Goal: Task Accomplishment & Management: Complete application form

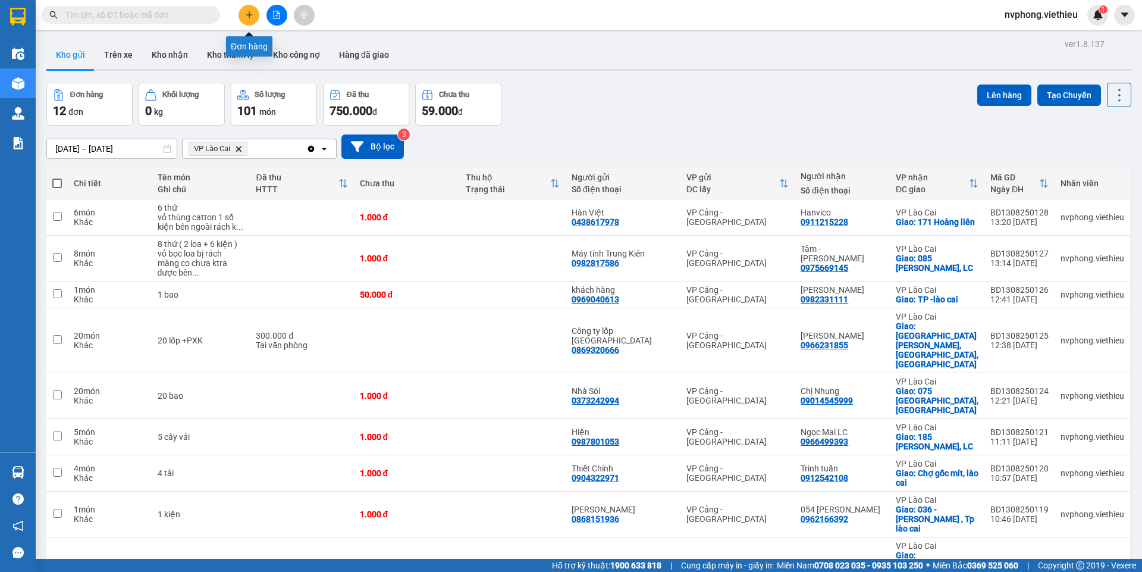
click at [249, 11] on icon "plus" at bounding box center [249, 15] width 8 height 8
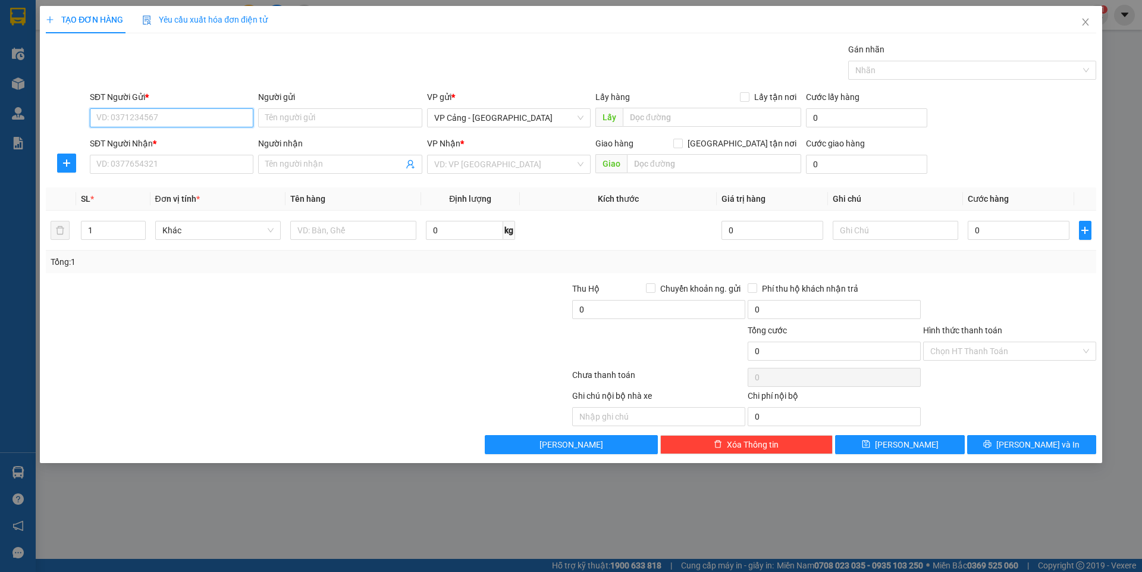
click at [224, 114] on input "SĐT Người Gửi *" at bounding box center [172, 117] width 164 height 19
type input "0915217011"
click at [179, 140] on div "0915217011 - [GEOGRAPHIC_DATA]" at bounding box center [171, 141] width 149 height 13
type input "Thịnh"
type input "0915217011"
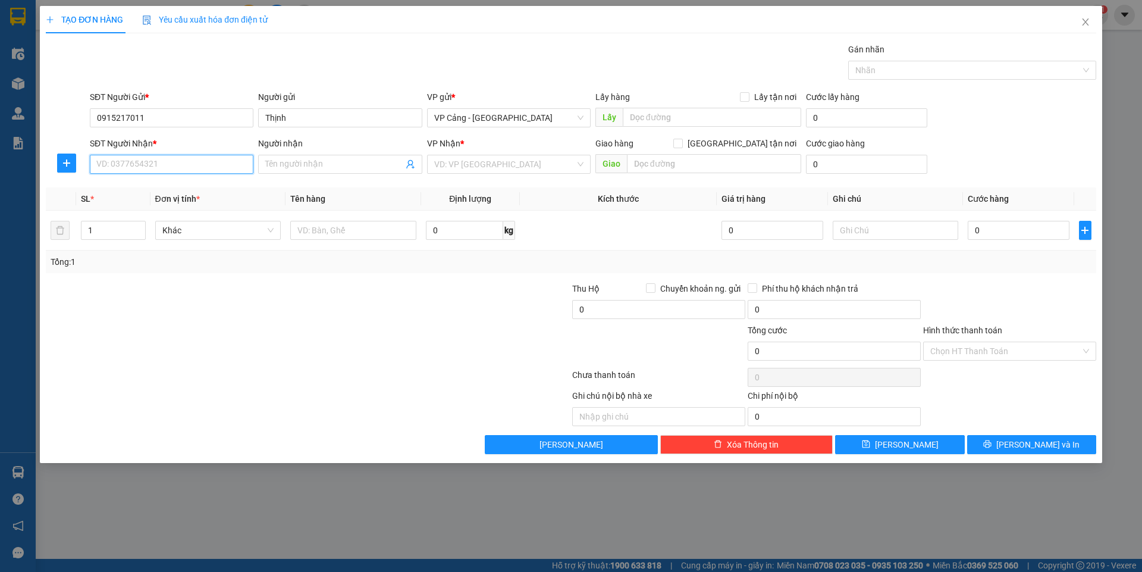
click at [197, 164] on input "SĐT Người Nhận *" at bounding box center [172, 164] width 164 height 19
click at [198, 192] on div "0966231855 - [PERSON_NAME]" at bounding box center [171, 187] width 149 height 13
type input "0966231855"
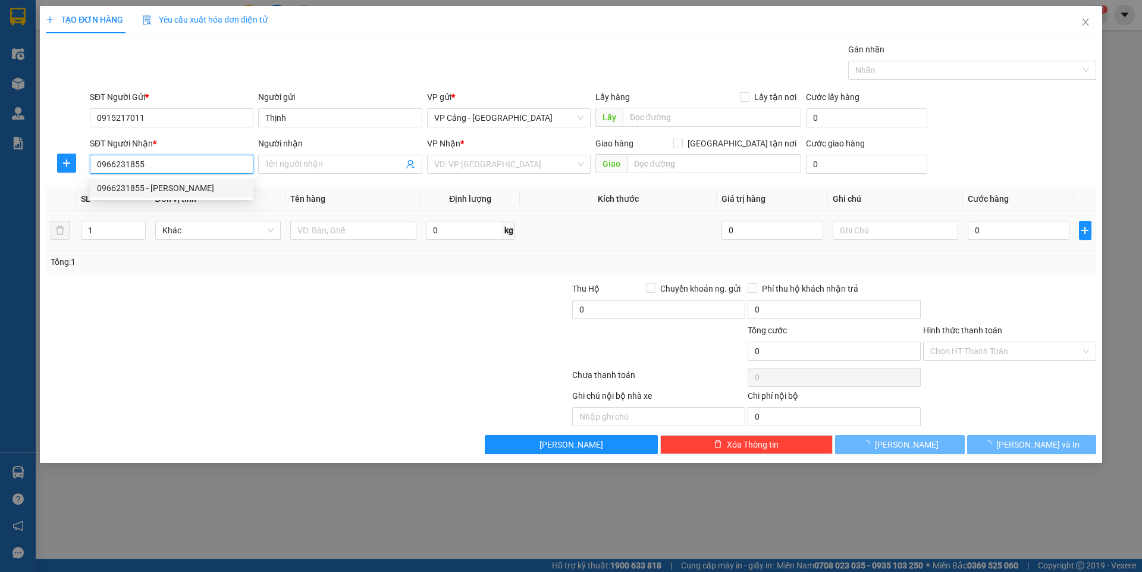
type input "[PERSON_NAME]"
checkbox input "true"
type input "[GEOGRAPHIC_DATA][PERSON_NAME], [GEOGRAPHIC_DATA], [GEOGRAPHIC_DATA]"
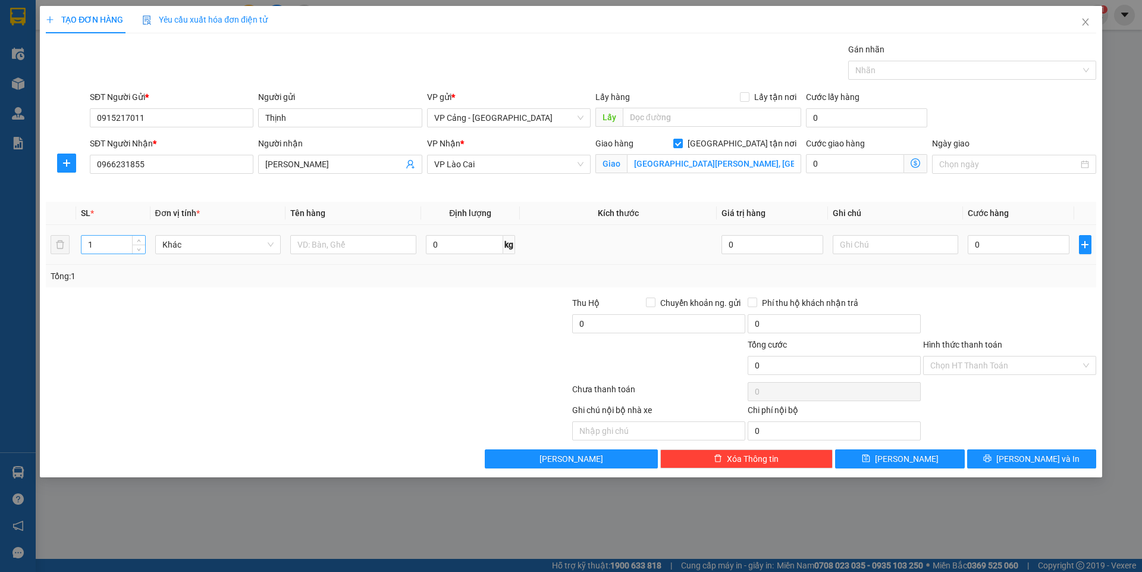
click at [115, 250] on input "1" at bounding box center [112, 245] width 63 height 18
type input "3"
click at [366, 251] on input "text" at bounding box center [353, 244] width 126 height 19
type input "3 LỐP"
click at [1014, 242] on input "0" at bounding box center [1018, 244] width 101 height 19
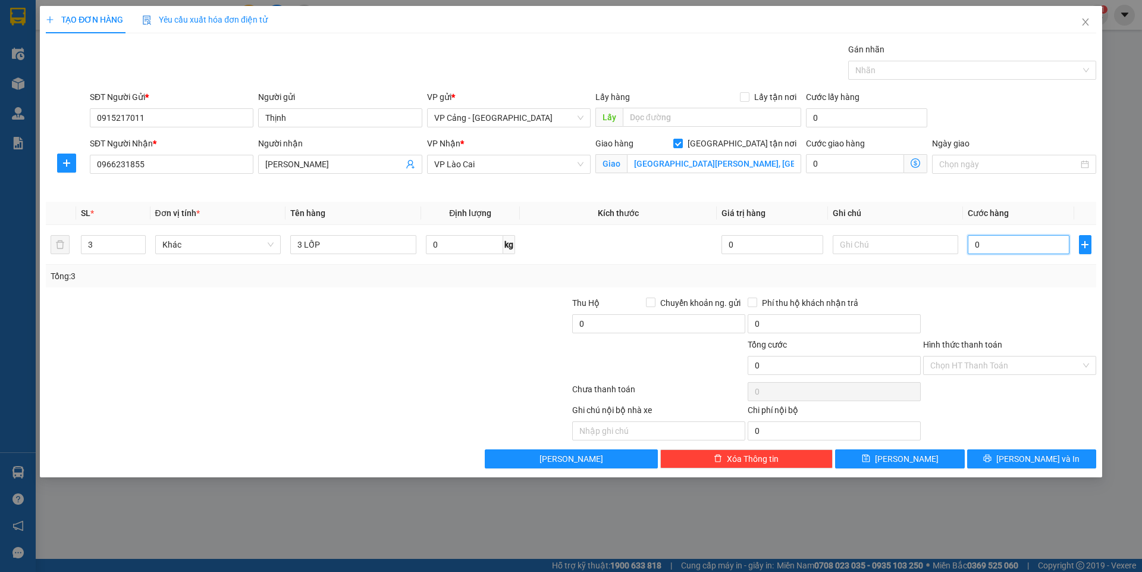
type input "4"
type input "45"
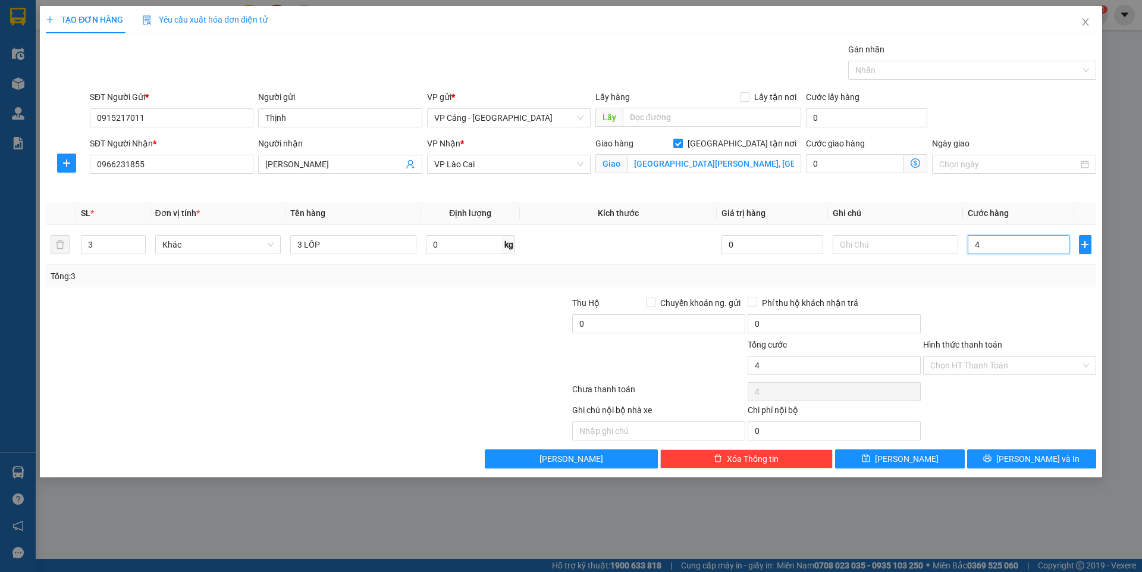
type input "45"
type input "450"
type input "4.500"
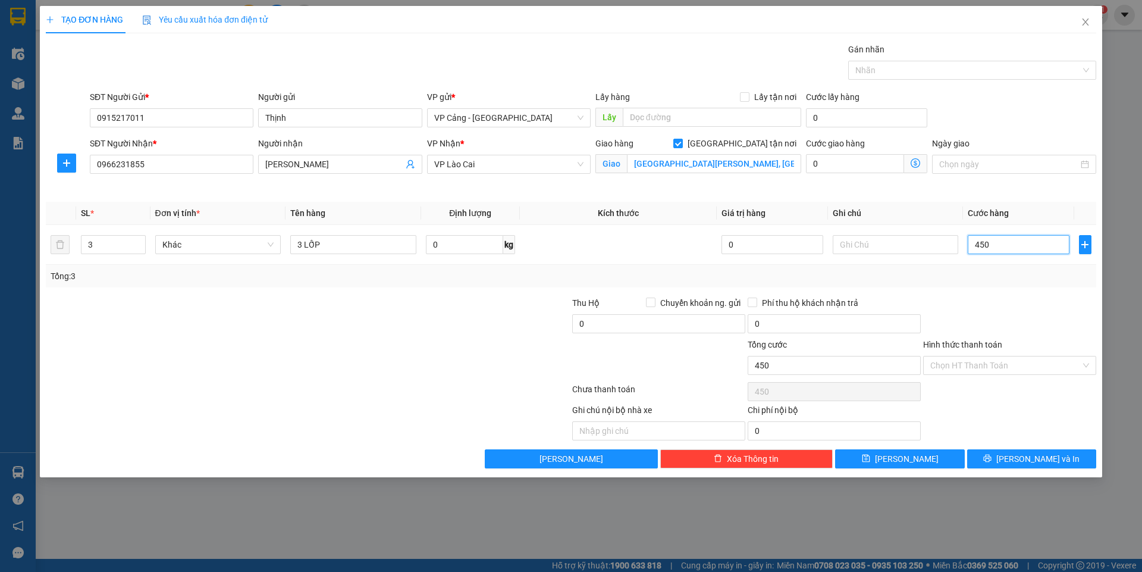
type input "4.500"
type input "45.000"
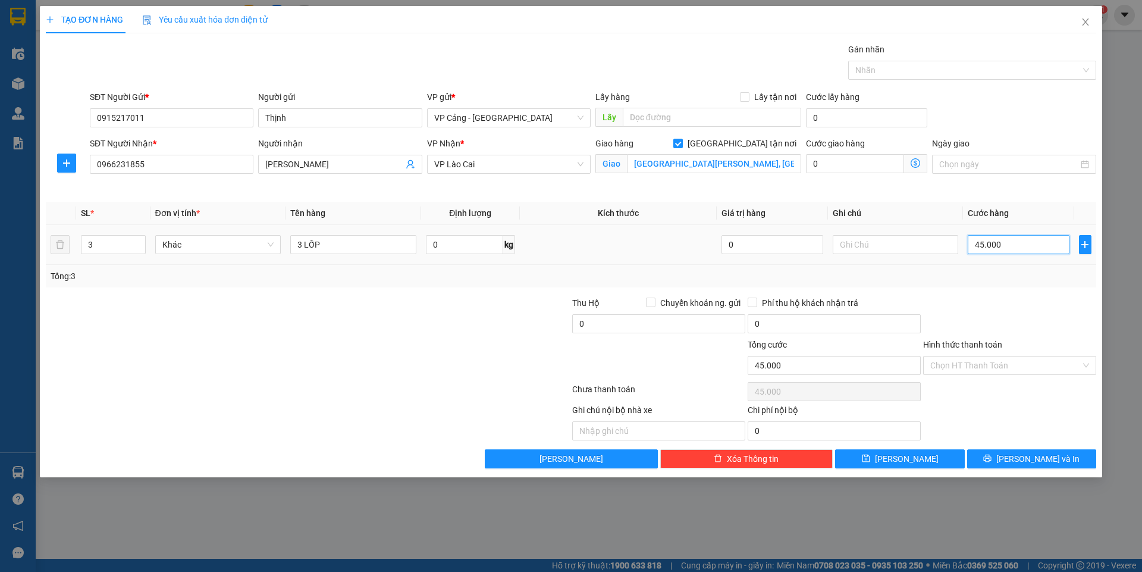
type input "45.000"
drag, startPoint x: 375, startPoint y: 228, endPoint x: 366, endPoint y: 237, distance: 13.0
click at [368, 231] on td "3 LỐP" at bounding box center [354, 245] width 136 height 40
click at [366, 241] on input "3 LỐP" at bounding box center [353, 244] width 126 height 19
type input "3 LỐP + phong bì"
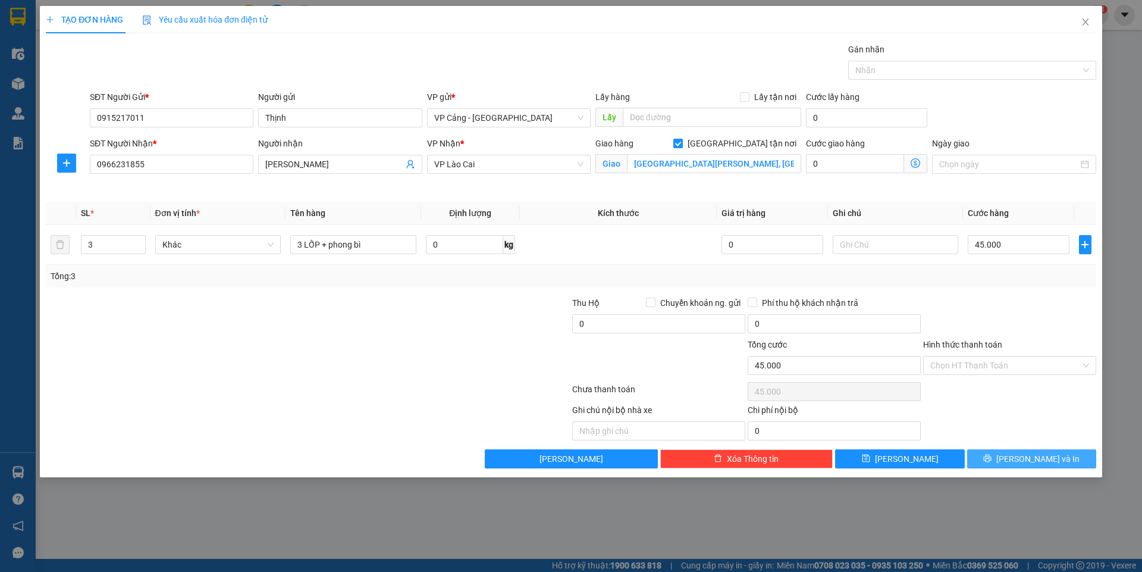
click at [1035, 450] on button "[PERSON_NAME] và In" at bounding box center [1031, 458] width 129 height 19
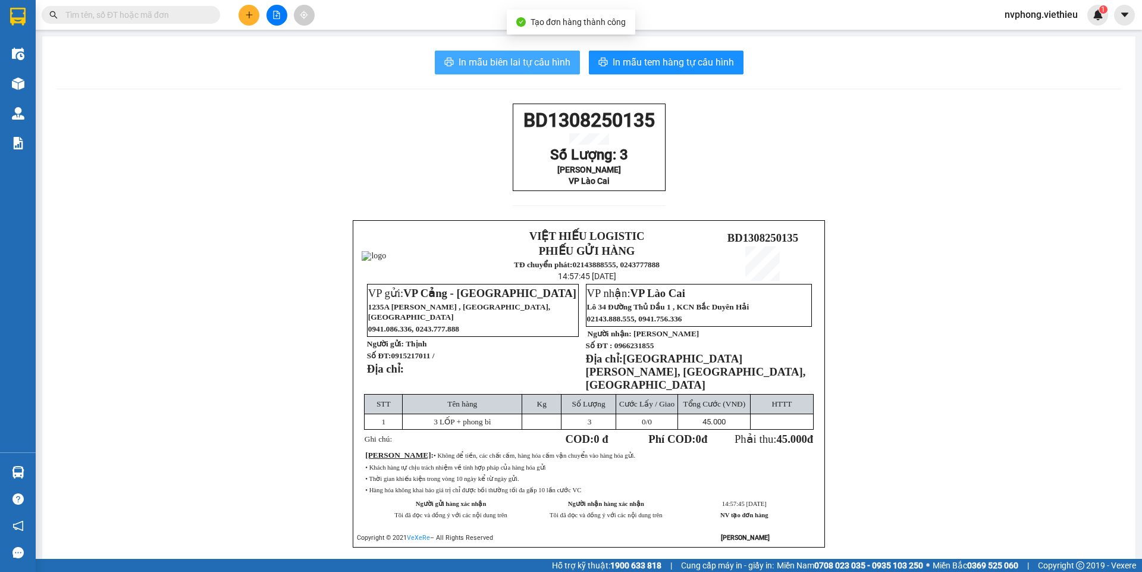
click at [536, 51] on button "In mẫu biên lai tự cấu hình" at bounding box center [507, 63] width 145 height 24
click at [529, 68] on span "In mẫu biên lai tự cấu hình" at bounding box center [515, 62] width 112 height 15
click at [83, 16] on input "text" at bounding box center [135, 14] width 140 height 13
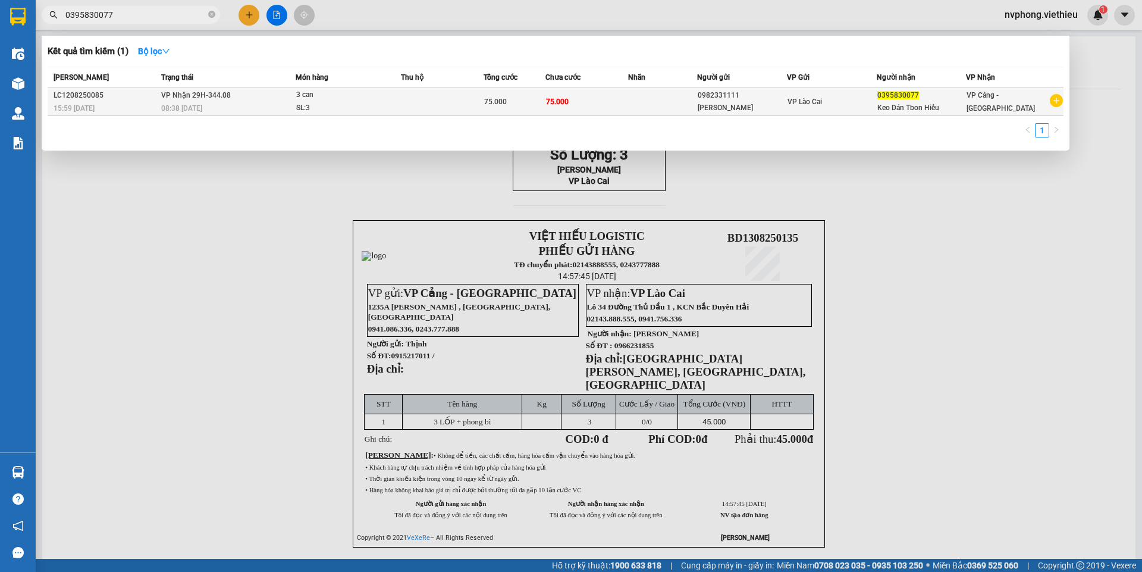
type input "0395830077"
click at [611, 105] on td "75.000" at bounding box center [586, 102] width 83 height 28
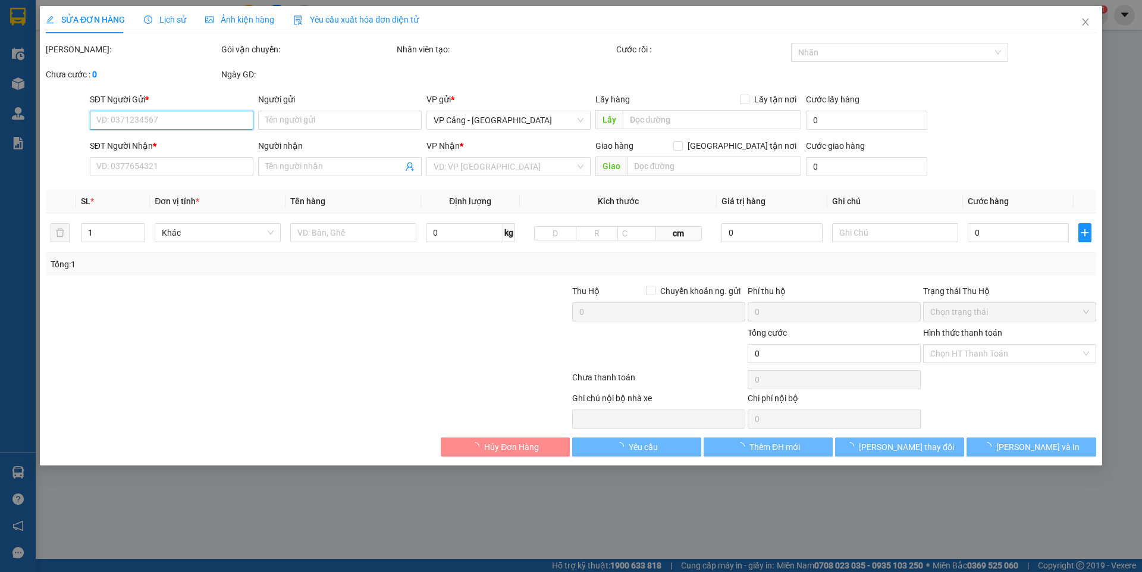
type input "0982331111"
type input "[PERSON_NAME]"
type input "0395830077"
type input "Keo Dán Tbon Hiếu"
type input "75.000"
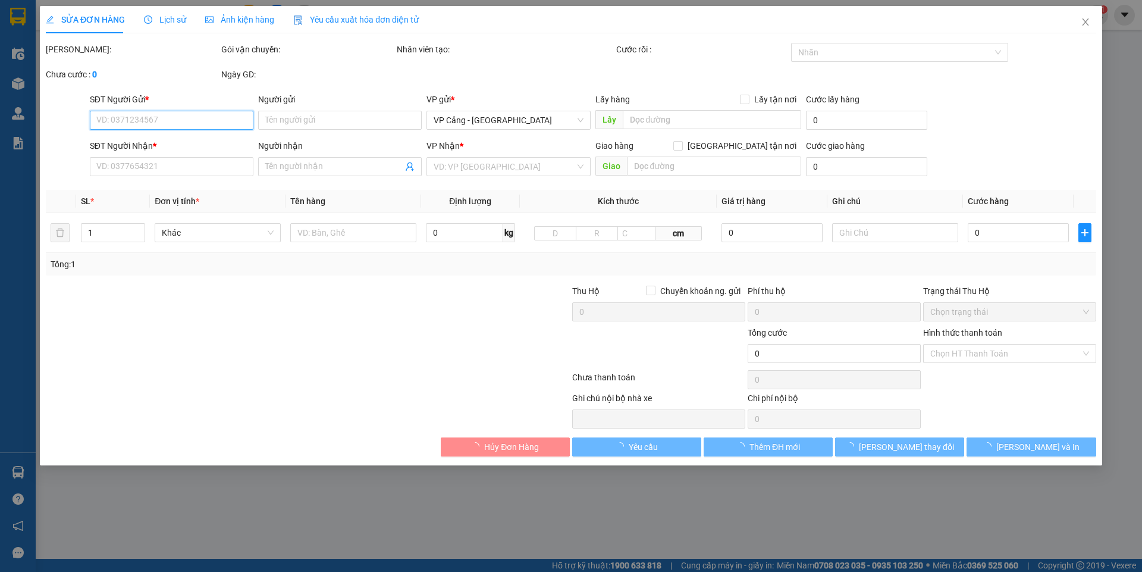
type input "75.000"
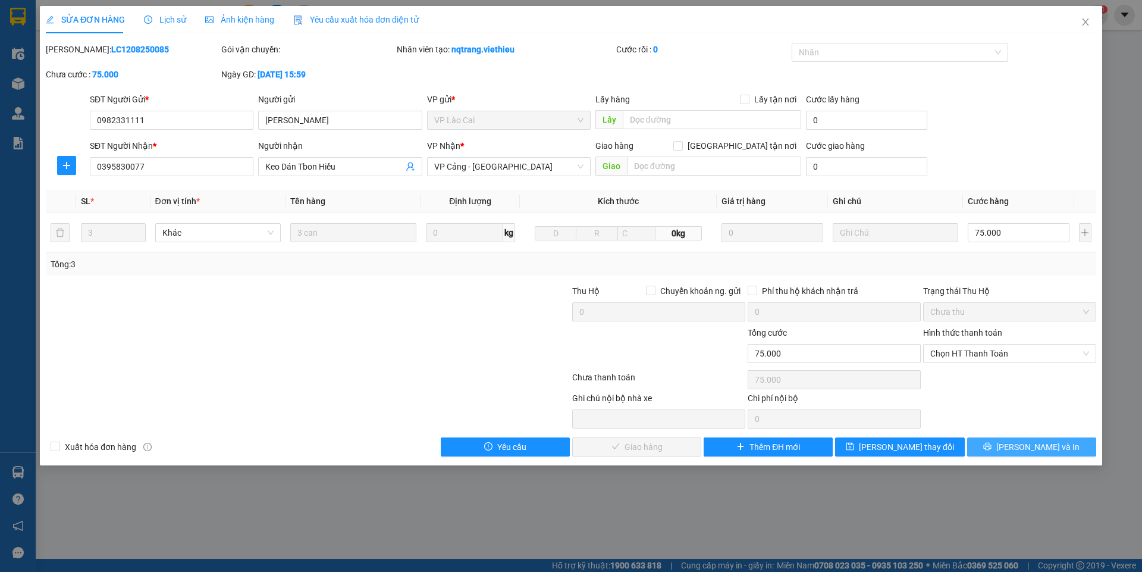
click at [1057, 449] on button "[PERSON_NAME] và In" at bounding box center [1031, 446] width 129 height 19
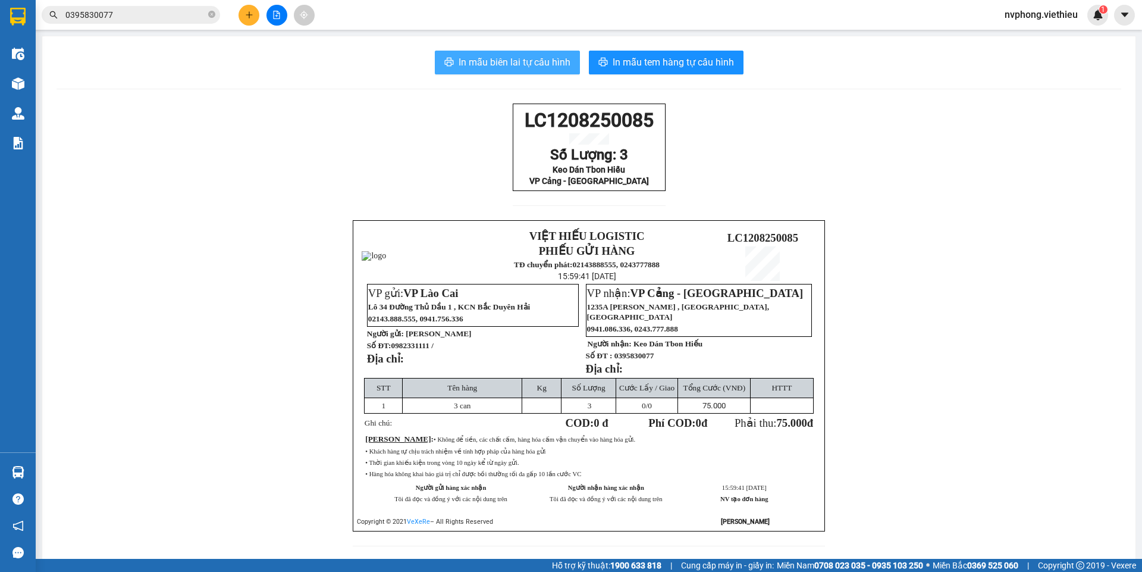
click at [498, 64] on span "In mẫu biên lai tự cấu hình" at bounding box center [515, 62] width 112 height 15
click at [532, 58] on span "In mẫu biên lai tự cấu hình" at bounding box center [515, 62] width 112 height 15
click at [261, 10] on div at bounding box center [276, 15] width 89 height 21
click at [252, 15] on icon "plus" at bounding box center [249, 15] width 8 height 8
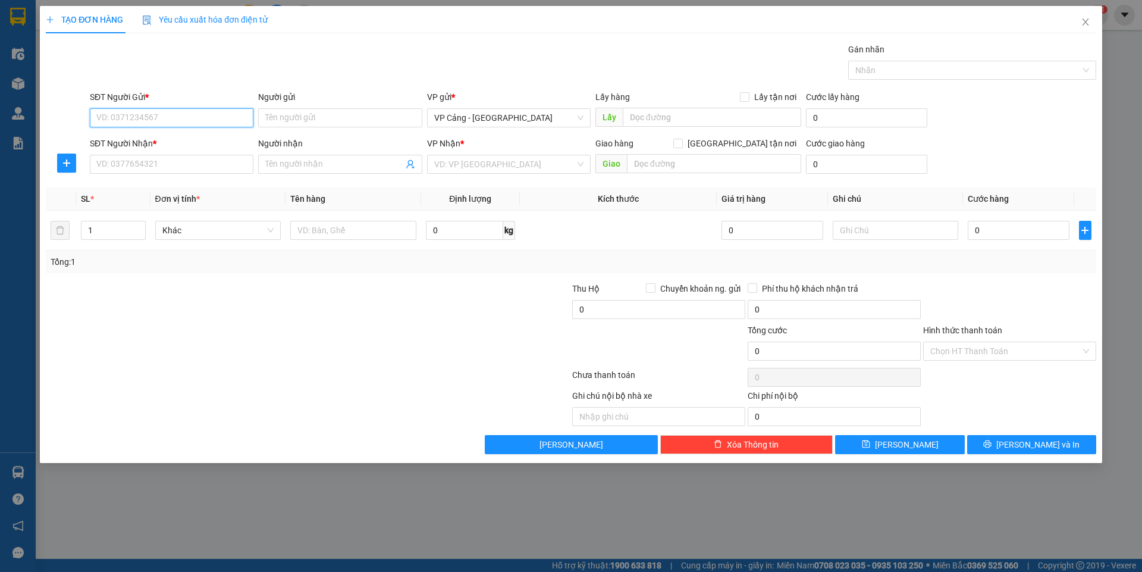
click at [223, 115] on input "SĐT Người Gửi *" at bounding box center [172, 117] width 164 height 19
click at [112, 136] on div "0363807446 - Qúy" at bounding box center [171, 141] width 149 height 13
type input "0363807446"
type input "Qúy"
type input "0363807446"
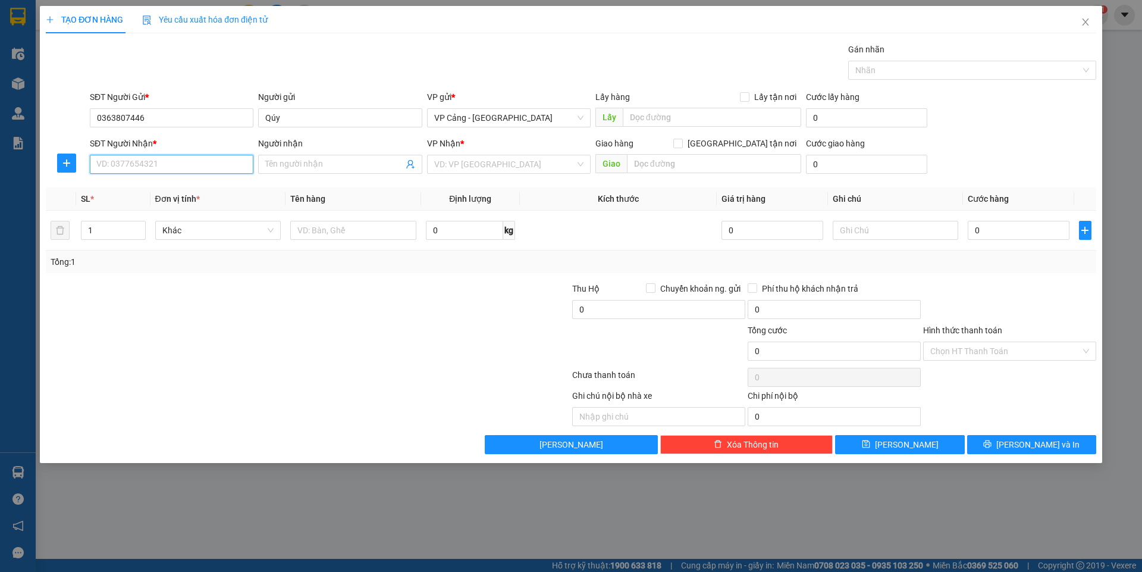
click at [146, 171] on input "SĐT Người Nhận *" at bounding box center [172, 164] width 164 height 19
click at [148, 188] on div "0919665538 - [GEOGRAPHIC_DATA]" at bounding box center [171, 187] width 149 height 13
type input "0919665538"
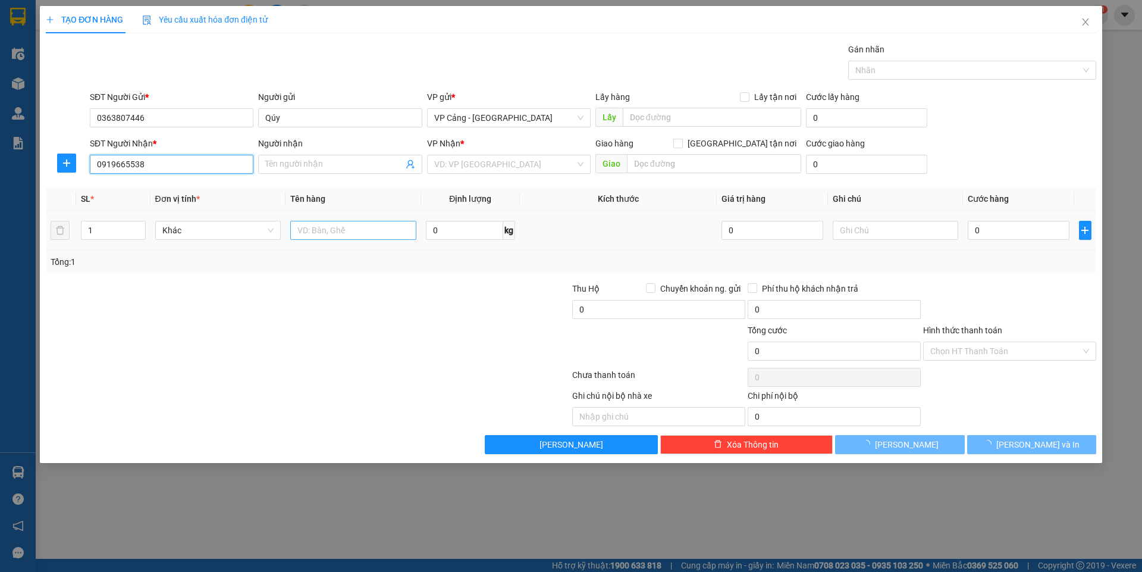
type input "Liên Khanh"
checkbox input "true"
type input "76 cốc lếu ,lào cai"
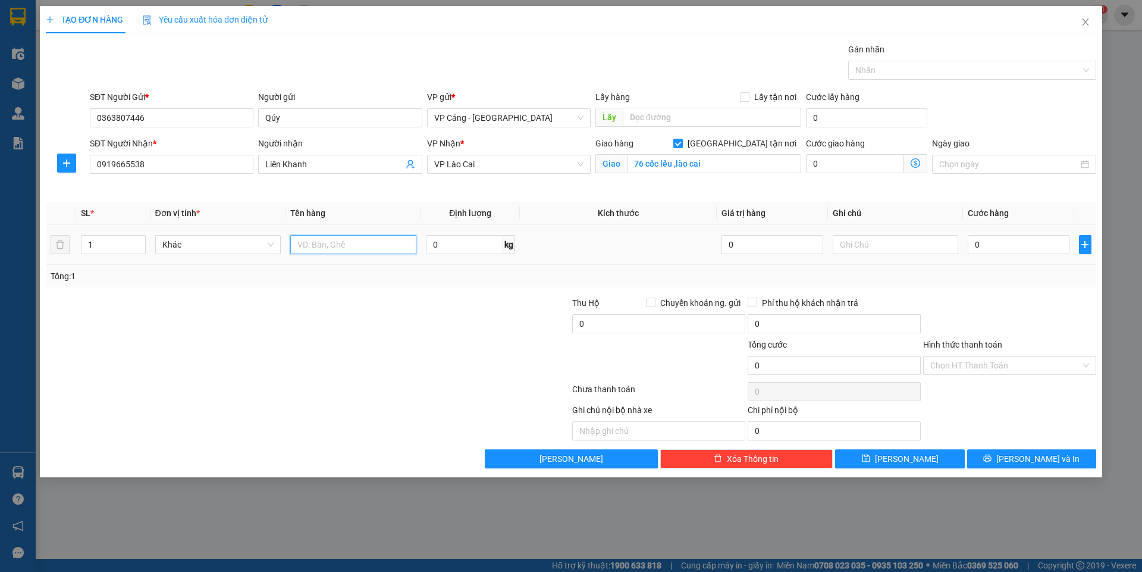
click at [350, 236] on input "text" at bounding box center [353, 244] width 126 height 19
type input "1 kiện"
click at [1014, 241] on input "0" at bounding box center [1018, 244] width 101 height 19
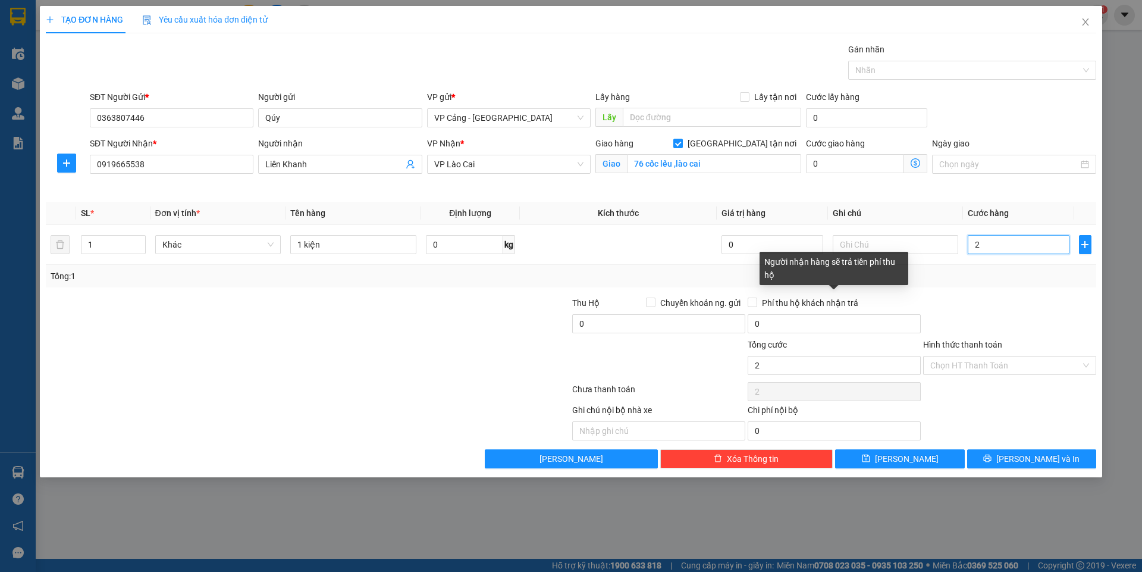
type input "2"
type input "25"
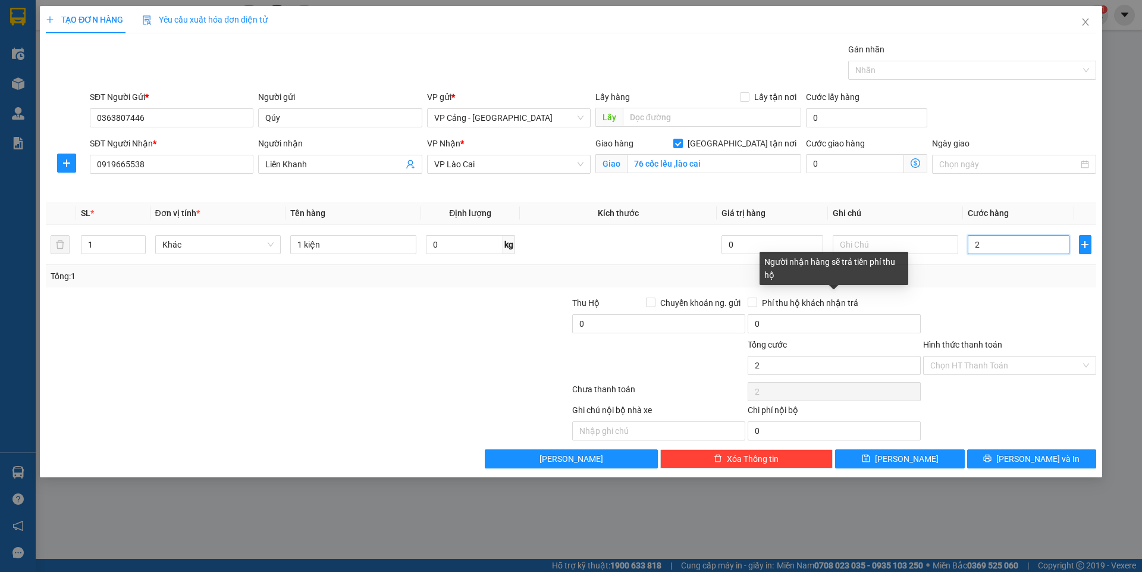
type input "25"
type input "250"
type input "2.500"
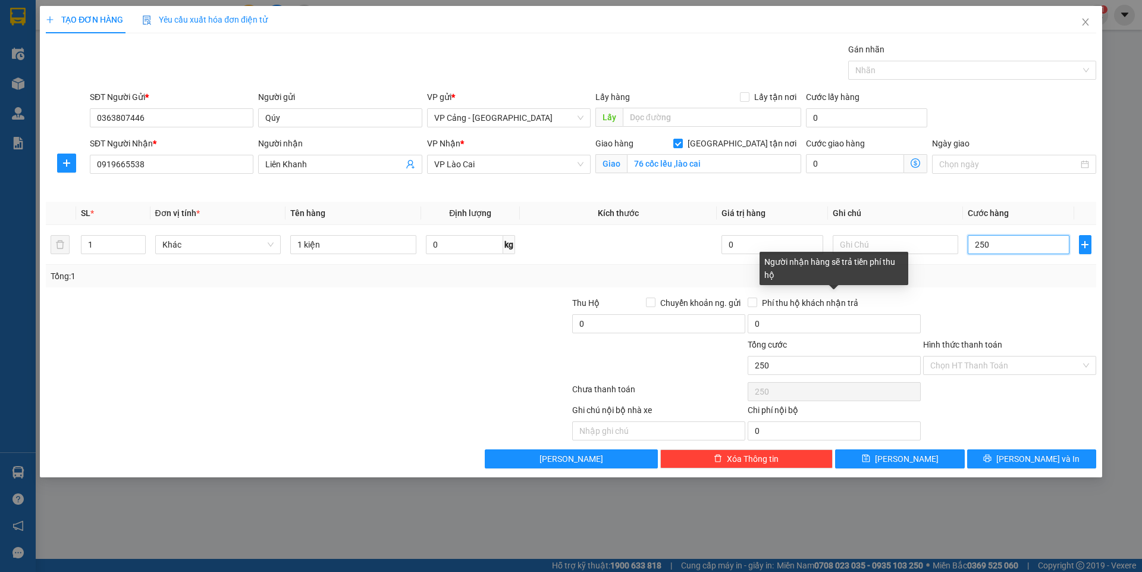
type input "2.500"
type input "25.000"
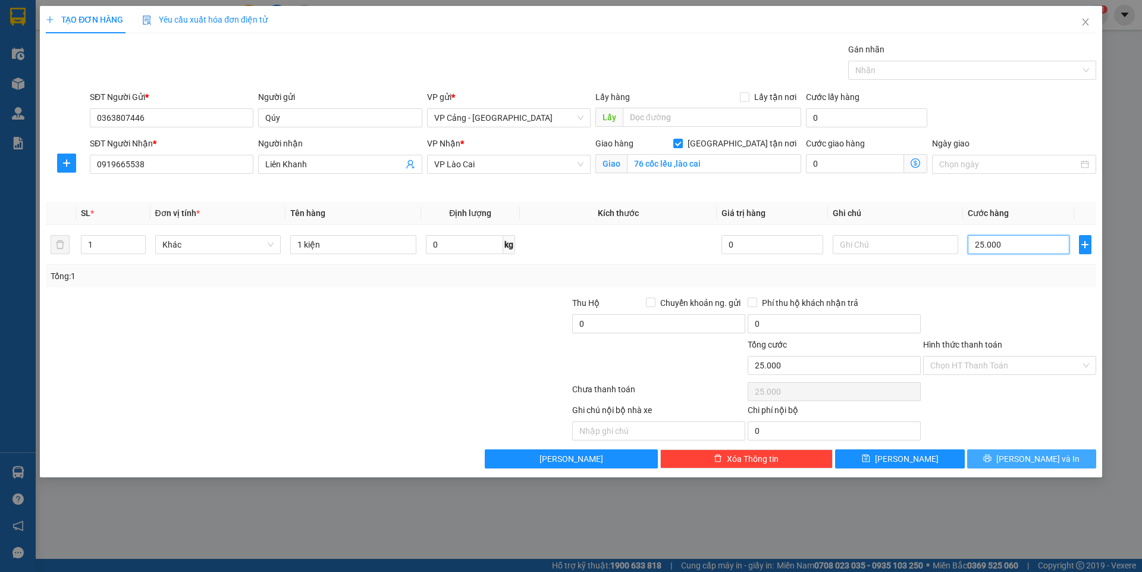
type input "25.000"
click at [1017, 464] on button "[PERSON_NAME] và In" at bounding box center [1031, 458] width 129 height 19
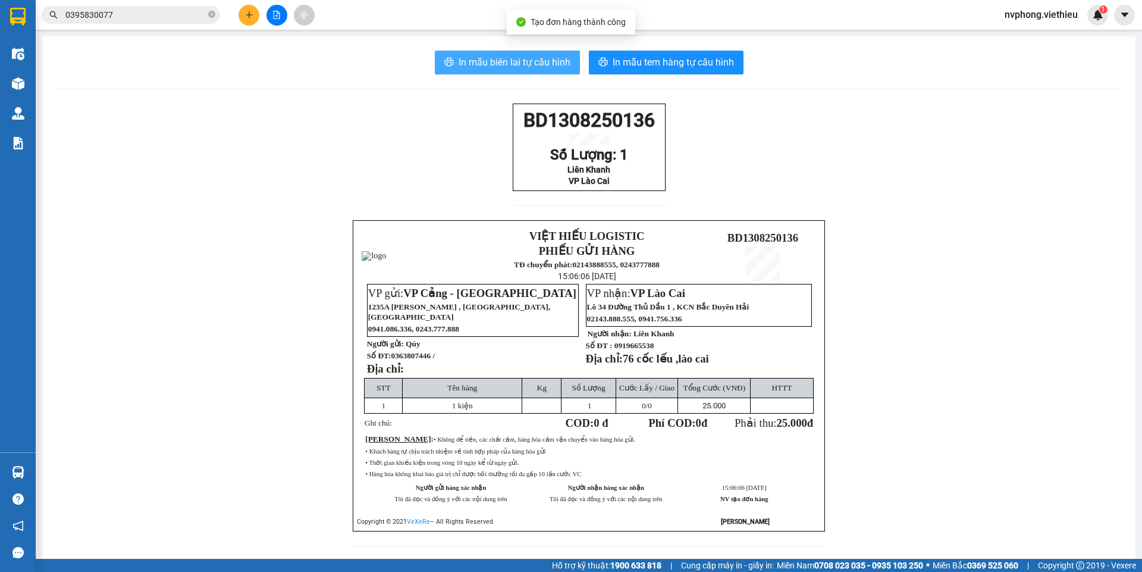
click at [531, 70] on span "In mẫu biên lai tự cấu hình" at bounding box center [515, 62] width 112 height 15
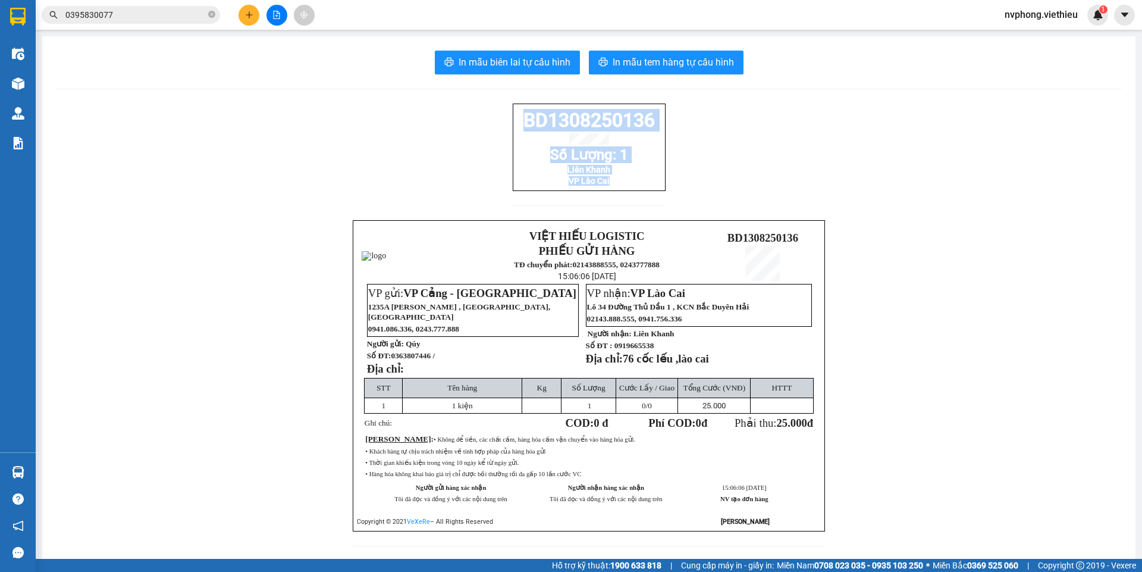
drag, startPoint x: 613, startPoint y: 195, endPoint x: 509, endPoint y: 111, distance: 133.2
click at [513, 111] on div "BD1308250136 Số Lượng: 1 Liên Khanh VP Lào Cai" at bounding box center [589, 146] width 153 height 87
copy div "BD1308250136 Số Lượng: 1 Liên Khanh VP Lào Cai"
click at [256, 5] on div at bounding box center [276, 15] width 89 height 21
click at [251, 11] on icon "plus" at bounding box center [249, 15] width 8 height 8
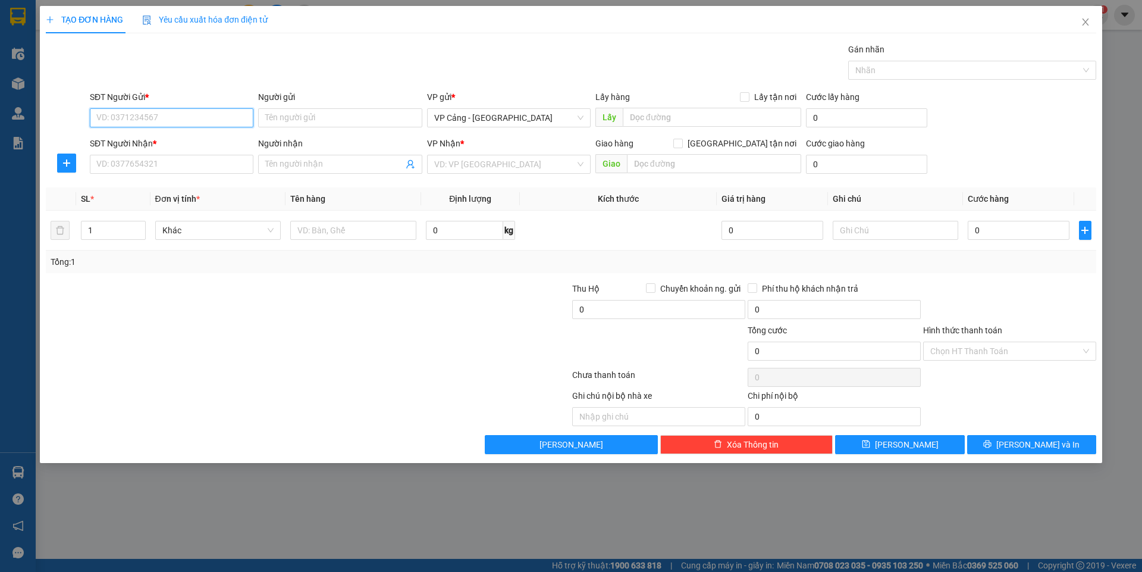
drag, startPoint x: 215, startPoint y: 118, endPoint x: 224, endPoint y: 113, distance: 10.4
click at [214, 118] on input "SĐT Người Gửi *" at bounding box center [172, 117] width 164 height 19
click at [177, 171] on input "SĐT Người Nhận *" at bounding box center [172, 164] width 164 height 19
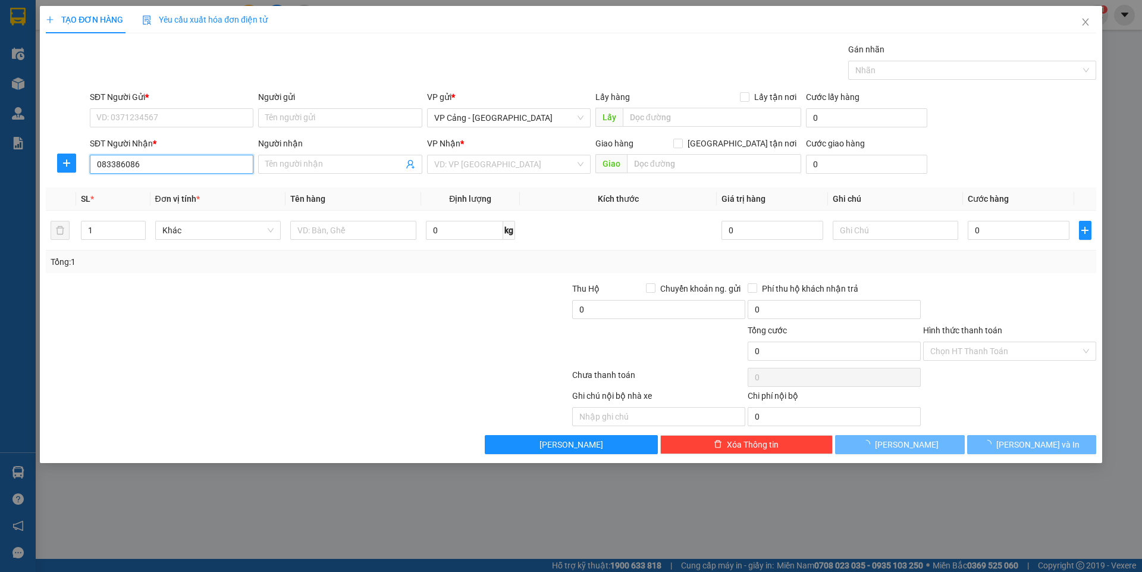
type input "0833860860"
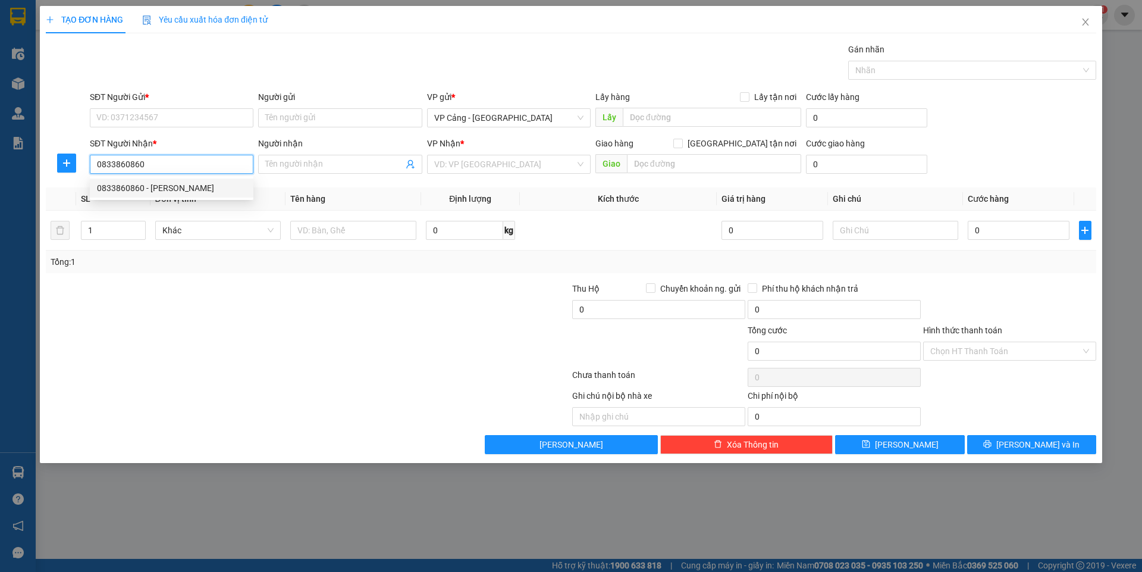
click at [184, 186] on div "0833860860 - [PERSON_NAME]" at bounding box center [171, 187] width 149 height 13
type input "[PERSON_NAME]"
checkbox input "true"
type input "109 [PERSON_NAME], [GEOGRAPHIC_DATA], [GEOGRAPHIC_DATA]"
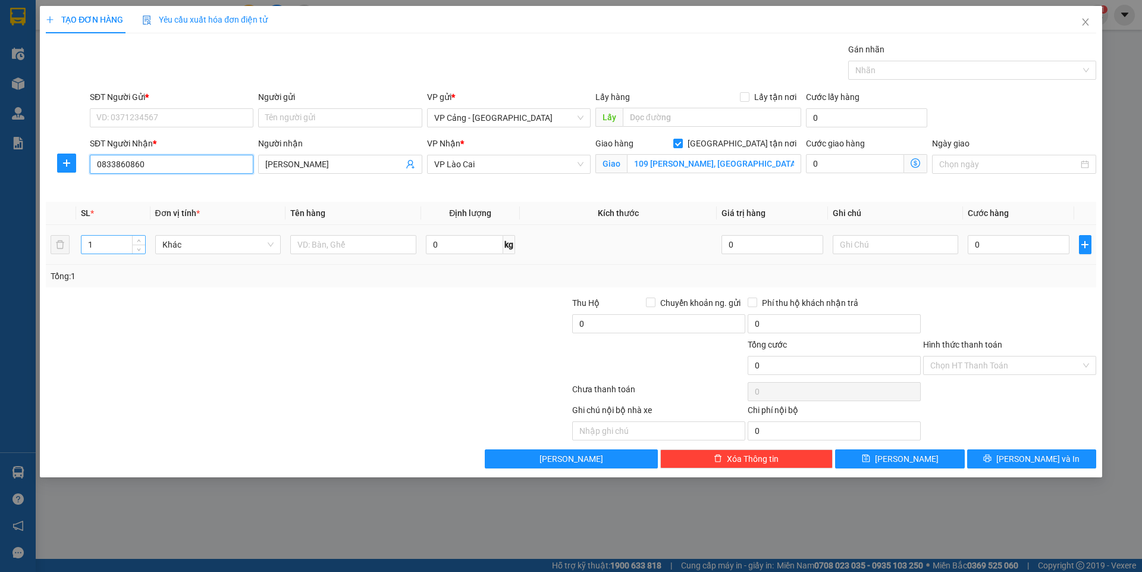
type input "0833860860"
drag, startPoint x: 120, startPoint y: 249, endPoint x: 174, endPoint y: 171, distance: 95.0
click at [122, 243] on input "1" at bounding box center [112, 245] width 63 height 18
type input "4"
click at [398, 253] on input "text" at bounding box center [353, 244] width 126 height 19
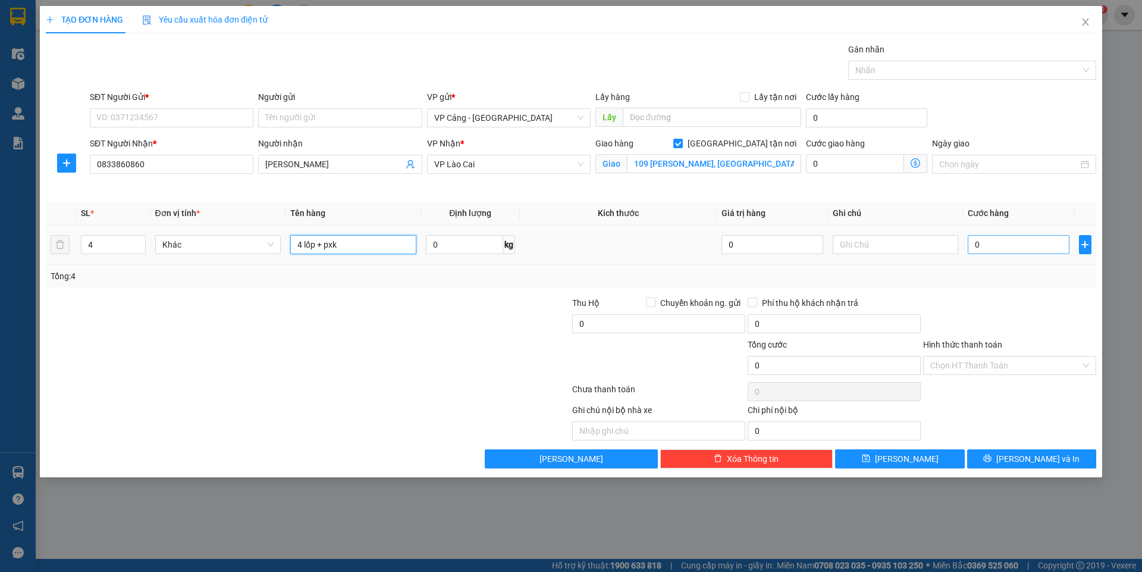
type input "4 lốp + pxk"
click at [1034, 253] on input "0" at bounding box center [1018, 244] width 101 height 19
type input "1"
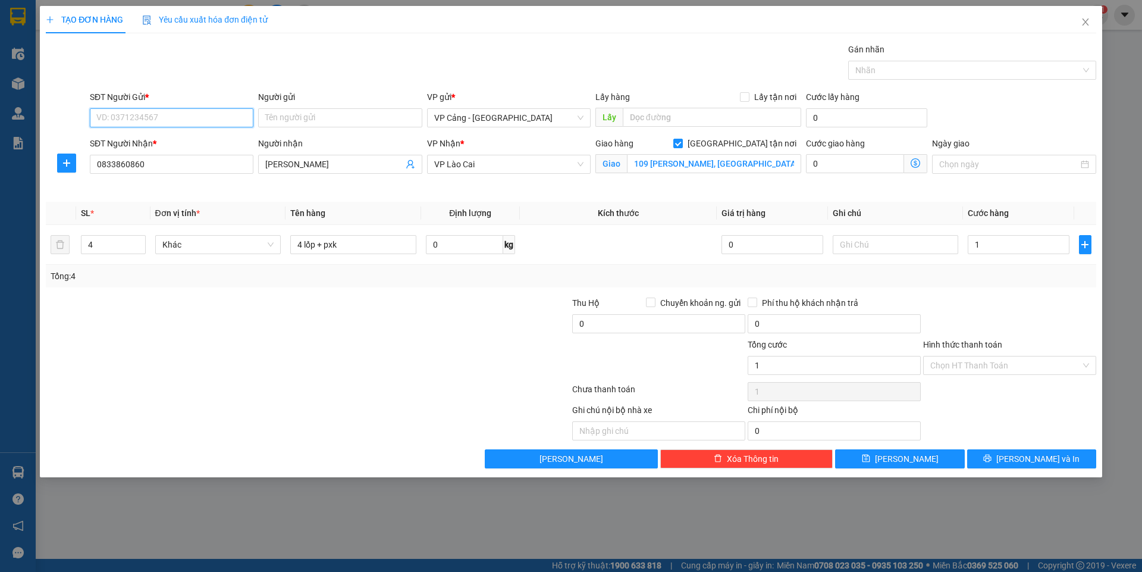
type input "1.000"
click at [214, 121] on input "SĐT Người Gửi *" at bounding box center [172, 117] width 164 height 19
type input "0859058982"
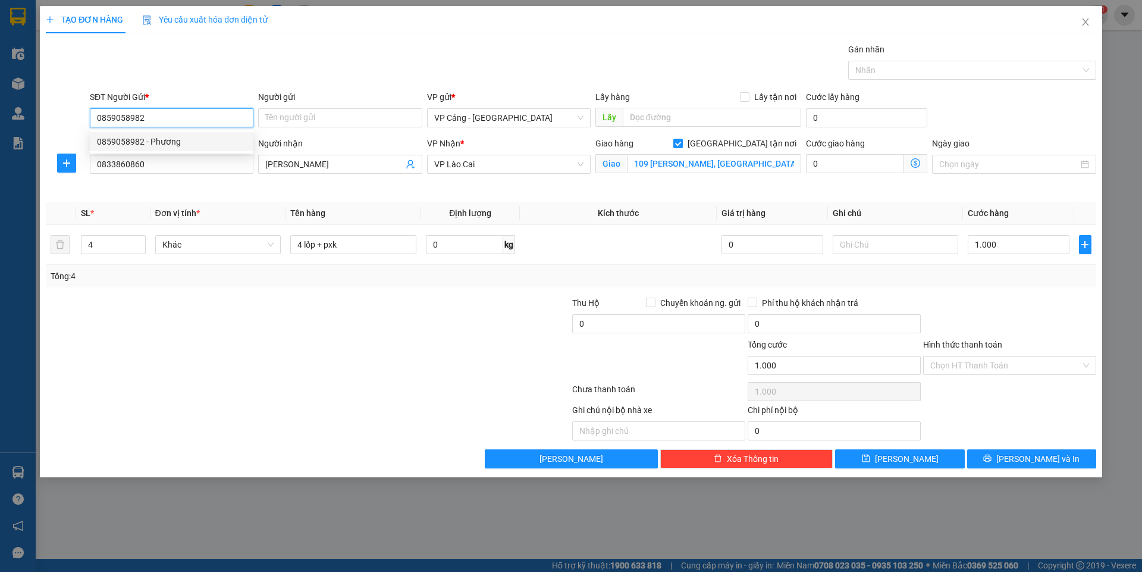
click at [177, 145] on div "0859058982 - Phương" at bounding box center [171, 141] width 149 height 13
type input "Phương"
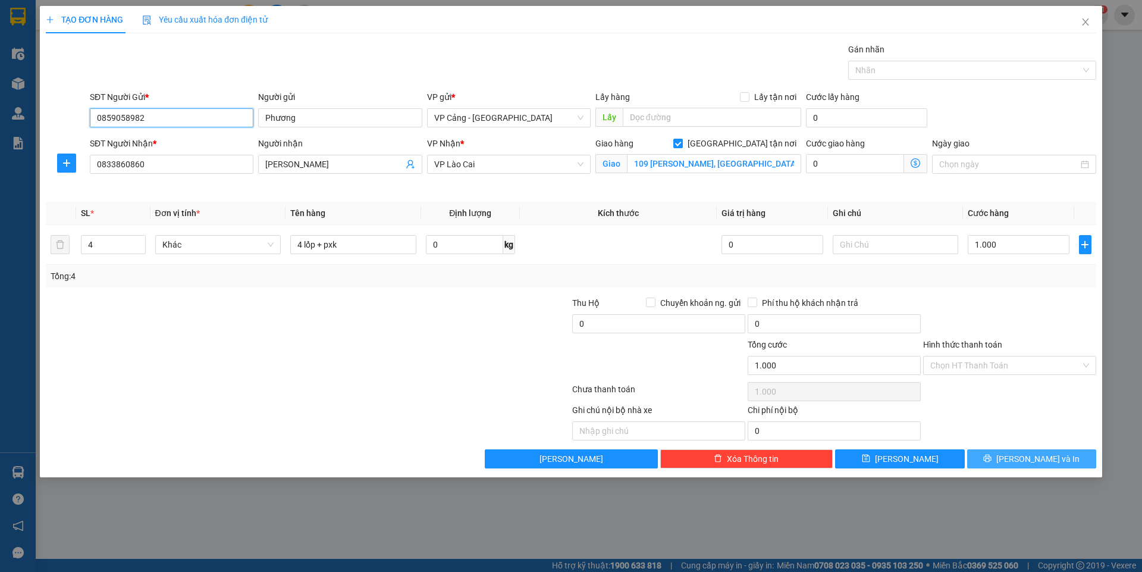
type input "0859058982"
click at [1033, 452] on span "[PERSON_NAME] và In" at bounding box center [1037, 458] width 83 height 13
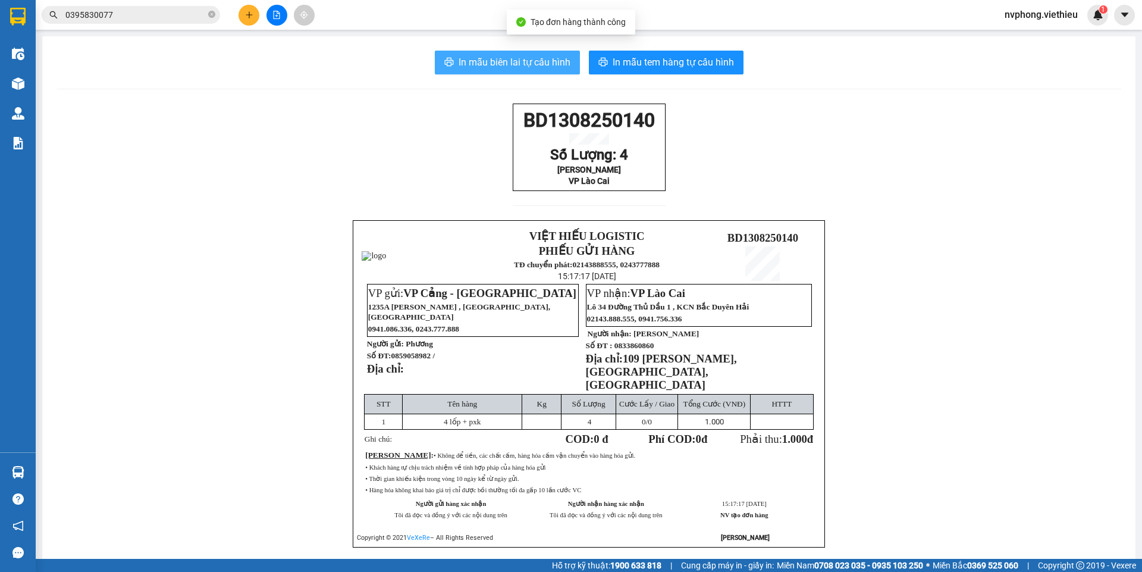
click at [520, 59] on span "In mẫu biên lai tự cấu hình" at bounding box center [515, 62] width 112 height 15
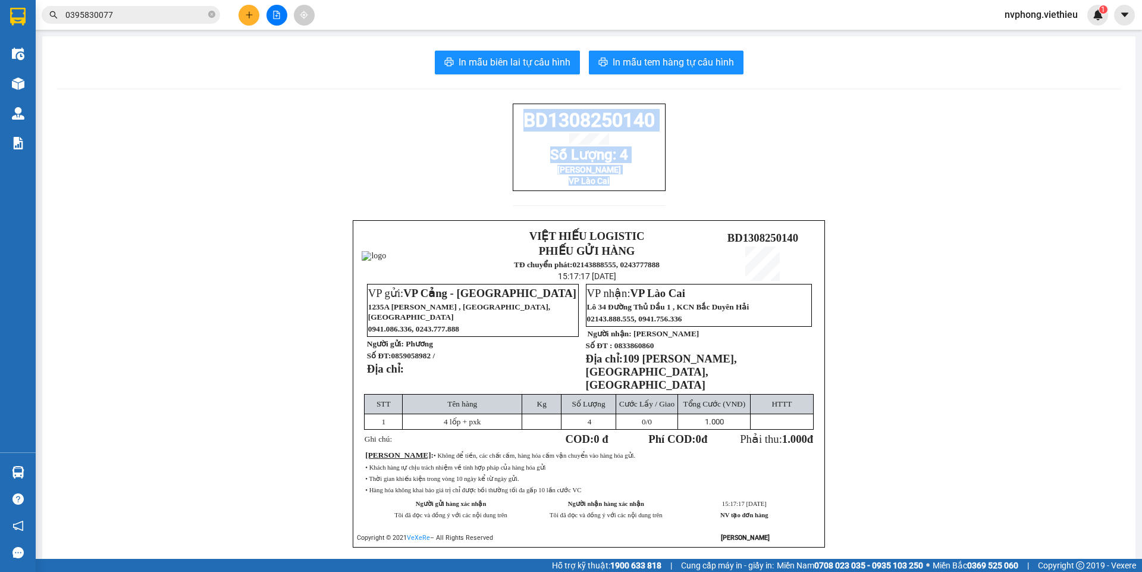
drag, startPoint x: 608, startPoint y: 191, endPoint x: 509, endPoint y: 114, distance: 125.5
click at [513, 114] on div "BD1308250140 Số Lượng: 4 Anh Duy VP Lào Cai" at bounding box center [589, 146] width 153 height 87
click at [535, 59] on span "In mẫu biên lai tự cấu hình" at bounding box center [515, 62] width 112 height 15
click at [620, 186] on p "VP Lào Cai" at bounding box center [589, 181] width 146 height 10
drag, startPoint x: 611, startPoint y: 189, endPoint x: 521, endPoint y: 121, distance: 113.0
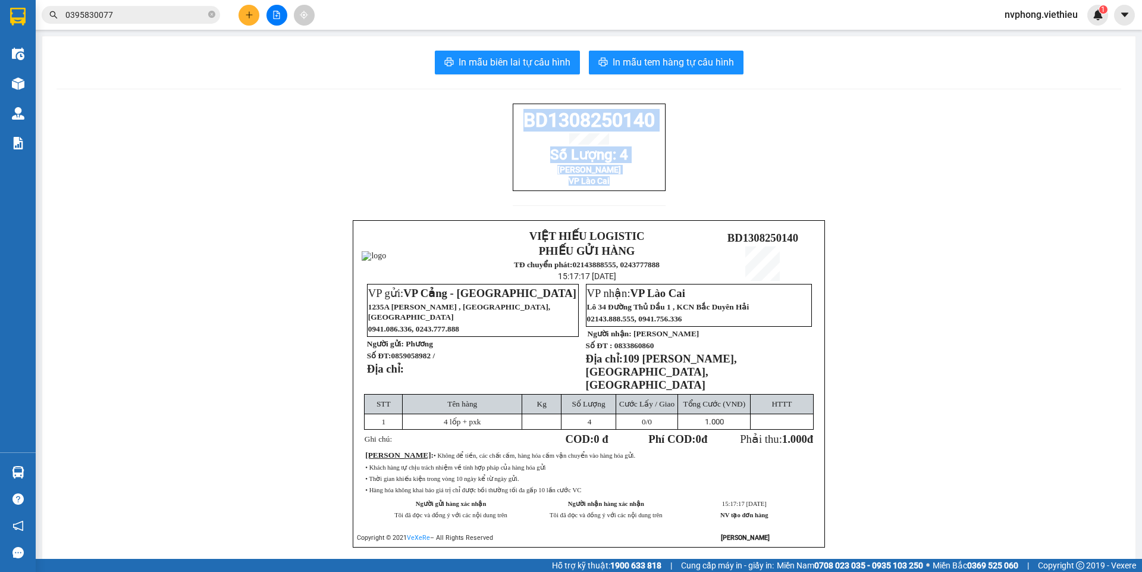
click at [521, 121] on div "BD1308250140 Số Lượng: 4 Anh Duy VP Lào Cai" at bounding box center [589, 146] width 153 height 87
copy div "BD1308250140 Số Lượng: 4 Anh Duy VP Lào Cai"
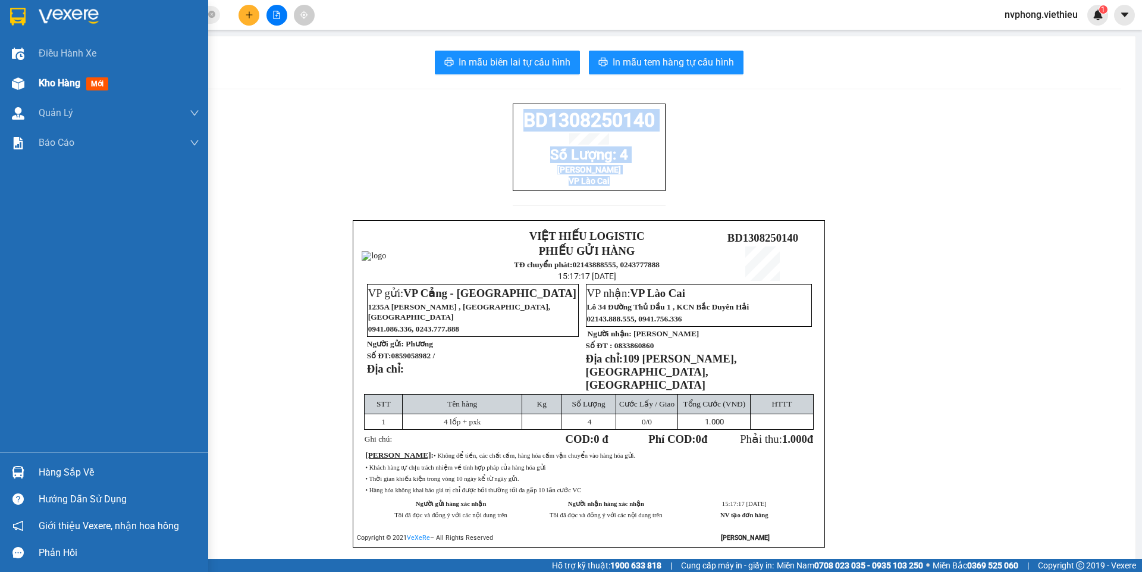
click at [54, 86] on span "Kho hàng" at bounding box center [60, 82] width 42 height 11
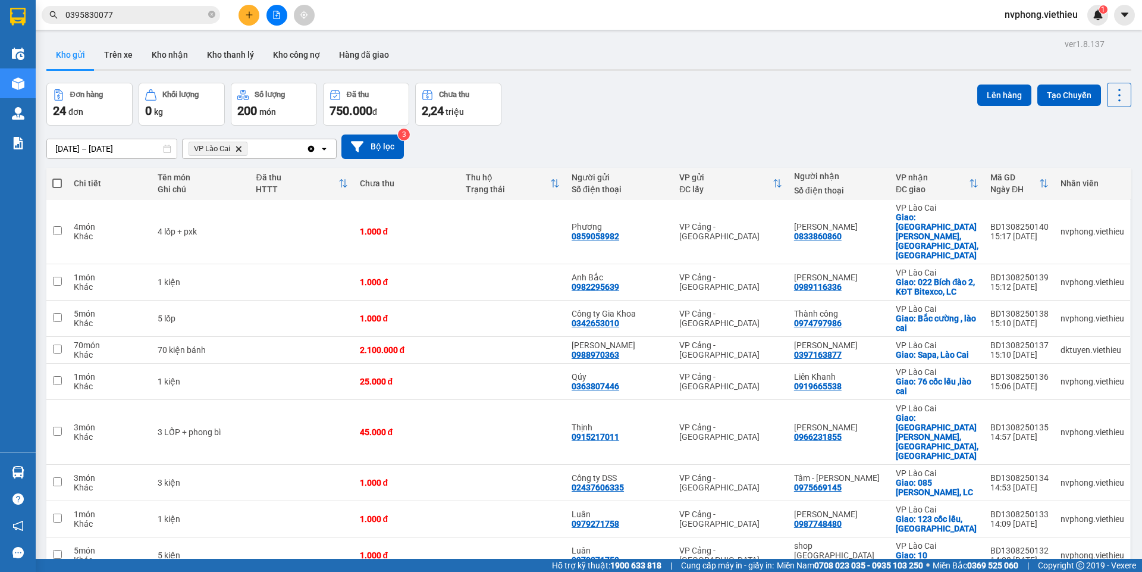
click at [239, 149] on icon "Delete" at bounding box center [238, 148] width 7 height 7
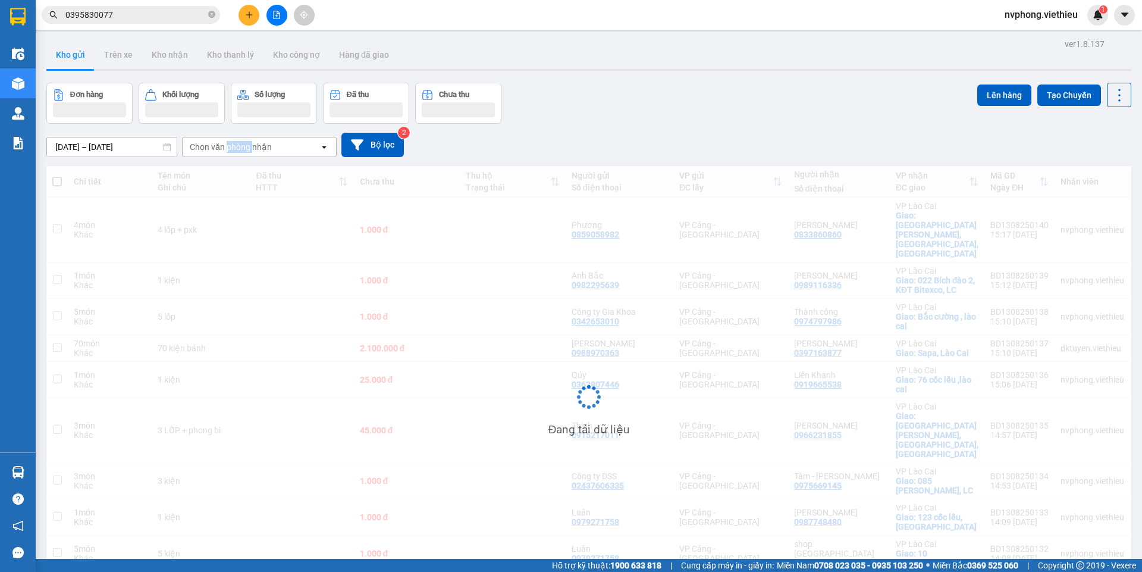
click at [239, 149] on div "Chọn văn phòng nhận" at bounding box center [231, 147] width 82 height 12
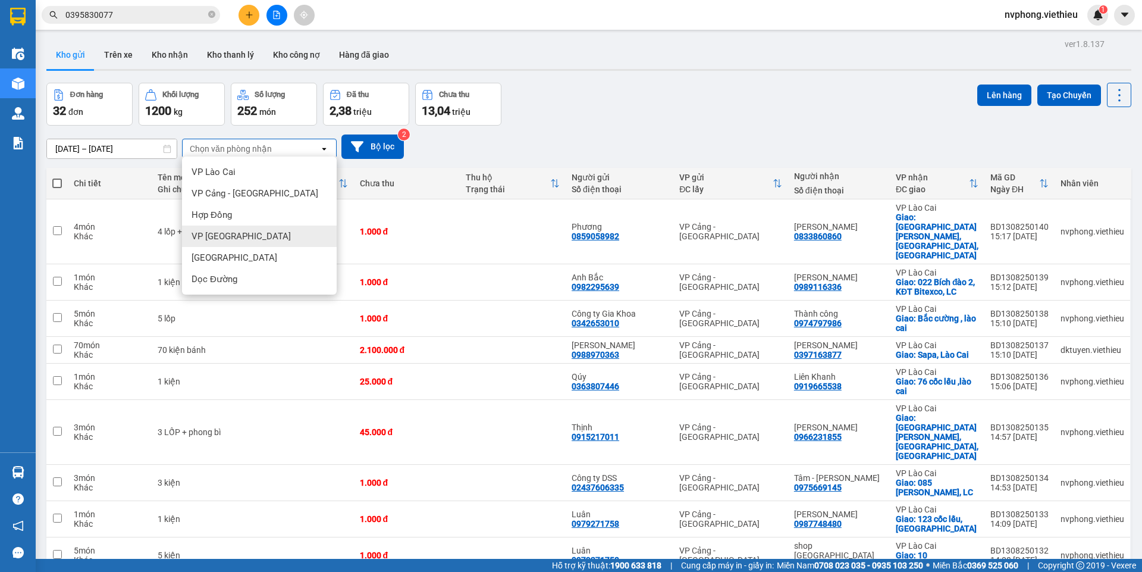
click at [211, 235] on span "VP [GEOGRAPHIC_DATA]" at bounding box center [241, 236] width 99 height 12
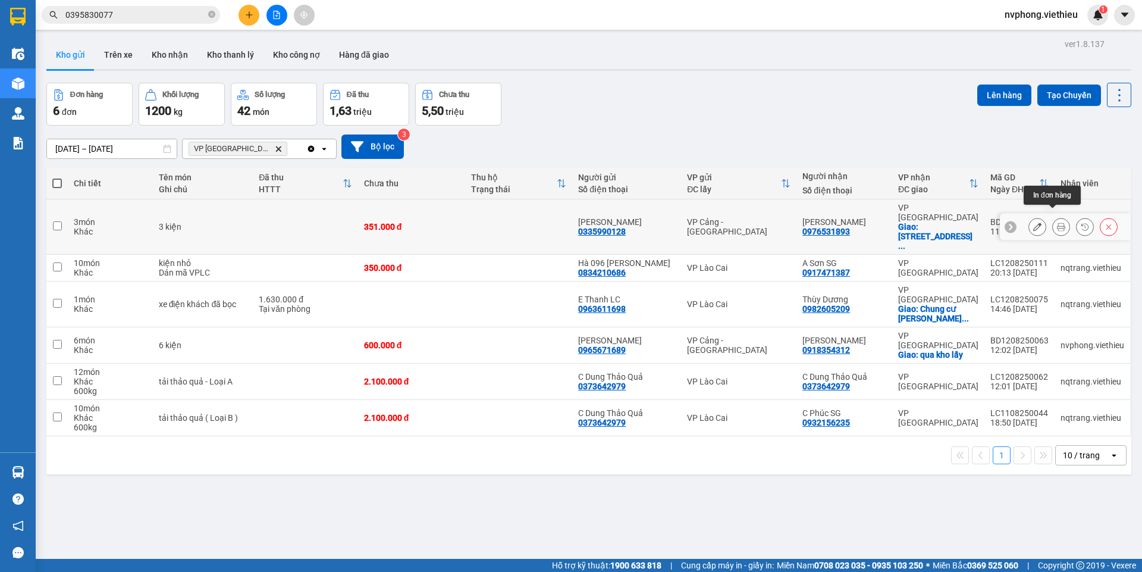
click at [1057, 222] on icon at bounding box center [1061, 226] width 8 height 8
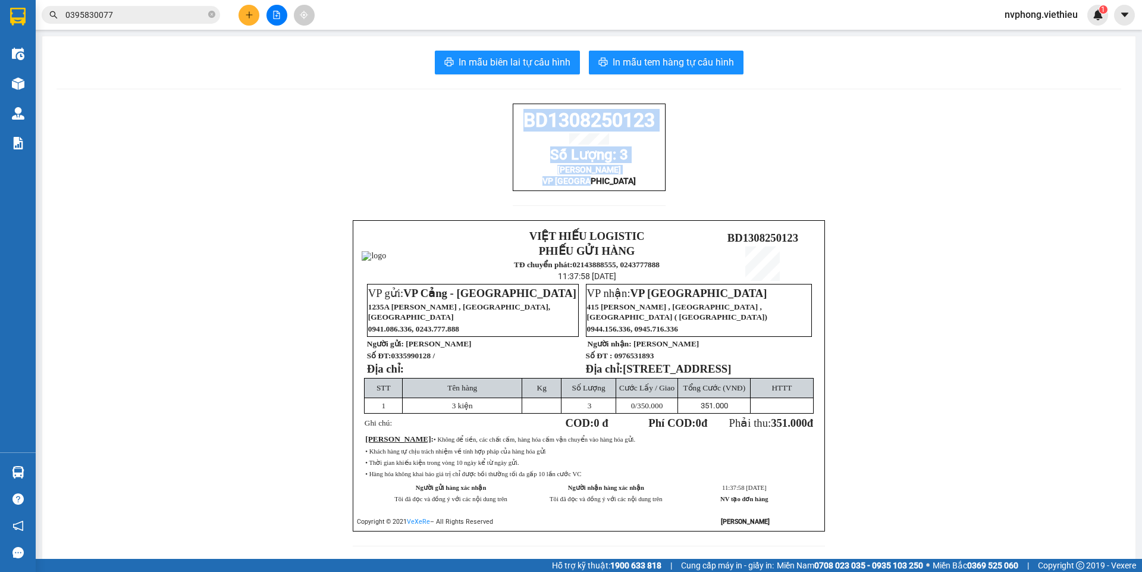
drag, startPoint x: 611, startPoint y: 193, endPoint x: 505, endPoint y: 118, distance: 130.5
click at [505, 118] on div "BD1308250123 Số Lượng: 3 Phương Thảo VP [GEOGRAPHIC_DATA] VIỆT HIẾU LOGISTIC PH…" at bounding box center [589, 331] width 1065 height 457
copy div "BD1308250123 Số Lượng: 3 Phương Thảo VP [GEOGRAPHIC_DATA]"
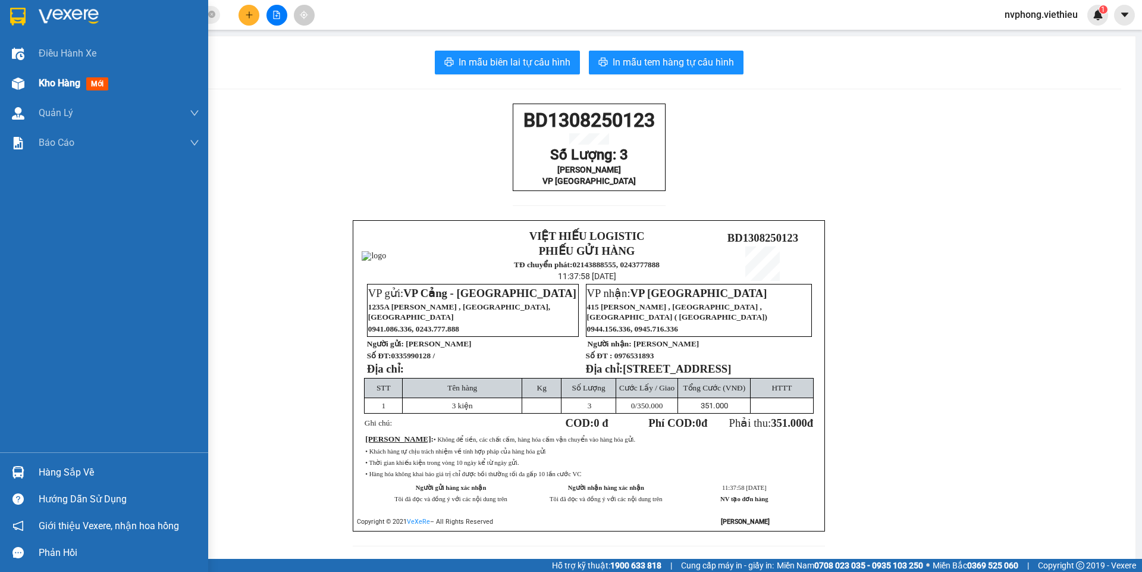
click at [36, 84] on div "Kho hàng mới" at bounding box center [104, 83] width 208 height 30
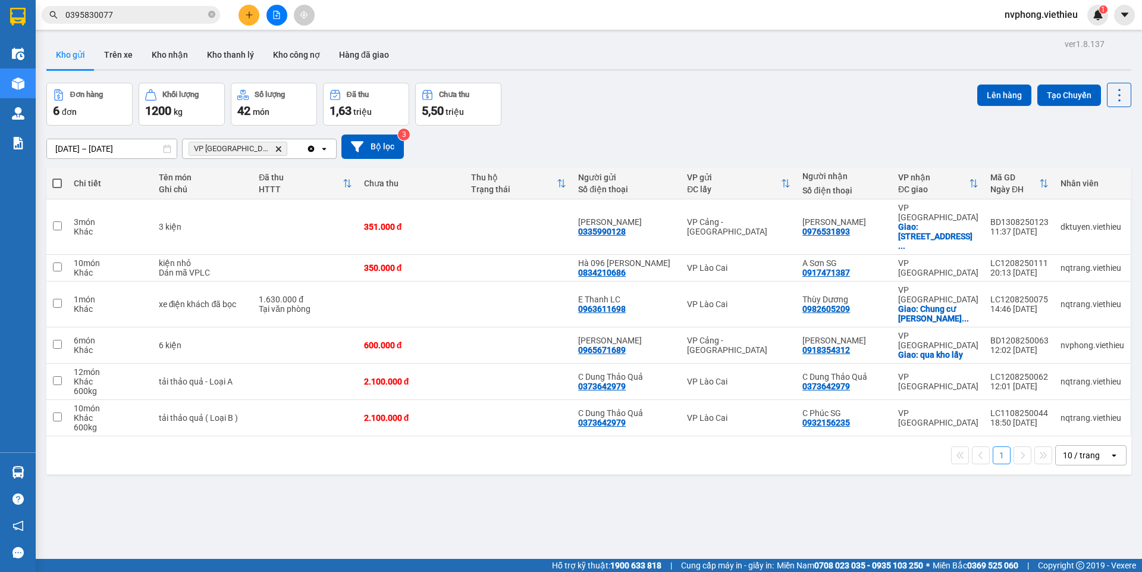
click at [236, 148] on span "VP [GEOGRAPHIC_DATA] Delete" at bounding box center [238, 149] width 99 height 14
click at [275, 148] on icon "Delete" at bounding box center [278, 148] width 7 height 7
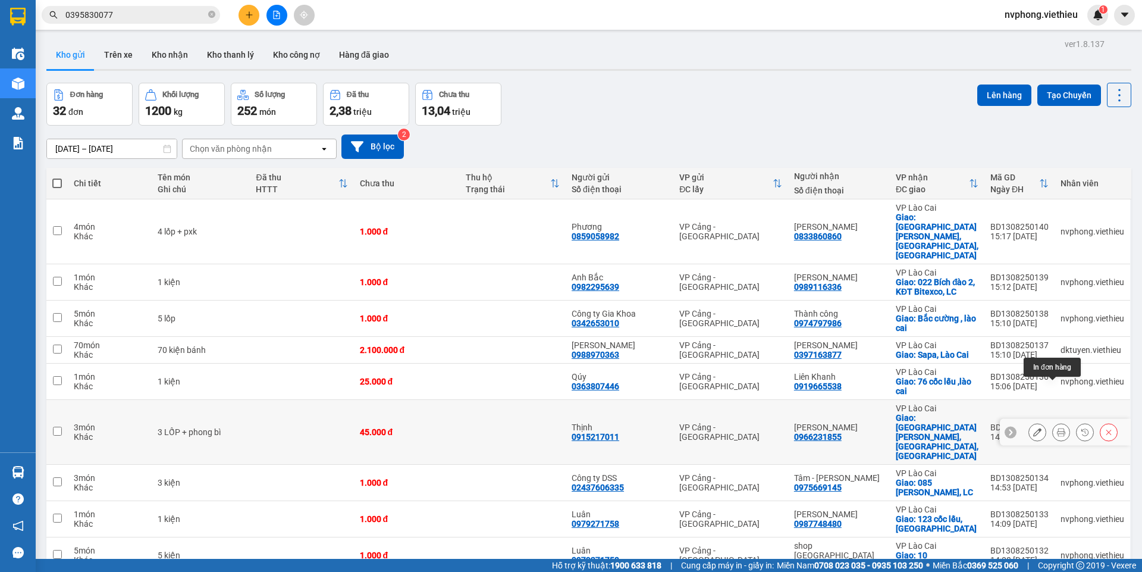
click at [1057, 428] on icon at bounding box center [1061, 432] width 8 height 8
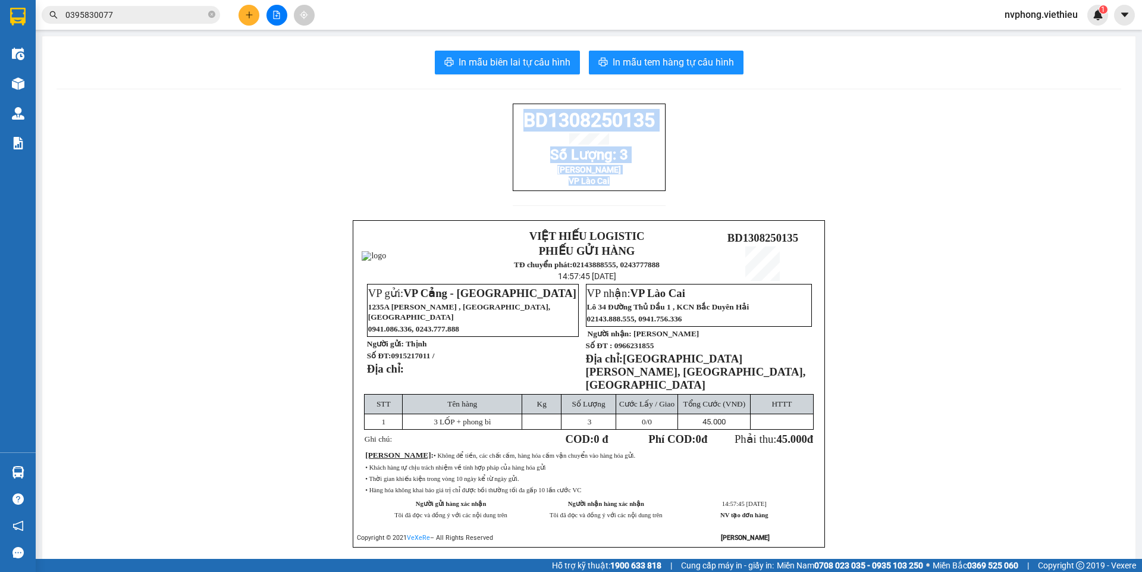
drag, startPoint x: 582, startPoint y: 186, endPoint x: 505, endPoint y: 128, distance: 95.6
click at [505, 128] on div "BD1308250135 Số Lượng: 3 Huy Hùng VP Lào Cai VIỆT HIẾU LOGISTIC PHIẾU GỬI HÀNG …" at bounding box center [589, 339] width 1065 height 473
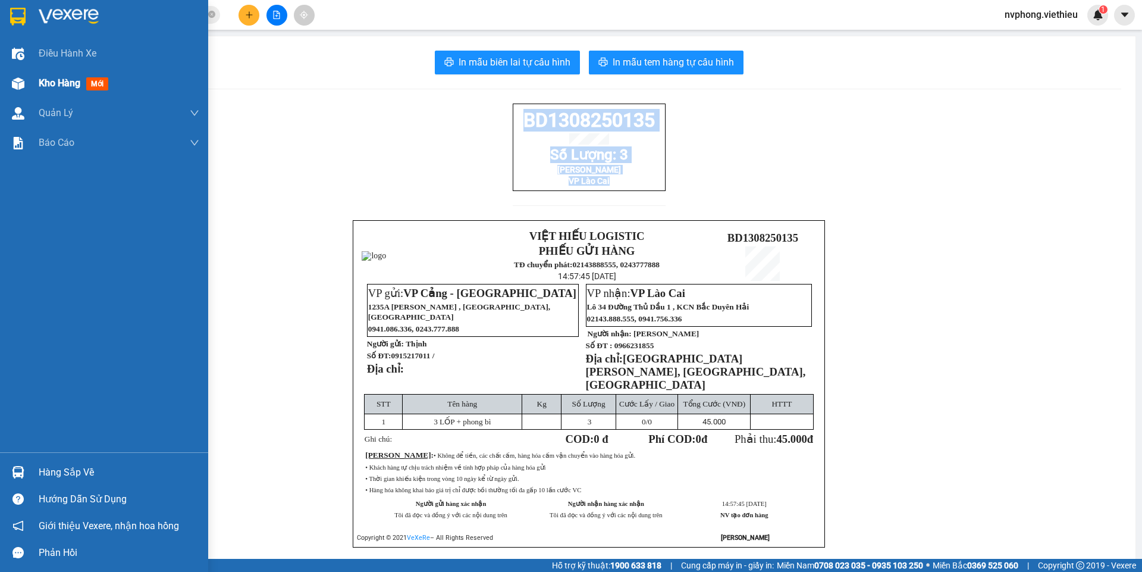
click at [65, 78] on span "Kho hàng" at bounding box center [60, 82] width 42 height 11
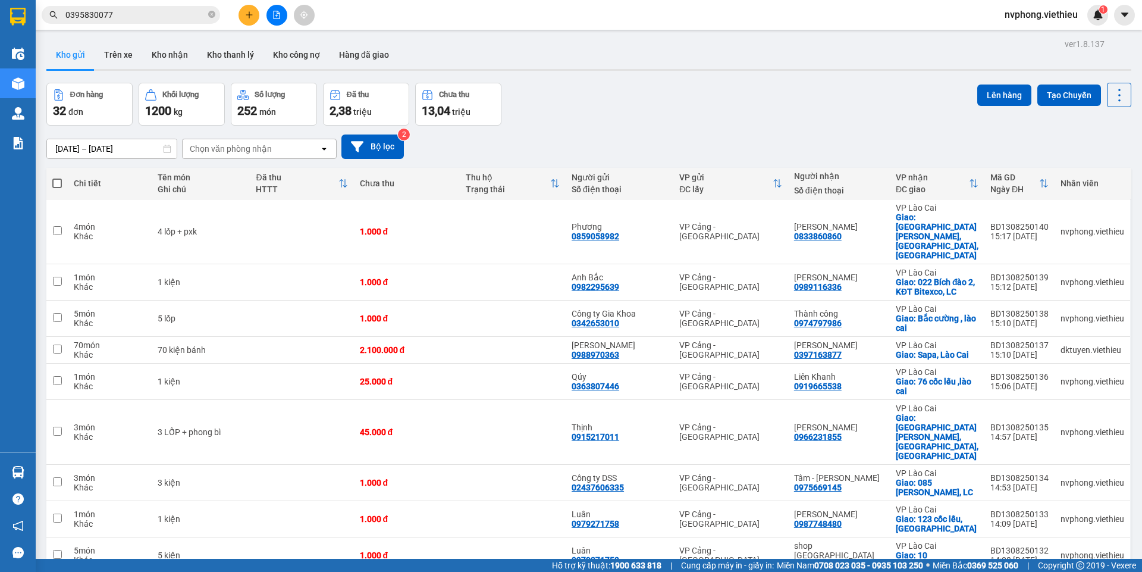
click at [214, 153] on div "Chọn văn phòng nhận" at bounding box center [231, 149] width 82 height 12
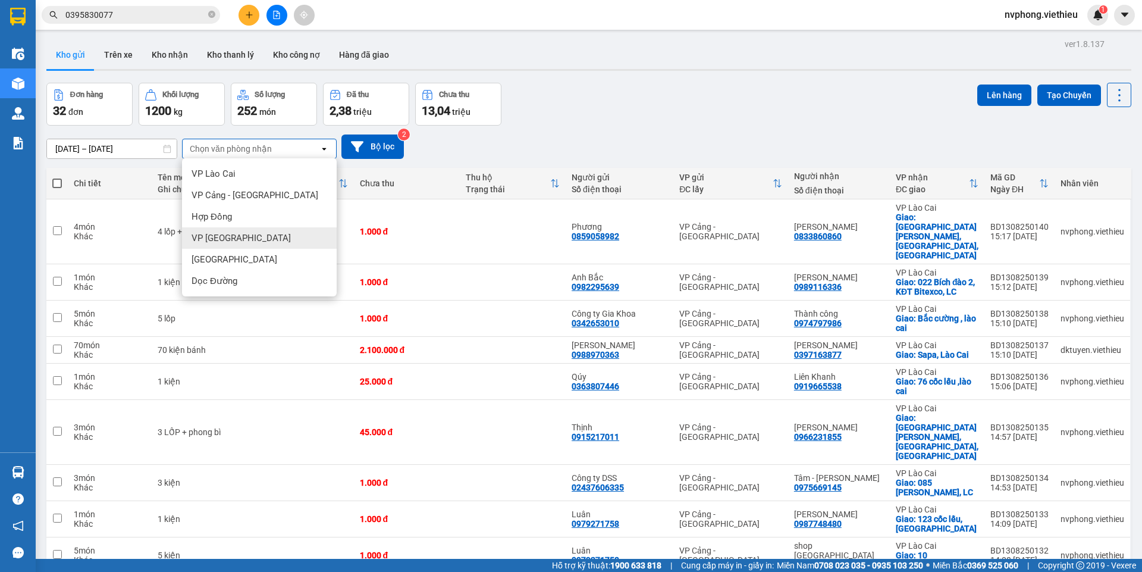
click at [233, 234] on span "VP [GEOGRAPHIC_DATA]" at bounding box center [241, 238] width 99 height 12
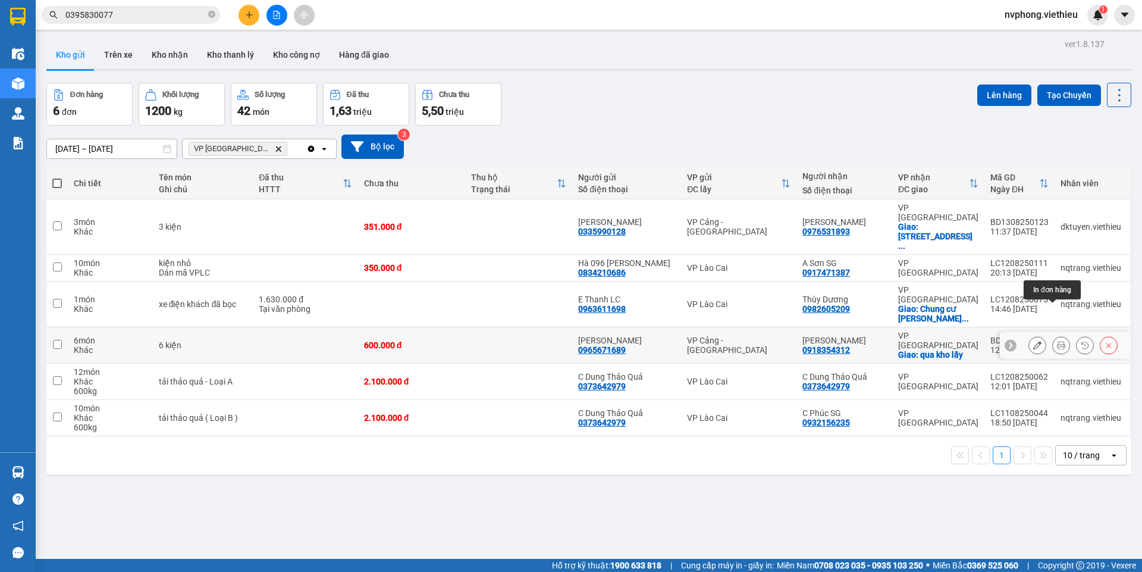
click at [1057, 341] on icon at bounding box center [1061, 345] width 8 height 8
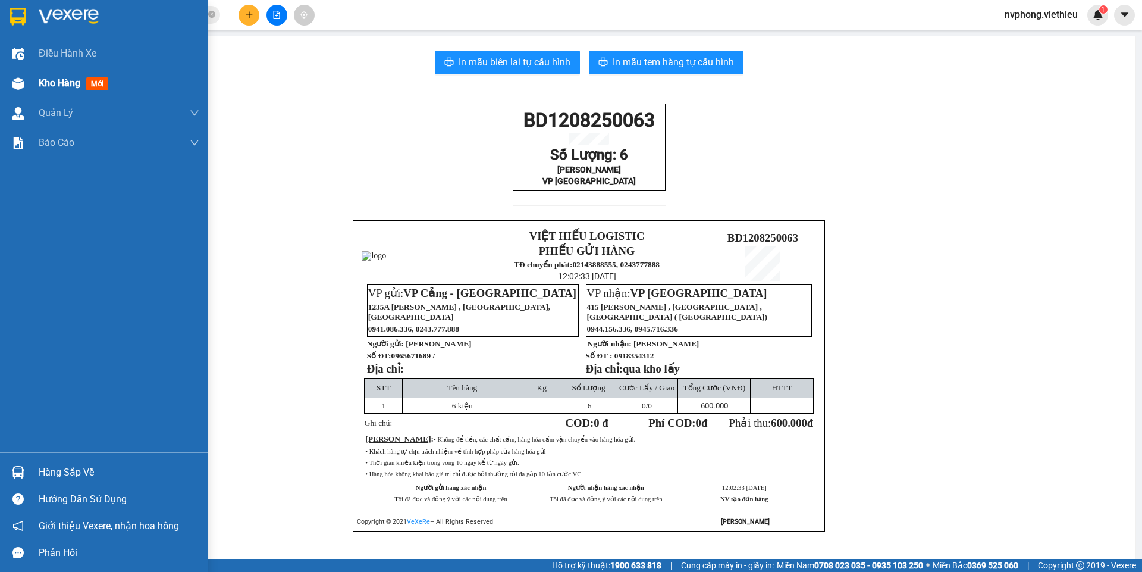
click at [15, 90] on div at bounding box center [18, 83] width 21 height 21
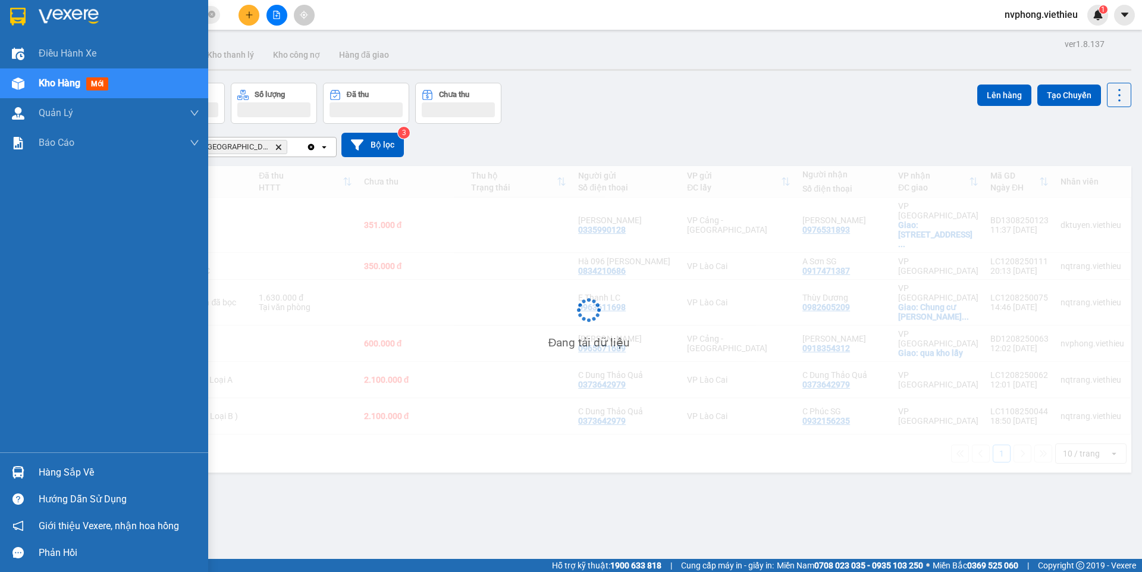
click at [49, 89] on div "Kho hàng mới" at bounding box center [76, 83] width 74 height 15
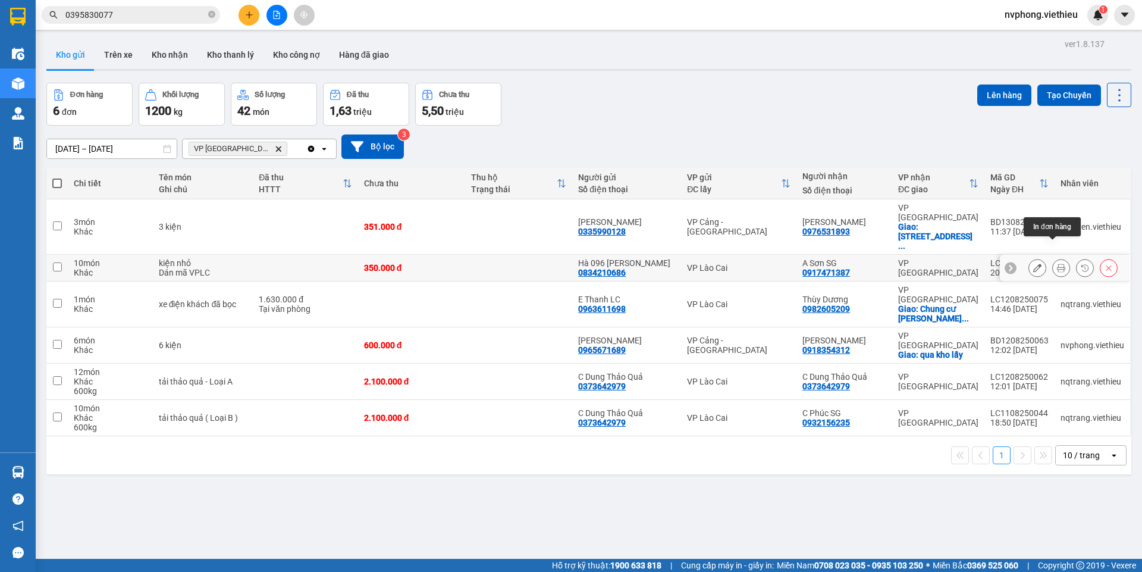
click at [1057, 264] on icon at bounding box center [1061, 268] width 8 height 8
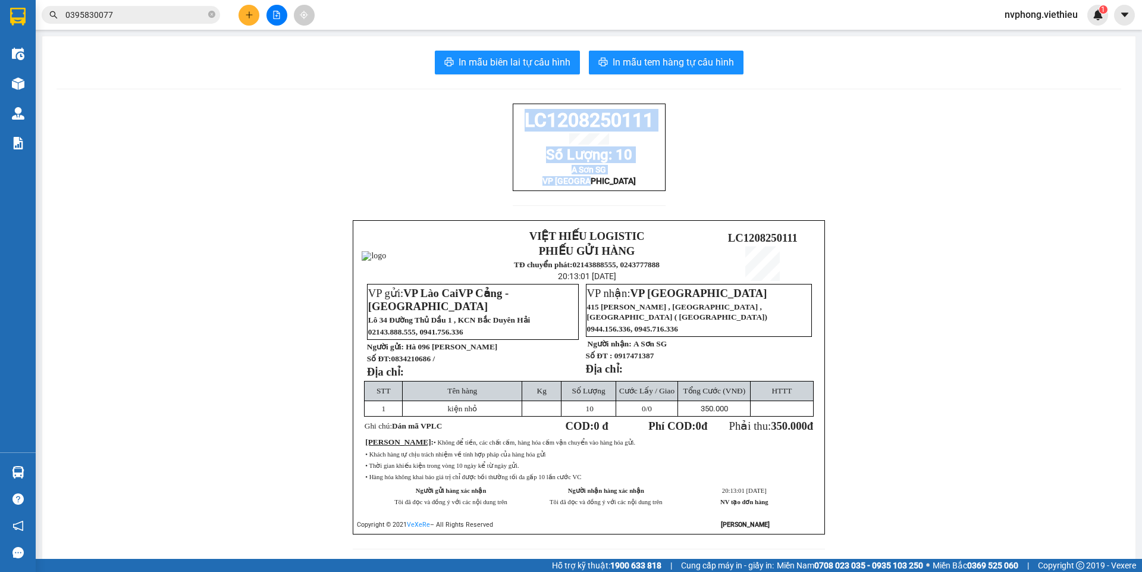
drag, startPoint x: 612, startPoint y: 196, endPoint x: 505, endPoint y: 126, distance: 127.7
click at [505, 126] on div "LC1208250111 Số Lượng: 10 A Sơn SG VP [GEOGRAPHIC_DATA] VIỆT HIẾU LOGISTIC PHIẾ…" at bounding box center [589, 333] width 1065 height 460
copy div "LC1208250111 Số Lượng: 10 A Sơn SG VP [GEOGRAPHIC_DATA]"
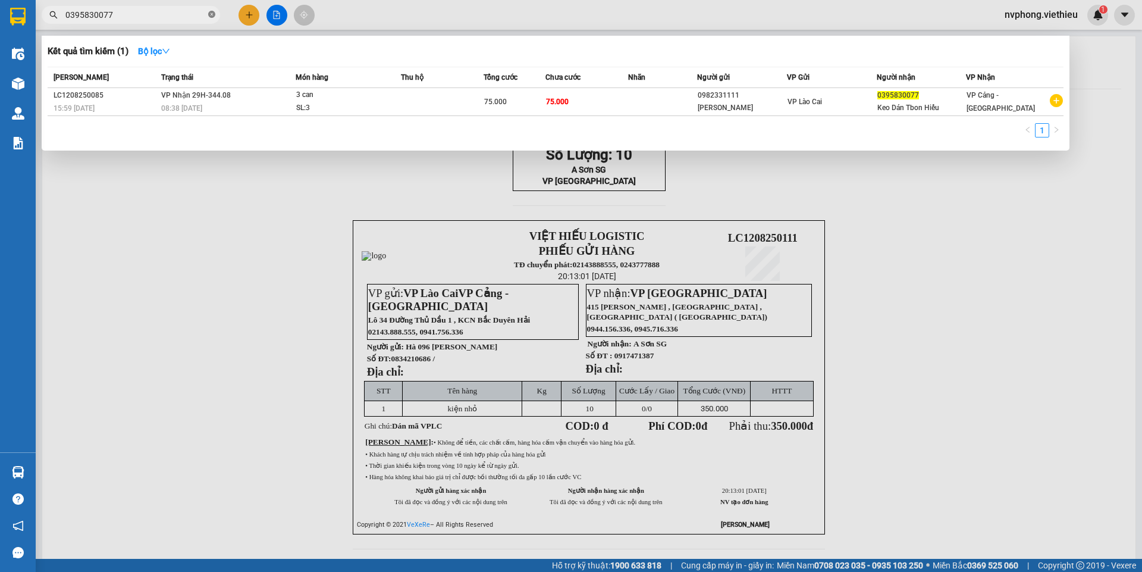
click at [209, 17] on icon "close-circle" at bounding box center [211, 14] width 7 height 7
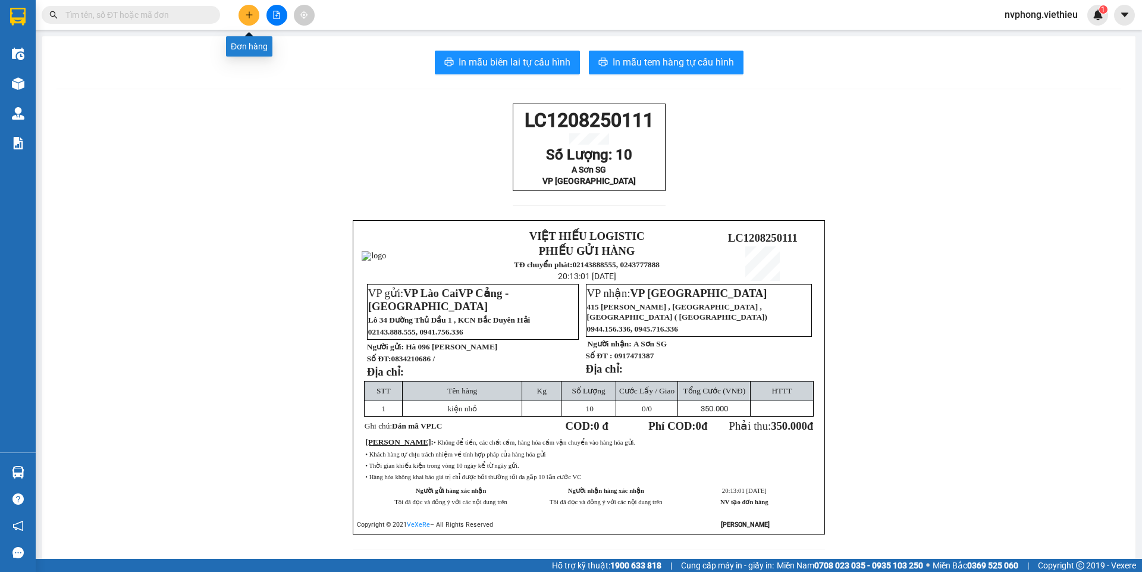
click at [247, 18] on icon "plus" at bounding box center [249, 15] width 8 height 8
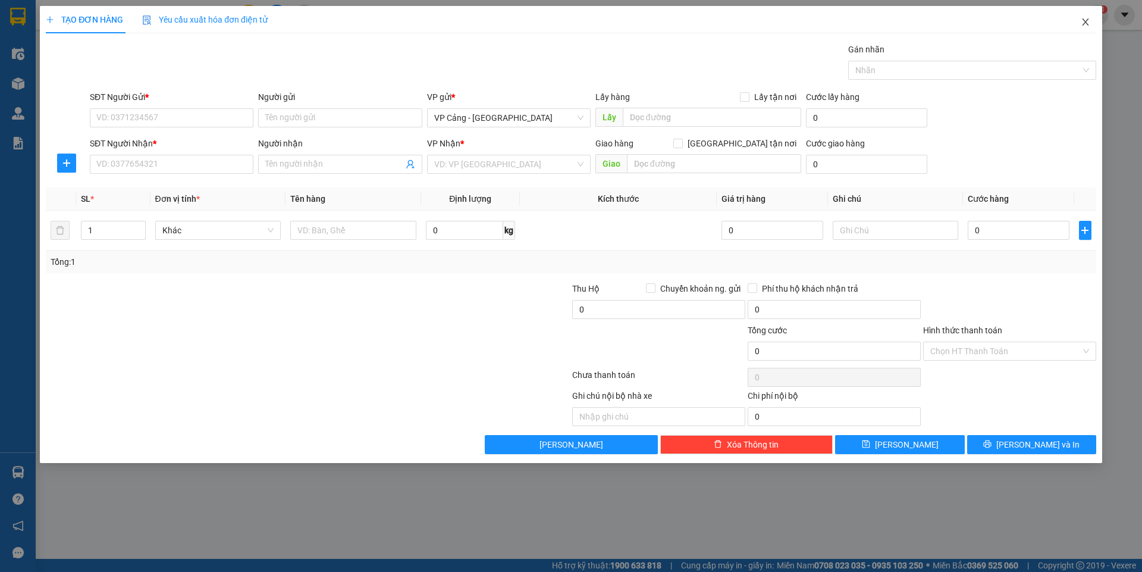
click at [1087, 21] on icon "close" at bounding box center [1085, 21] width 7 height 7
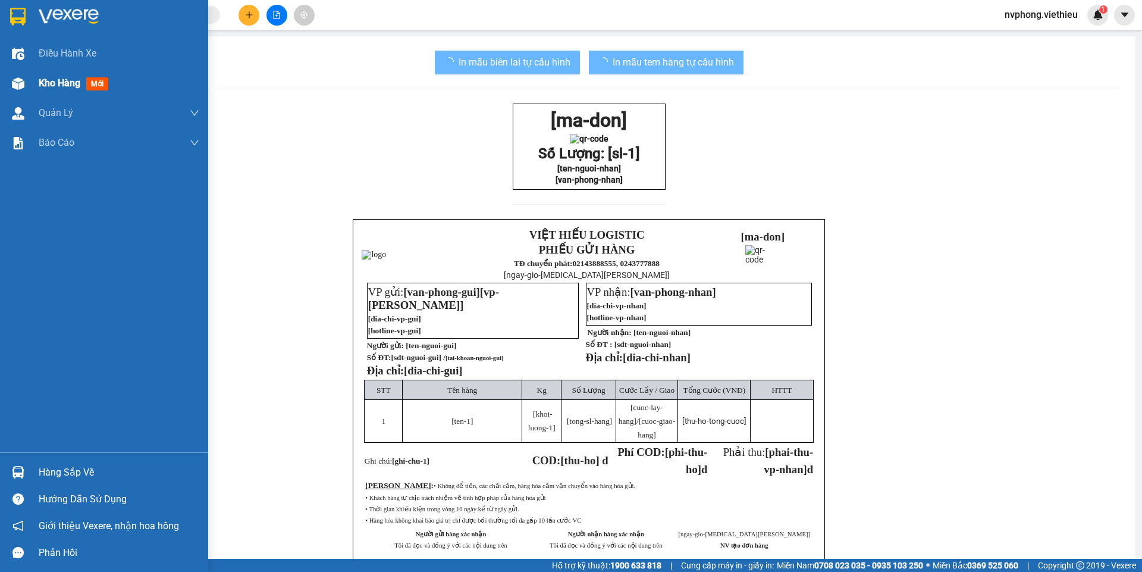
click at [36, 80] on div "Kho hàng mới" at bounding box center [104, 83] width 208 height 30
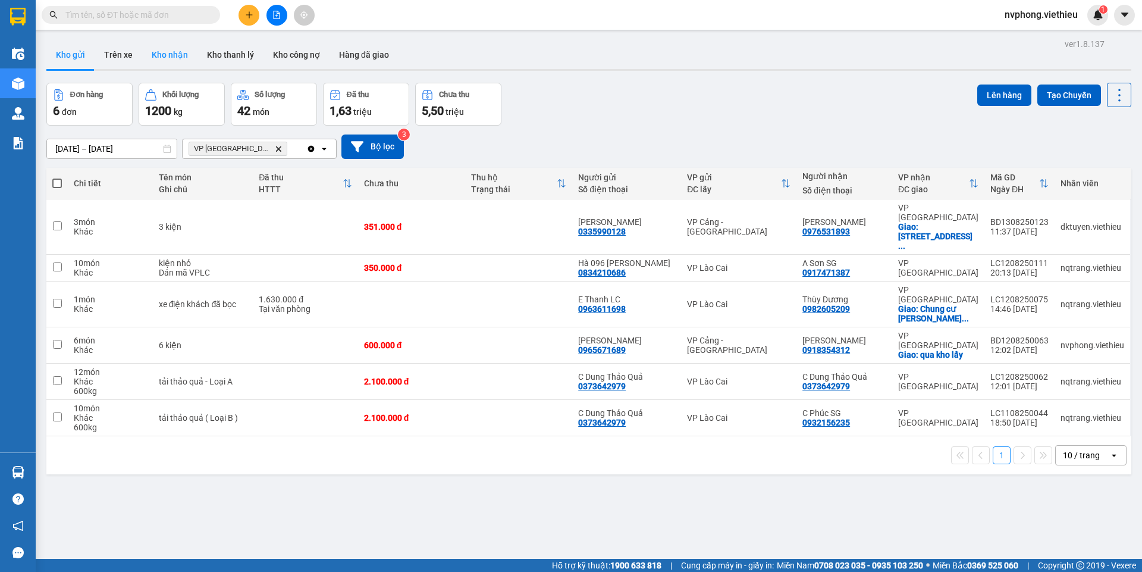
click at [156, 45] on button "Kho nhận" at bounding box center [169, 54] width 55 height 29
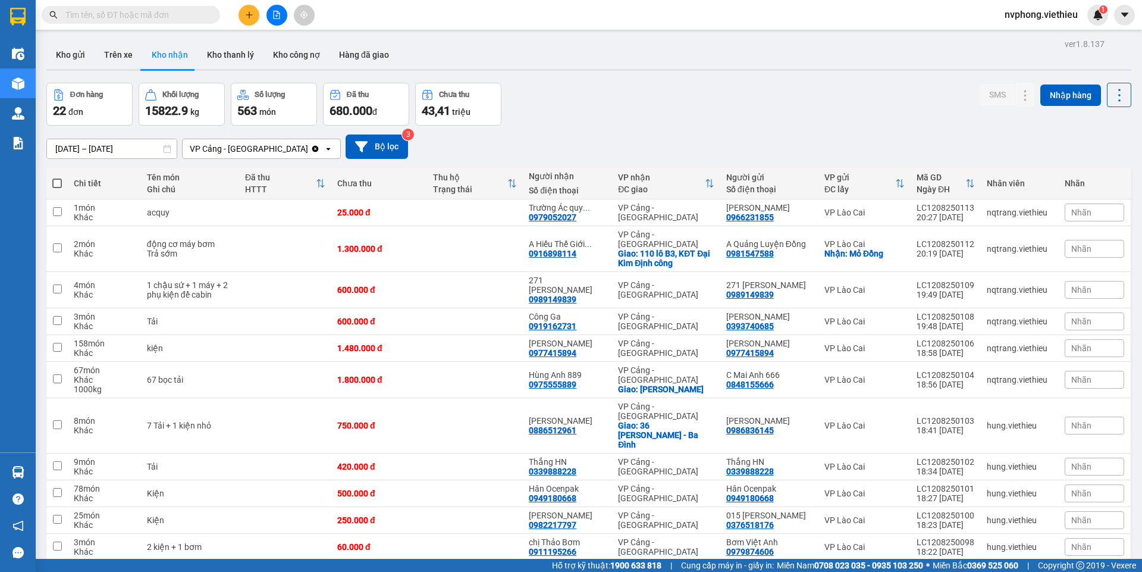
click at [83, 17] on input "text" at bounding box center [135, 14] width 140 height 13
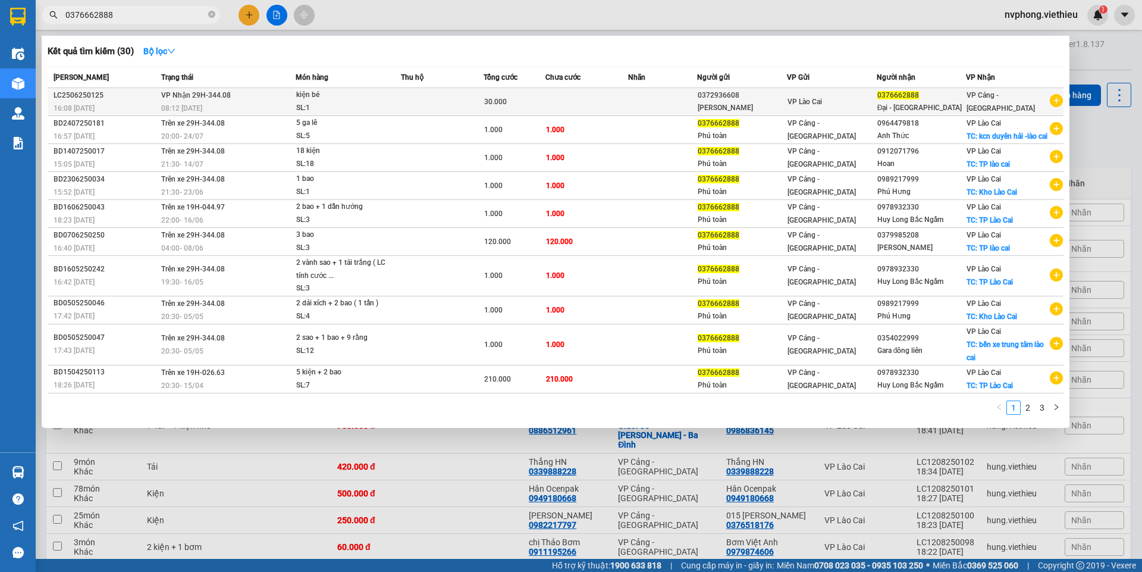
type input "0376662888"
click at [883, 89] on td "0376662888 [GEOGRAPHIC_DATA]" at bounding box center [922, 102] width 90 height 28
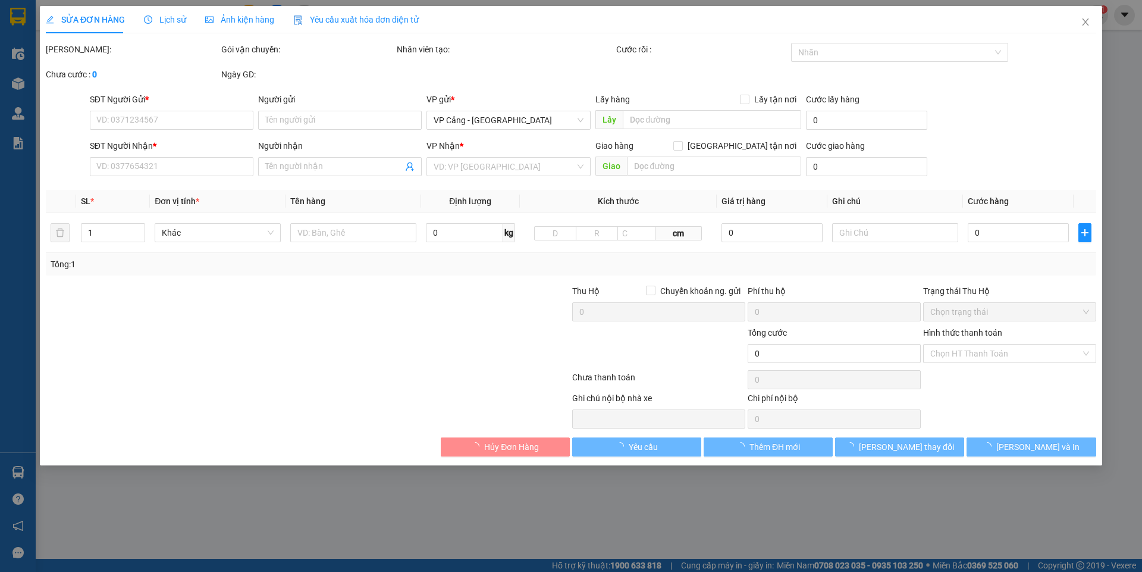
type input "0372936608"
type input "[PERSON_NAME]"
type input "0376662888"
type input "Đại - [GEOGRAPHIC_DATA]"
type input "30.000"
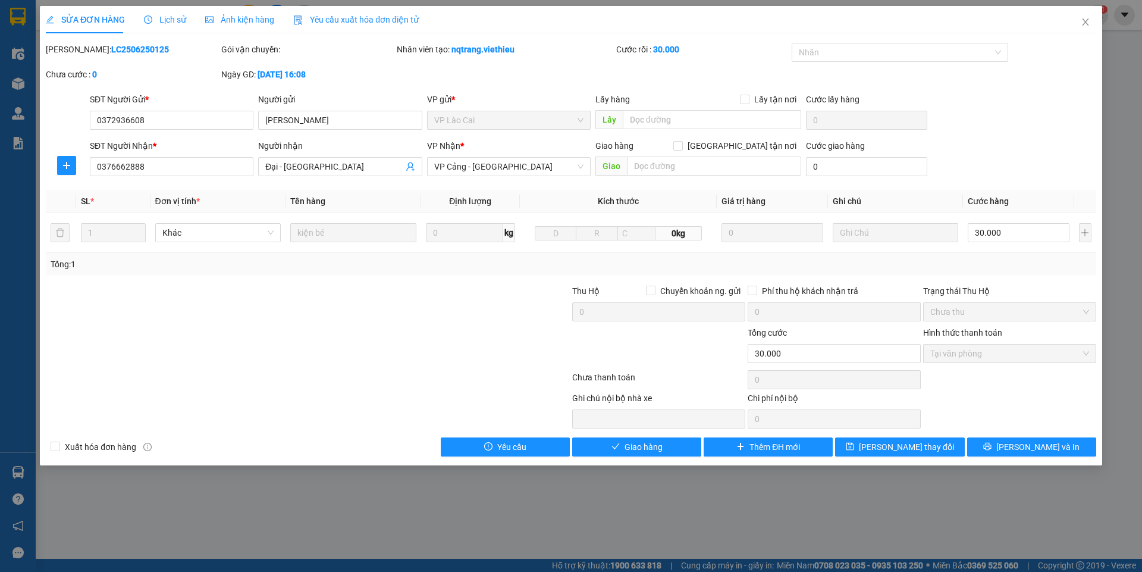
click at [1045, 459] on div "SỬA ĐƠN HÀNG Lịch sử Ảnh kiện hàng Yêu cầu xuất hóa đơn điện tử Total Paid Fee …" at bounding box center [571, 235] width 1062 height 459
click at [992, 450] on icon "printer" at bounding box center [988, 447] width 8 height 8
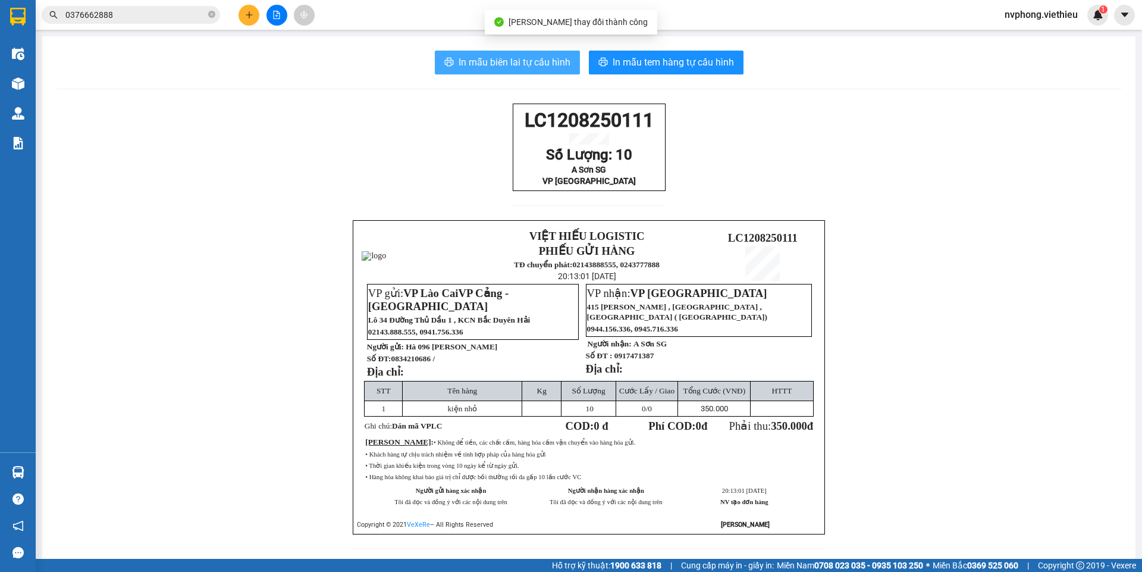
click at [517, 62] on span "In mẫu biên lai tự cấu hình" at bounding box center [515, 62] width 112 height 15
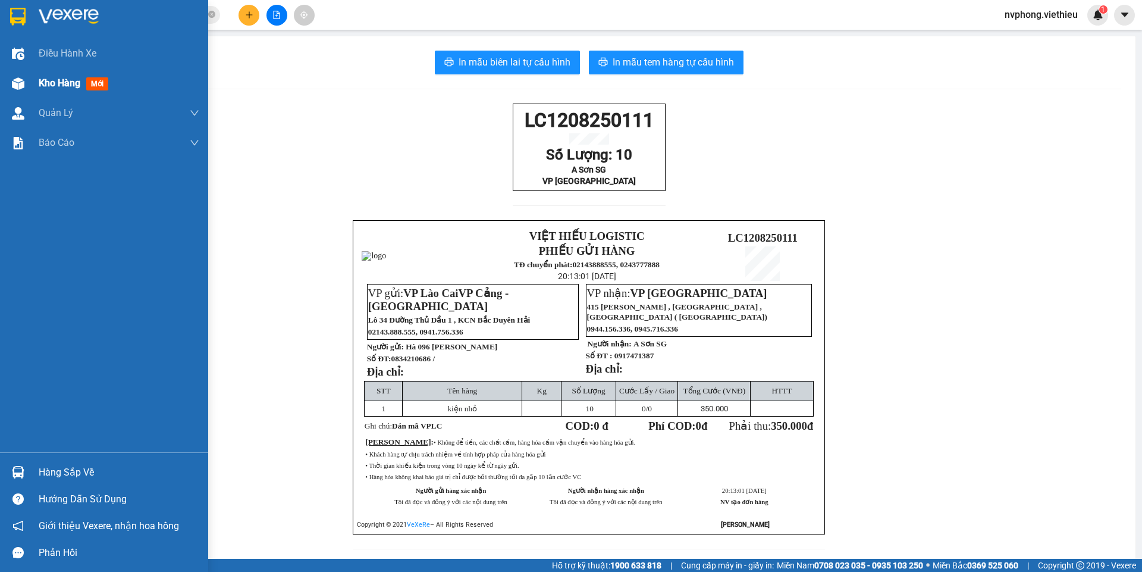
click at [46, 83] on span "Kho hàng" at bounding box center [60, 82] width 42 height 11
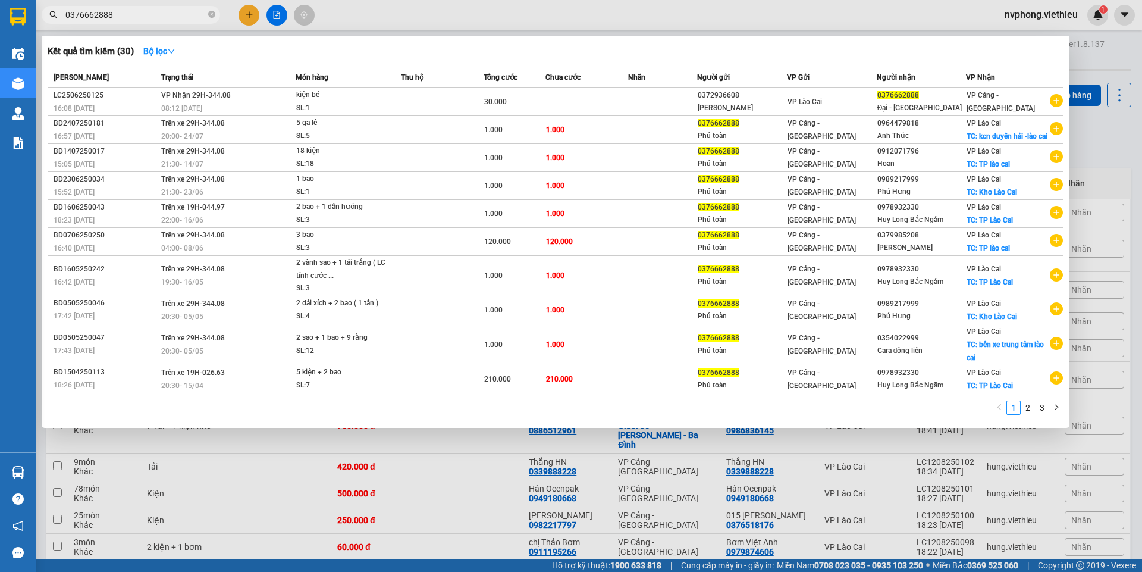
click at [154, 12] on input "0376662888" at bounding box center [135, 14] width 140 height 13
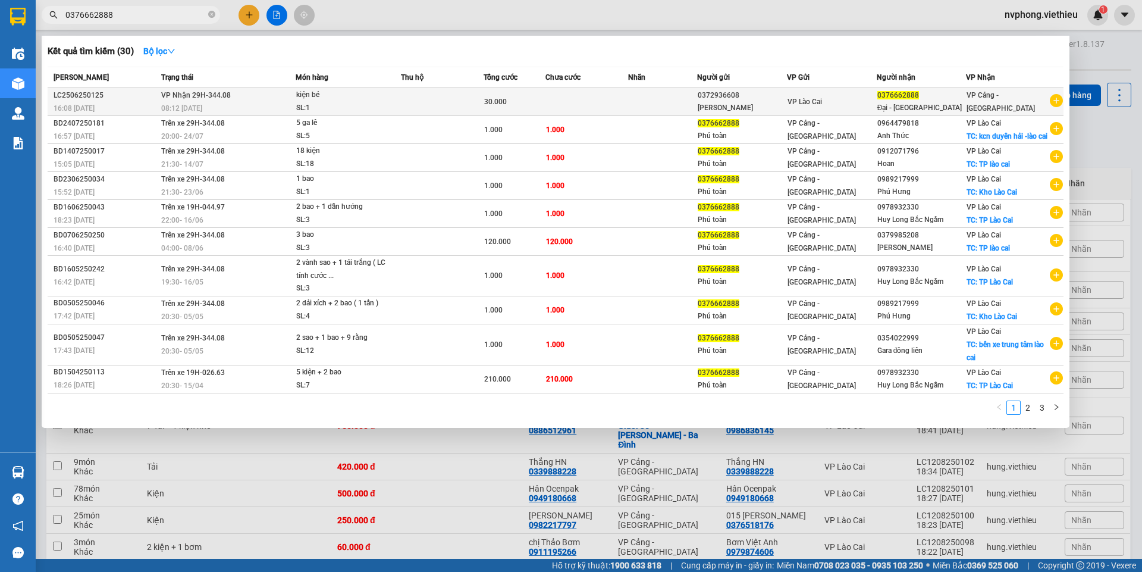
click at [953, 97] on div "0376662888" at bounding box center [921, 95] width 89 height 12
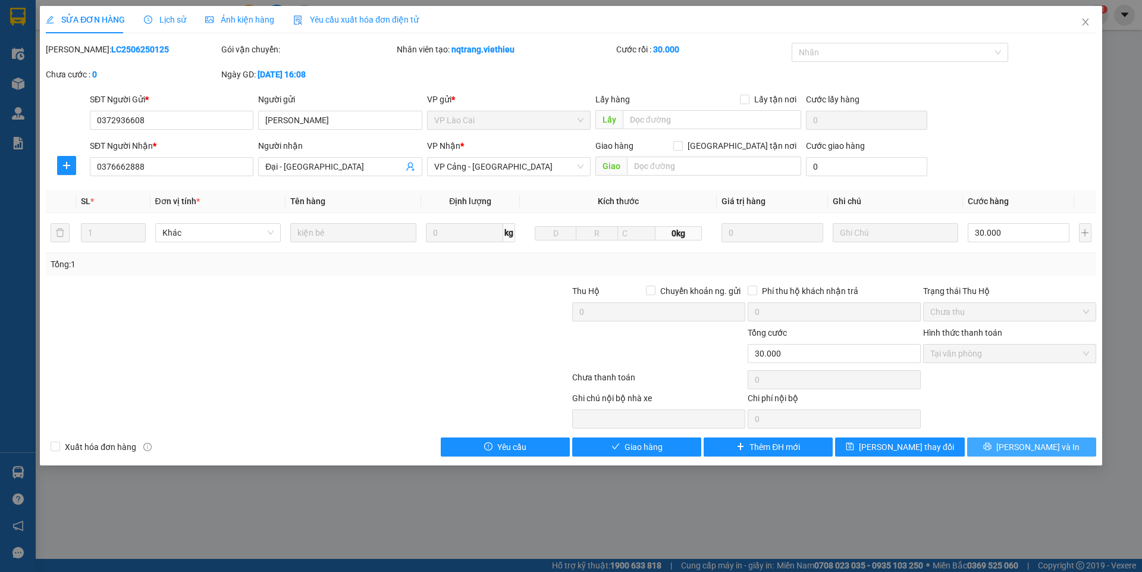
click at [1024, 449] on span "[PERSON_NAME] và In" at bounding box center [1037, 446] width 83 height 13
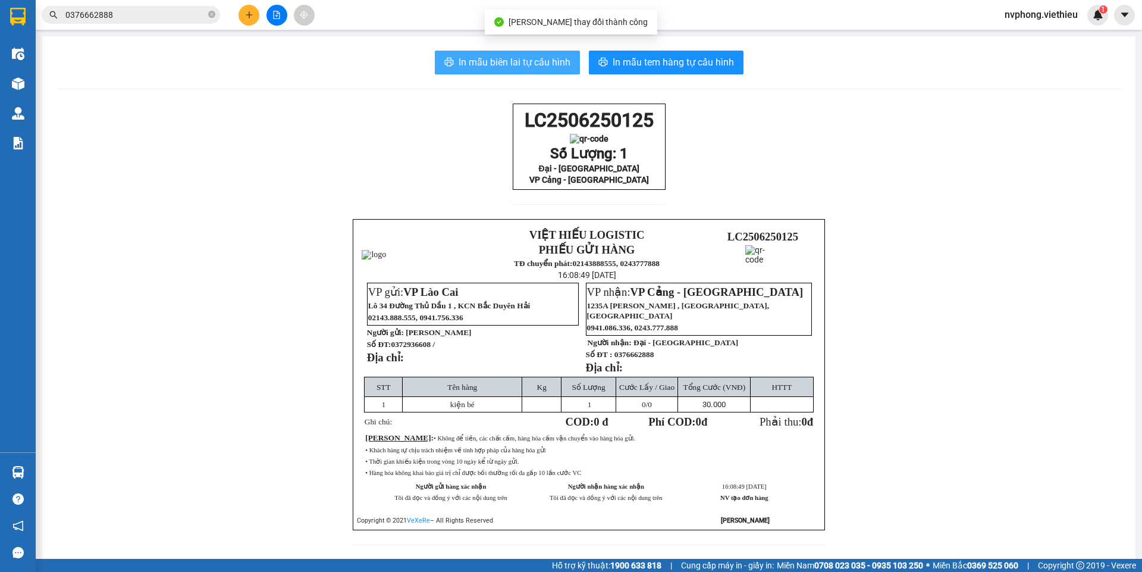
click at [532, 59] on span "In mẫu biên lai tự cấu hình" at bounding box center [515, 62] width 112 height 15
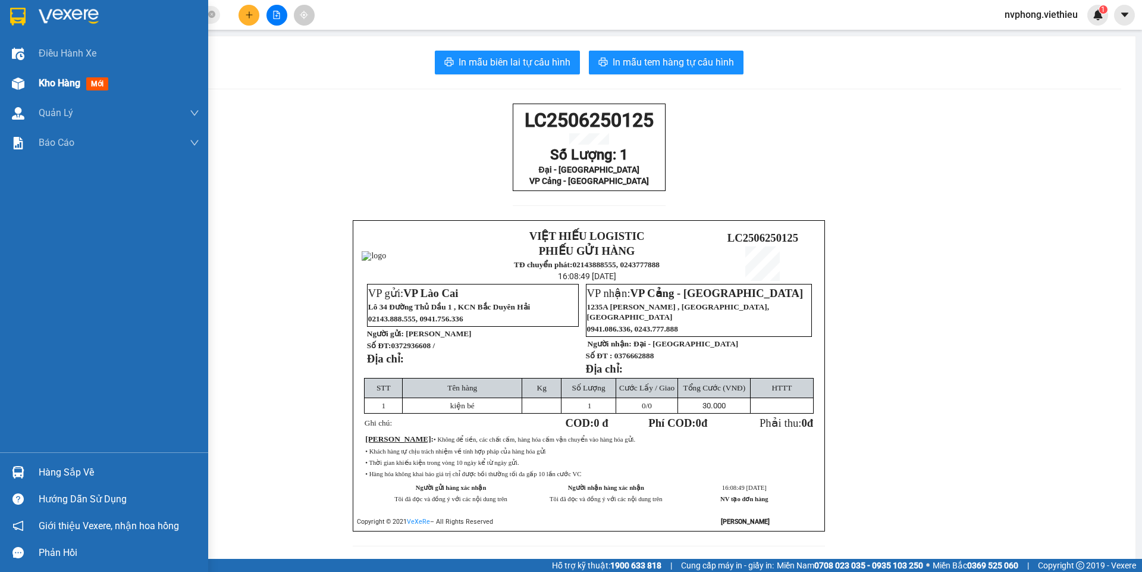
click at [28, 79] on div at bounding box center [18, 83] width 21 height 21
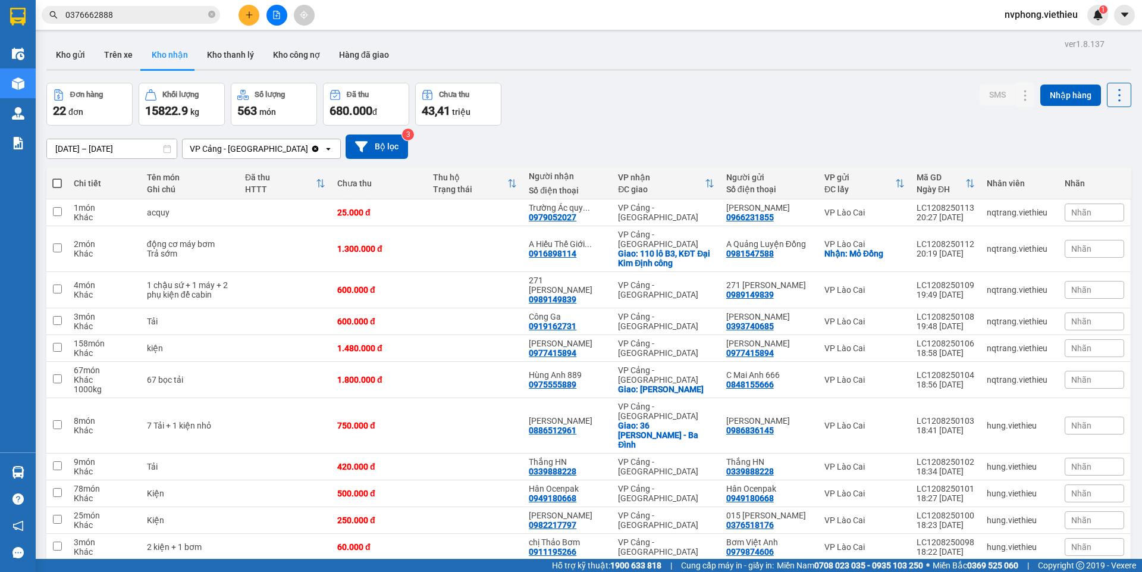
click at [70, 155] on div "ver 1.8.137 Kho gửi Trên xe Kho nhận Kho thanh lý Kho công nợ Hàng đã giao Đơn …" at bounding box center [589, 543] width 1094 height 1014
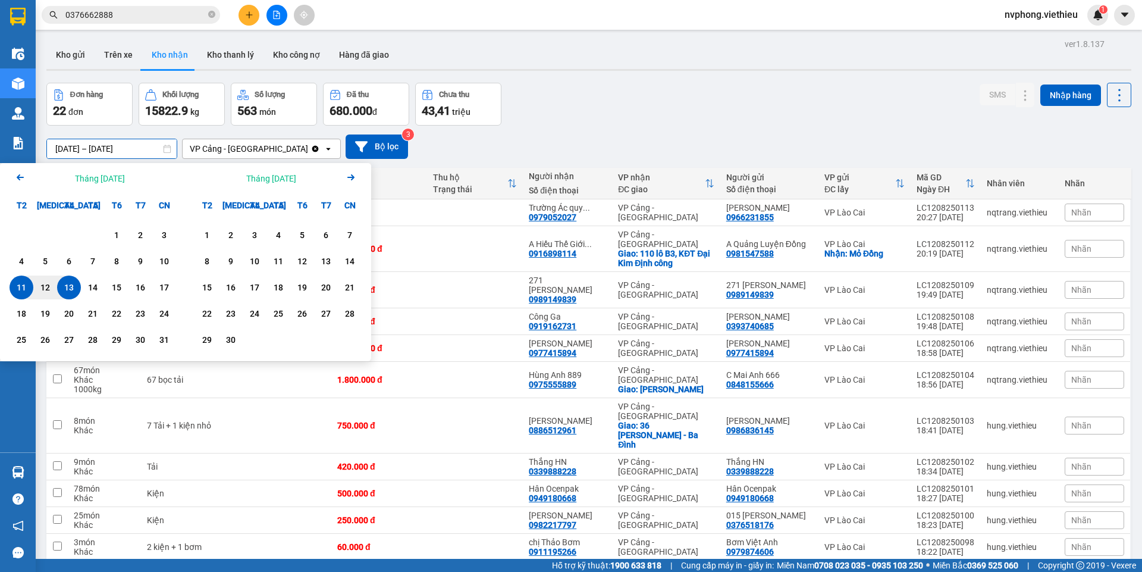
click at [19, 179] on icon "Previous month." at bounding box center [20, 177] width 7 height 6
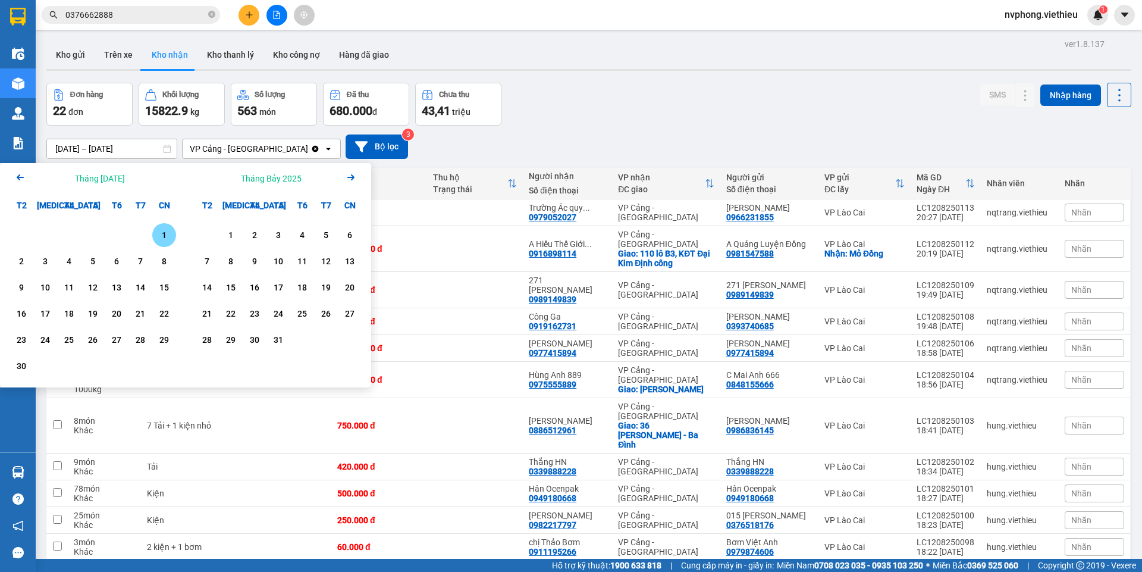
click at [161, 234] on div "1" at bounding box center [164, 235] width 17 height 14
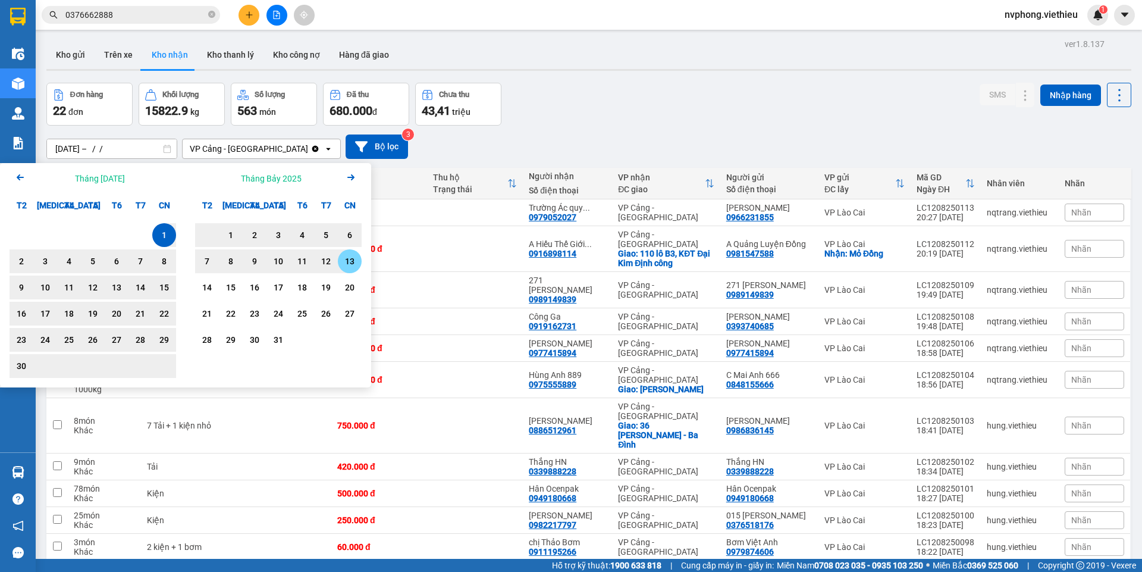
click at [346, 262] on div "13" at bounding box center [349, 261] width 17 height 14
type input "[DATE] – [DATE]"
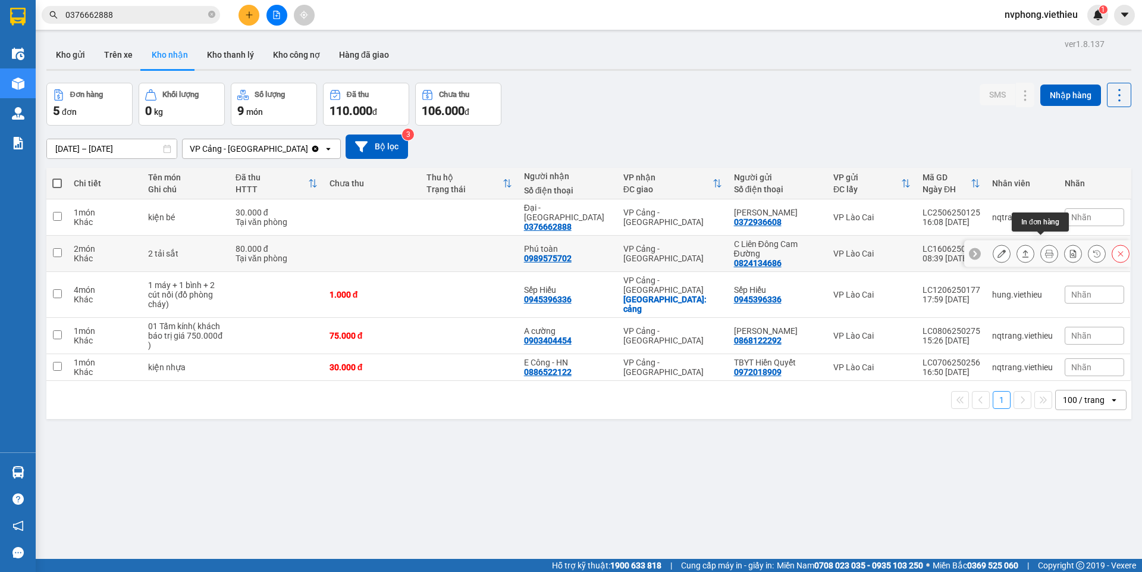
click at [1041, 244] on button at bounding box center [1049, 253] width 17 height 21
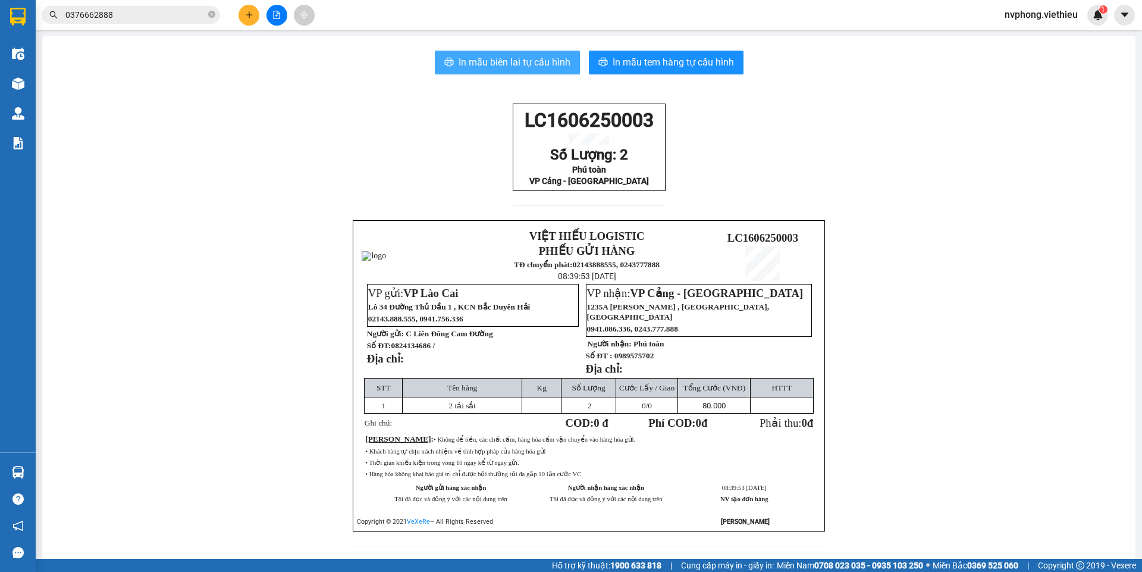
click at [502, 55] on span "In mẫu biên lai tự cấu hình" at bounding box center [515, 62] width 112 height 15
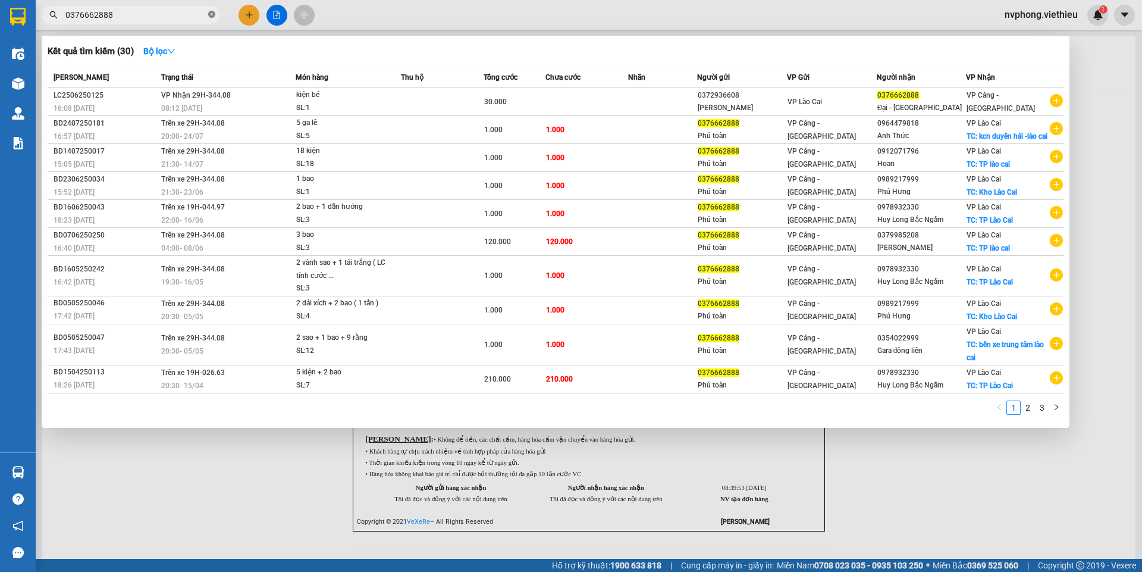
click at [211, 11] on span at bounding box center [211, 15] width 7 height 11
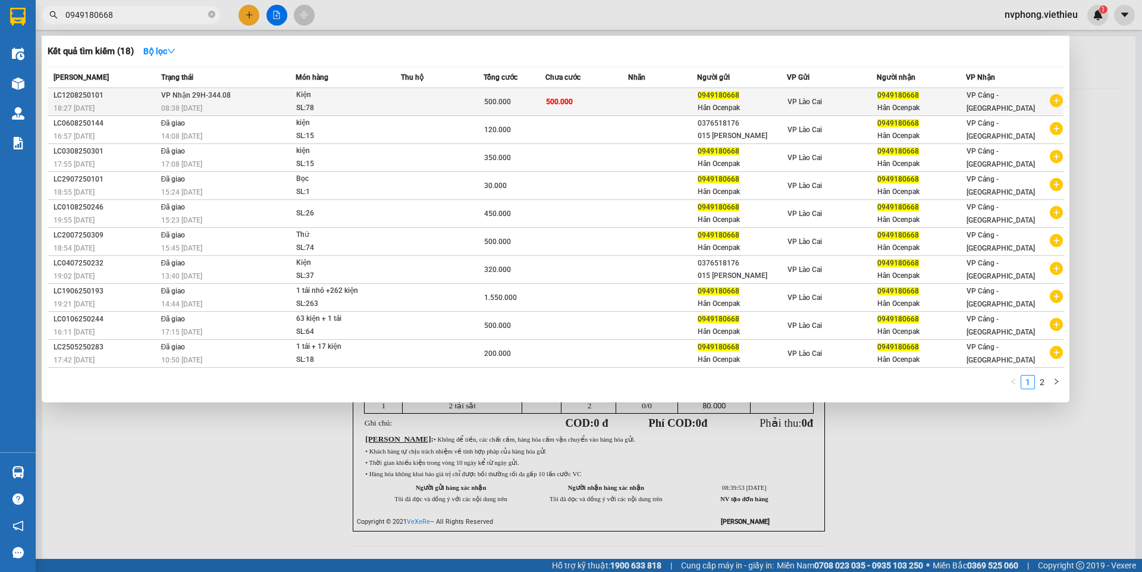
type input "0949180668"
click at [861, 103] on div "VP Lào Cai" at bounding box center [832, 101] width 89 height 13
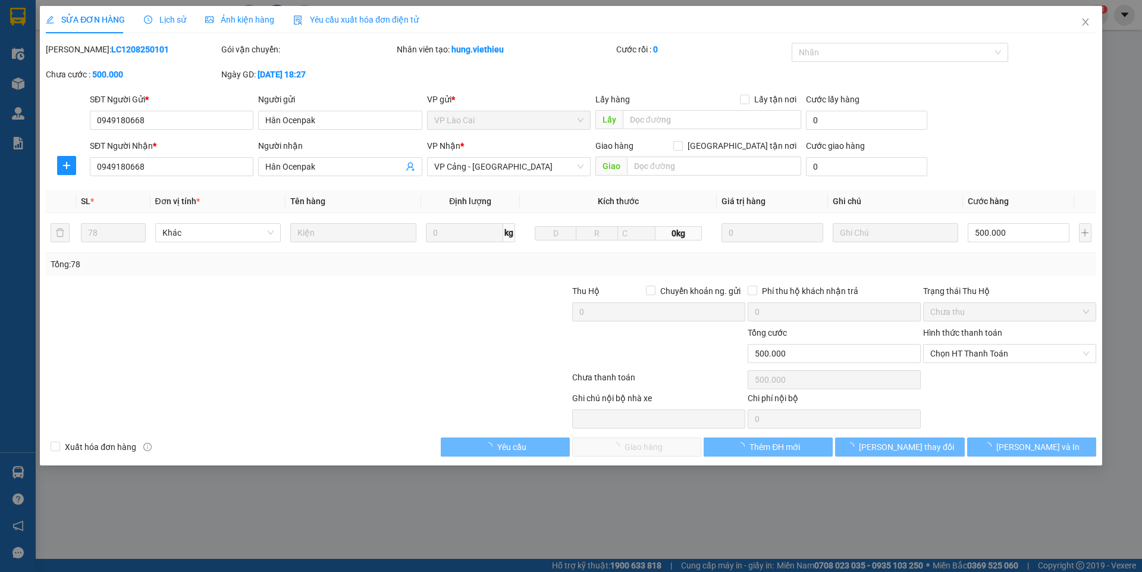
type input "0949180668"
type input "Hân Ocenpak"
type input "0949180668"
type input "Hân Ocenpak"
type input "500.000"
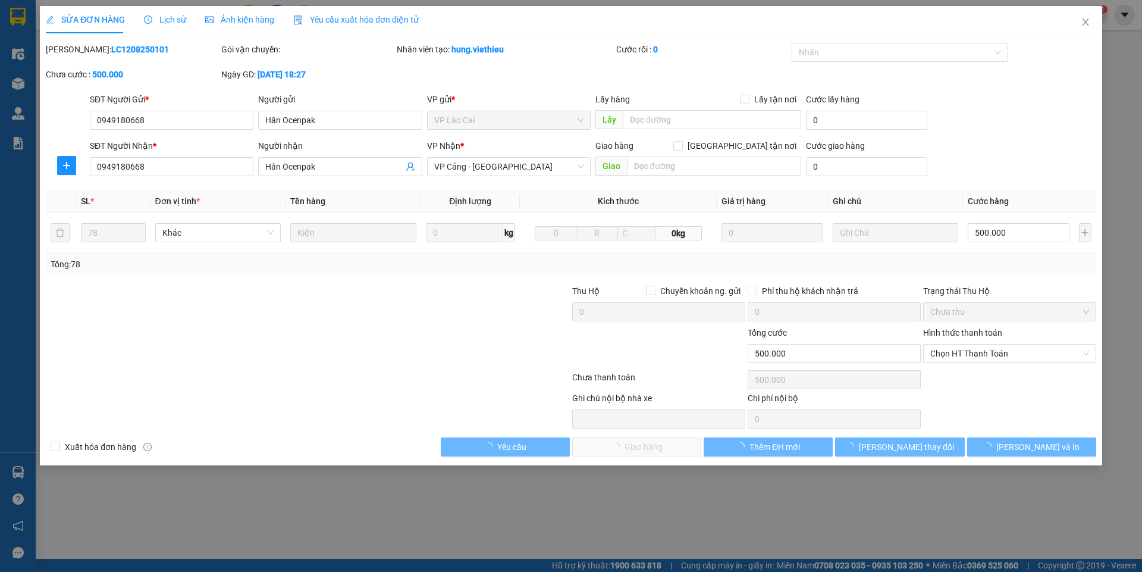
type input "500.000"
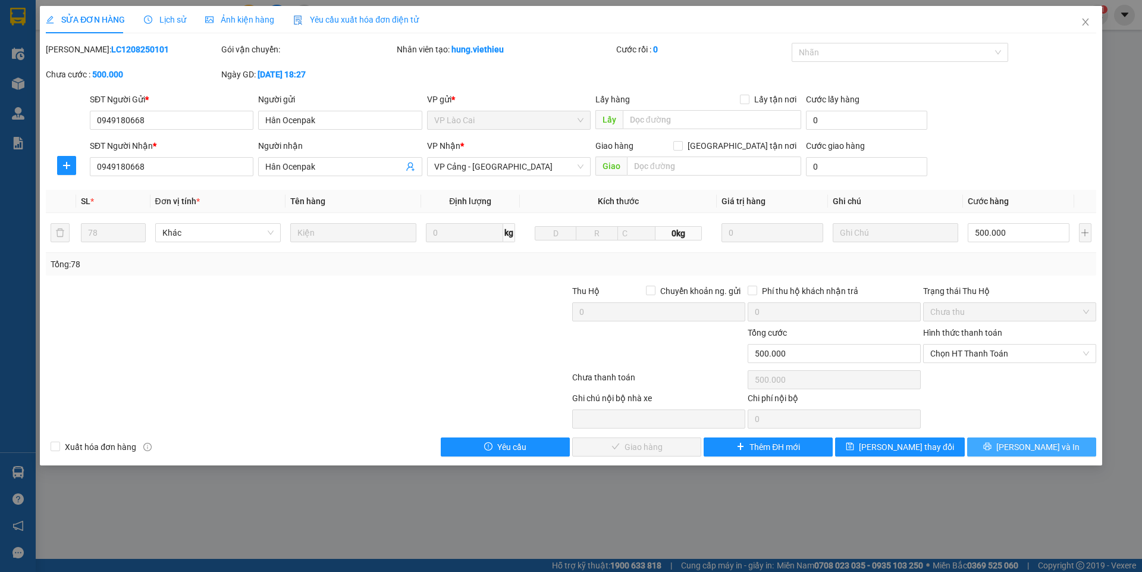
click at [1025, 443] on span "[PERSON_NAME] và In" at bounding box center [1037, 446] width 83 height 13
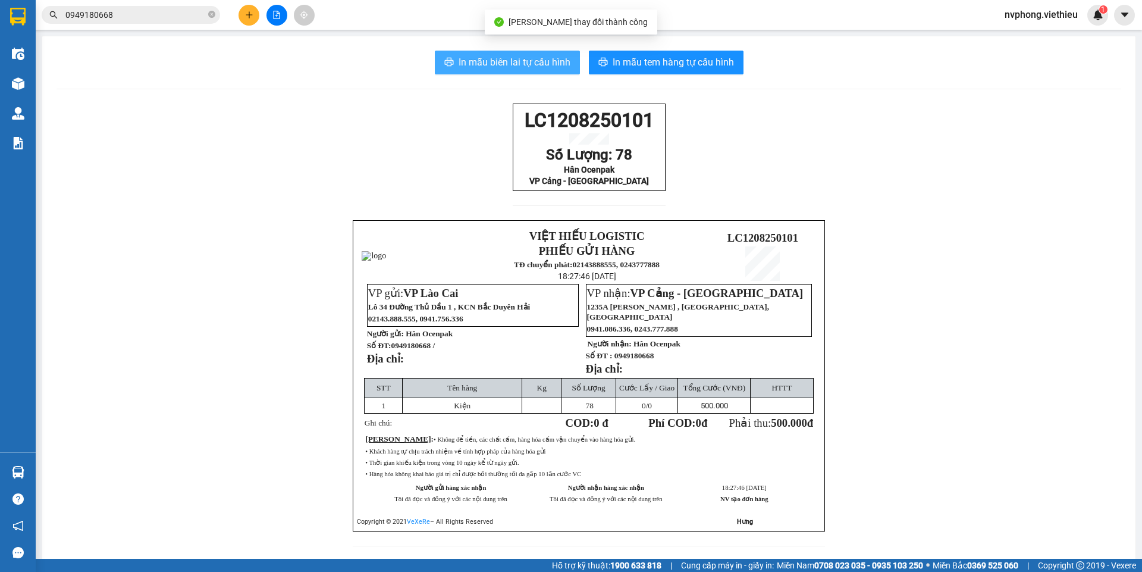
click at [492, 59] on span "In mẫu biên lai tự cấu hình" at bounding box center [515, 62] width 112 height 15
click at [214, 11] on span at bounding box center [211, 15] width 7 height 11
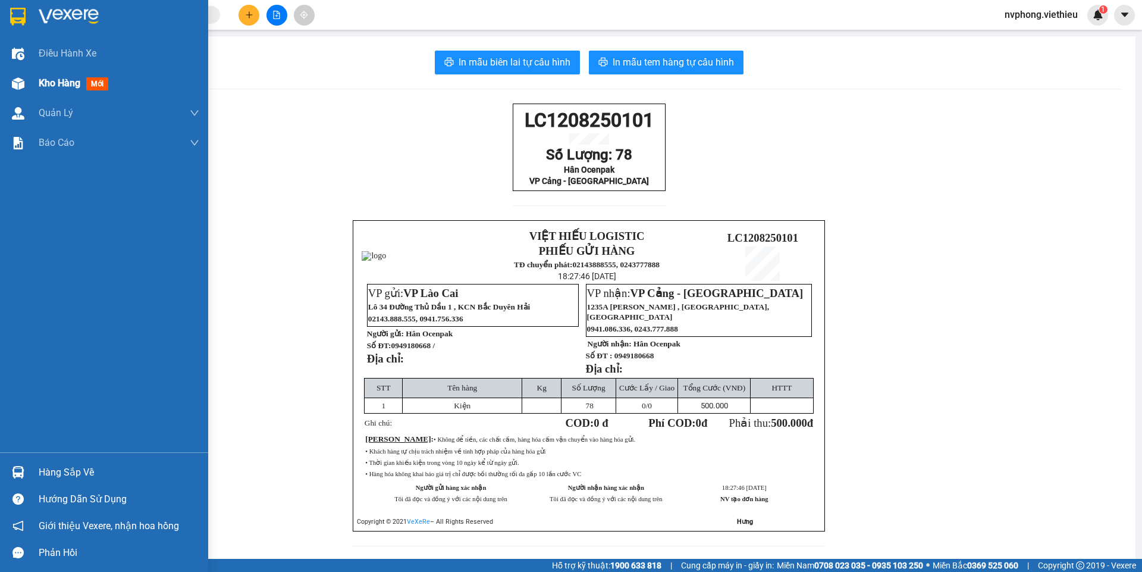
click at [32, 78] on div "Kho hàng mới" at bounding box center [104, 83] width 208 height 30
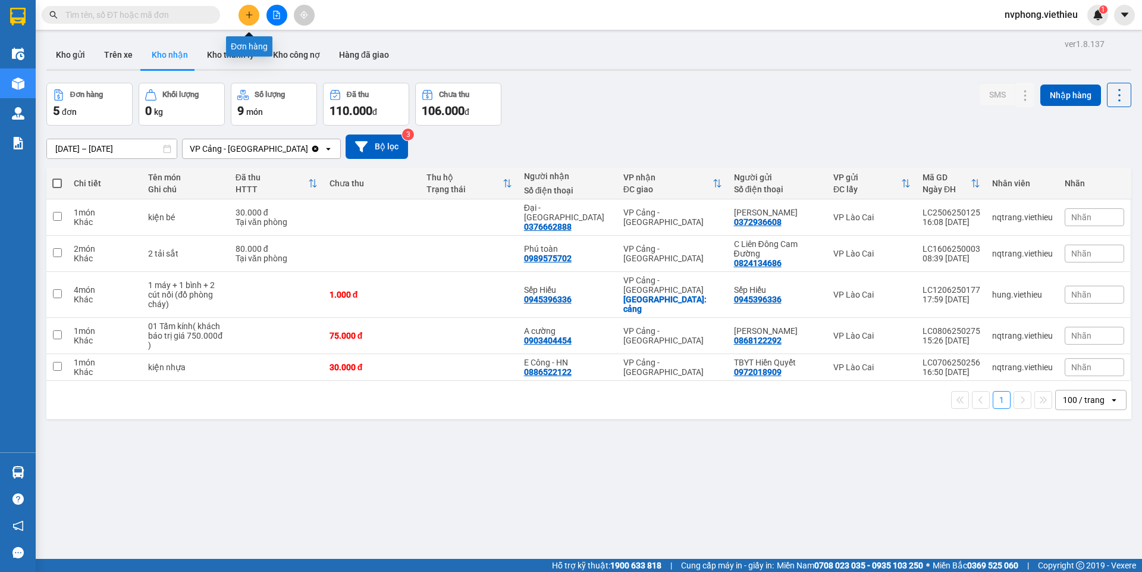
click at [247, 17] on icon "plus" at bounding box center [249, 15] width 8 height 8
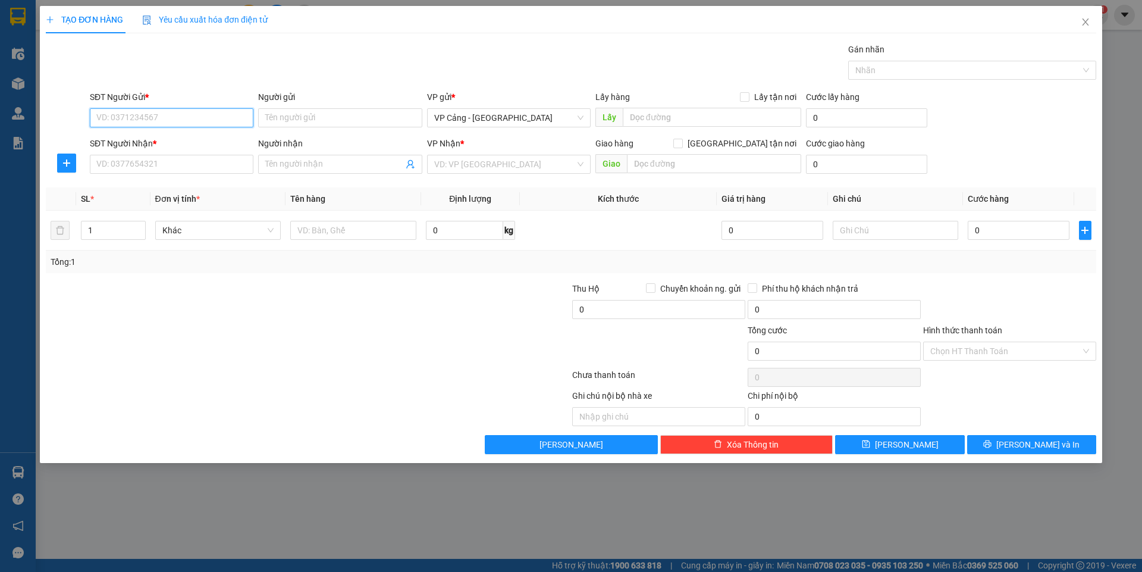
click at [193, 114] on input "SĐT Người Gửi *" at bounding box center [172, 117] width 164 height 19
click at [195, 111] on input "SĐT Người Gửi *" at bounding box center [172, 117] width 164 height 19
click at [156, 143] on div "0964731122 - nghĩa" at bounding box center [171, 141] width 149 height 13
type input "0964731122"
type input "nghĩa"
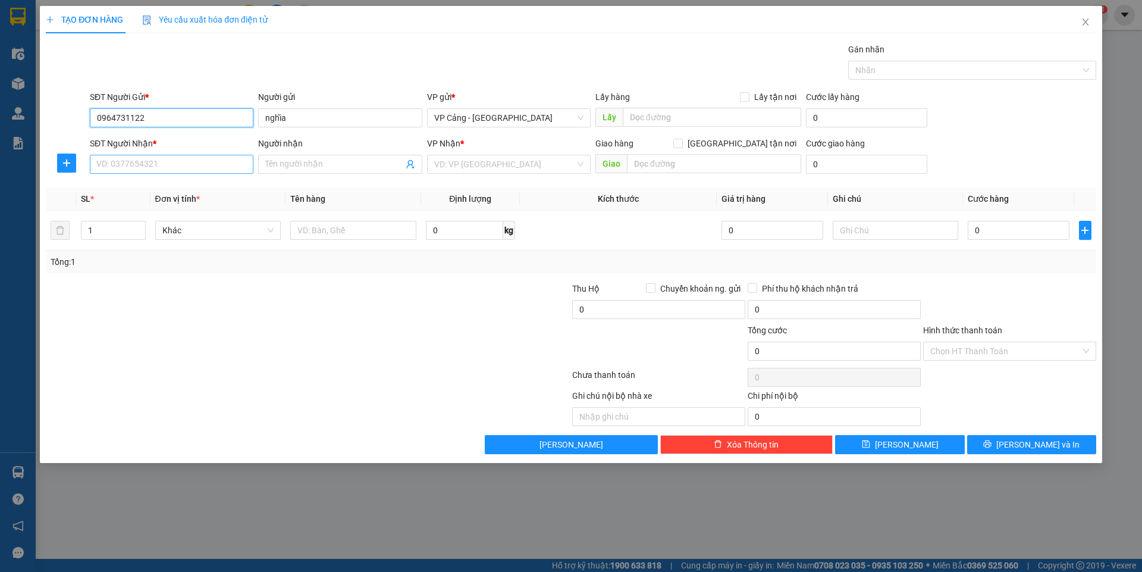
type input "0964731122"
click at [142, 165] on input "SĐT Người Nhận *" at bounding box center [172, 164] width 164 height 19
click at [148, 189] on div "0965714568 - [PERSON_NAME]" at bounding box center [171, 187] width 149 height 13
type input "0965714568"
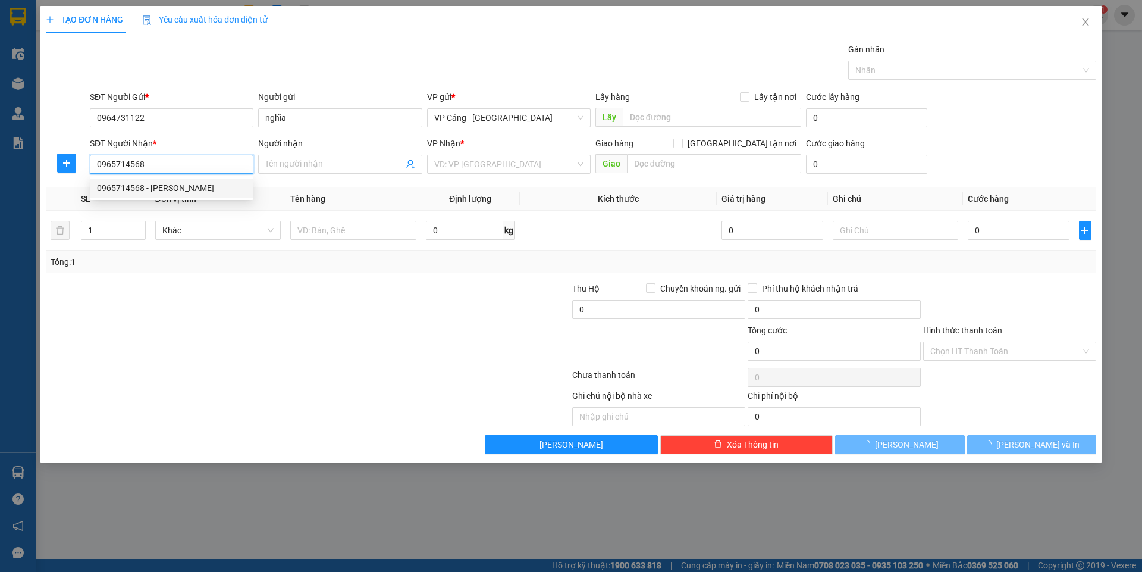
type input "đức anh"
checkbox input "true"
type input "1352 [PERSON_NAME]"
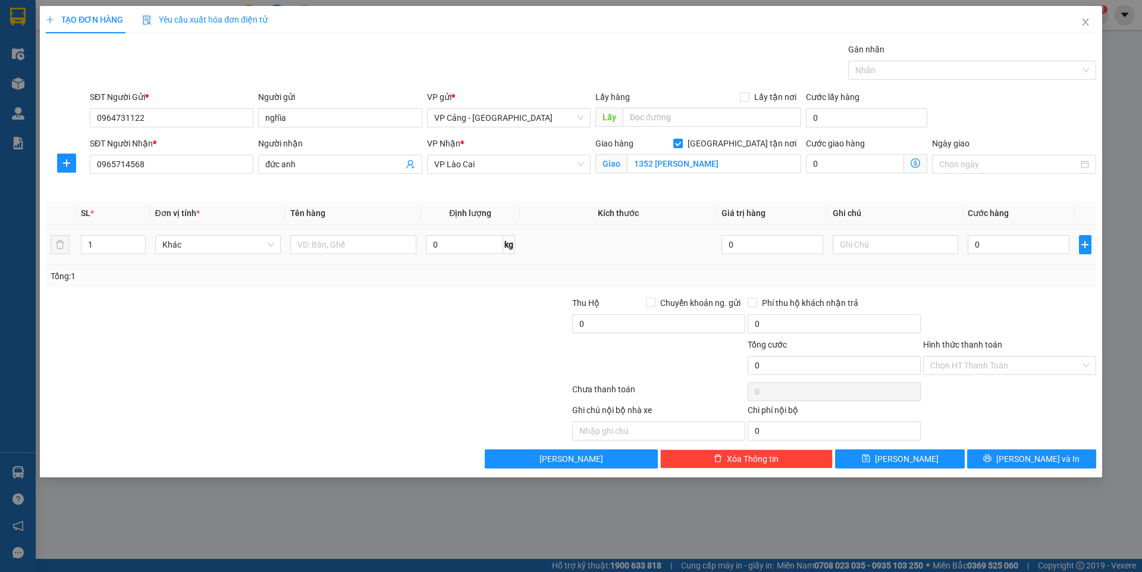
click at [318, 256] on div at bounding box center [353, 245] width 126 height 24
click at [318, 250] on input "text" at bounding box center [353, 244] width 126 height 19
type input "1 kiện"
click at [1025, 252] on input "0" at bounding box center [1018, 244] width 101 height 19
type input "4"
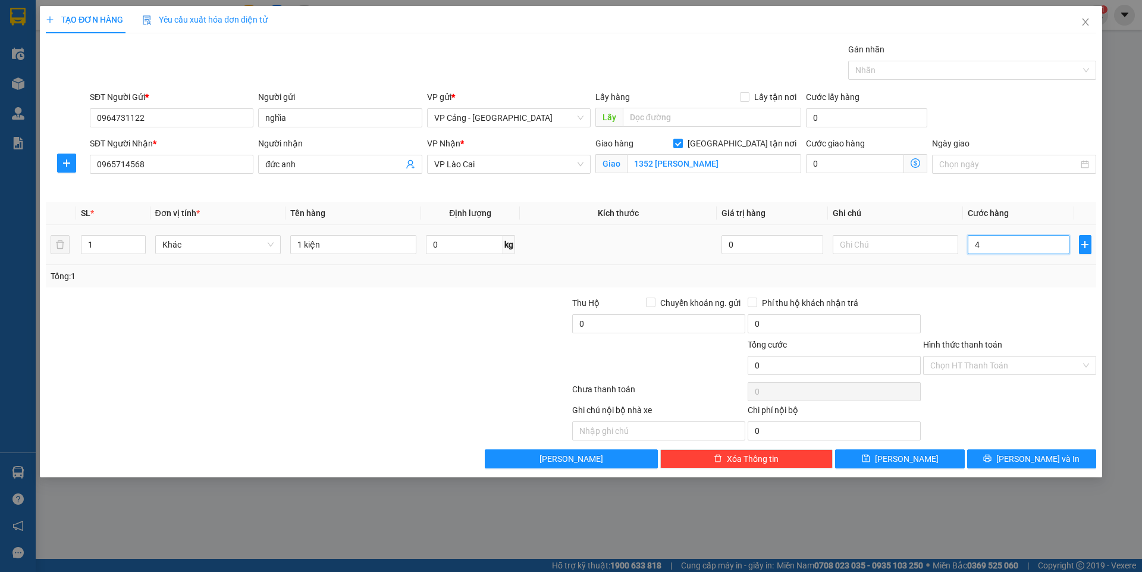
type input "4"
type input "40"
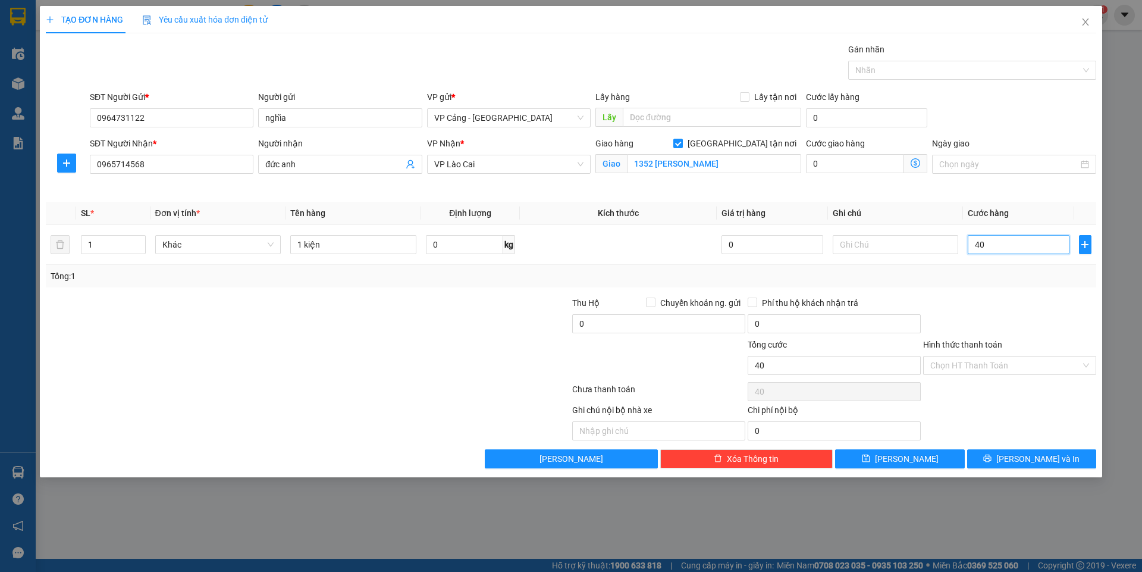
type input "4"
type input "0"
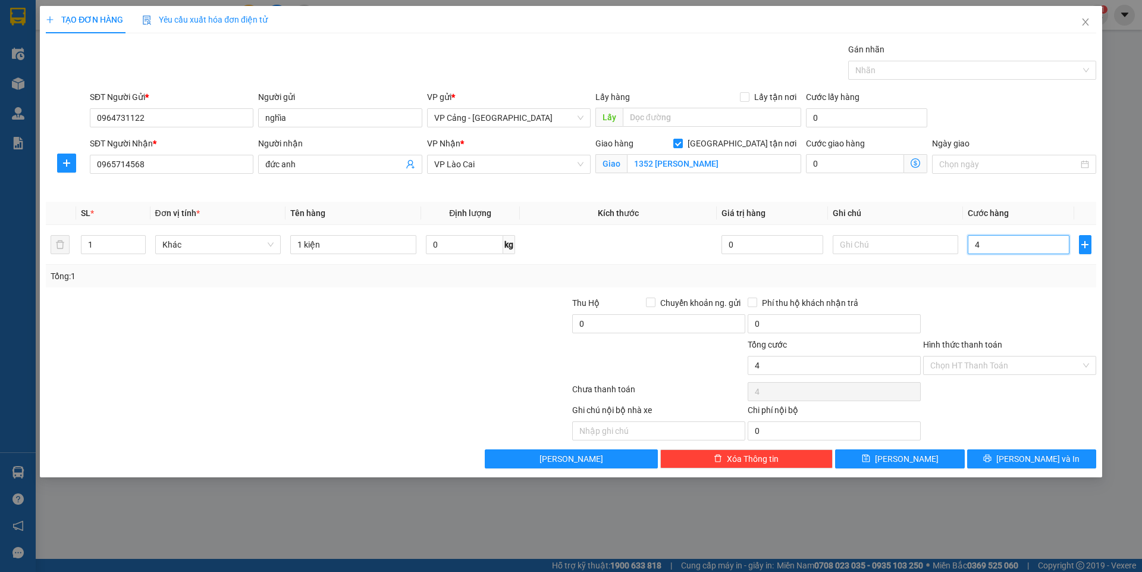
type input "0"
type input "05"
type input "5"
type input "059"
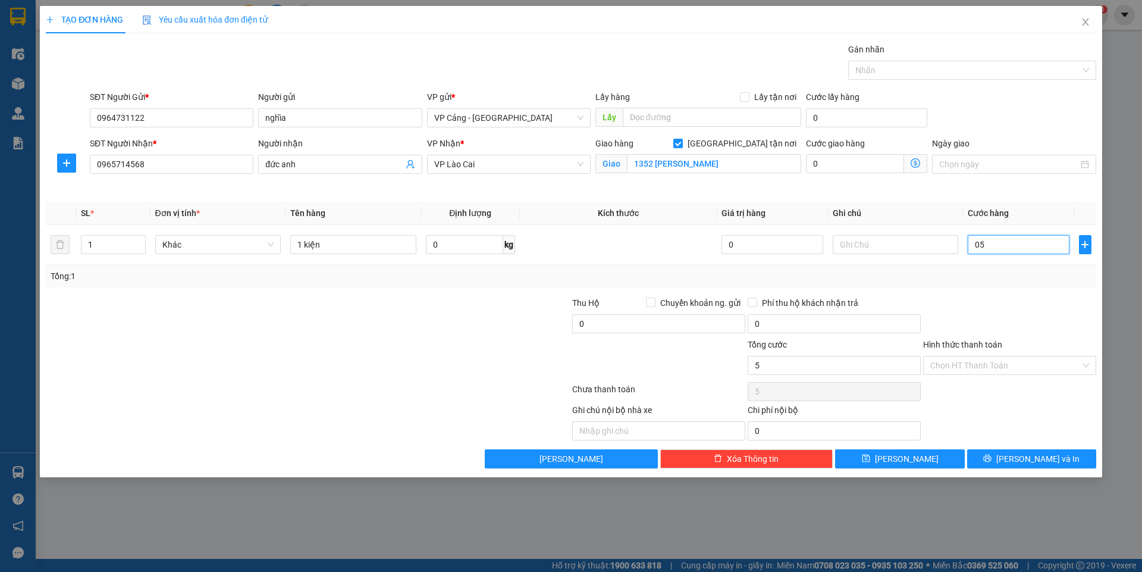
type input "59"
type input "05"
type input "5"
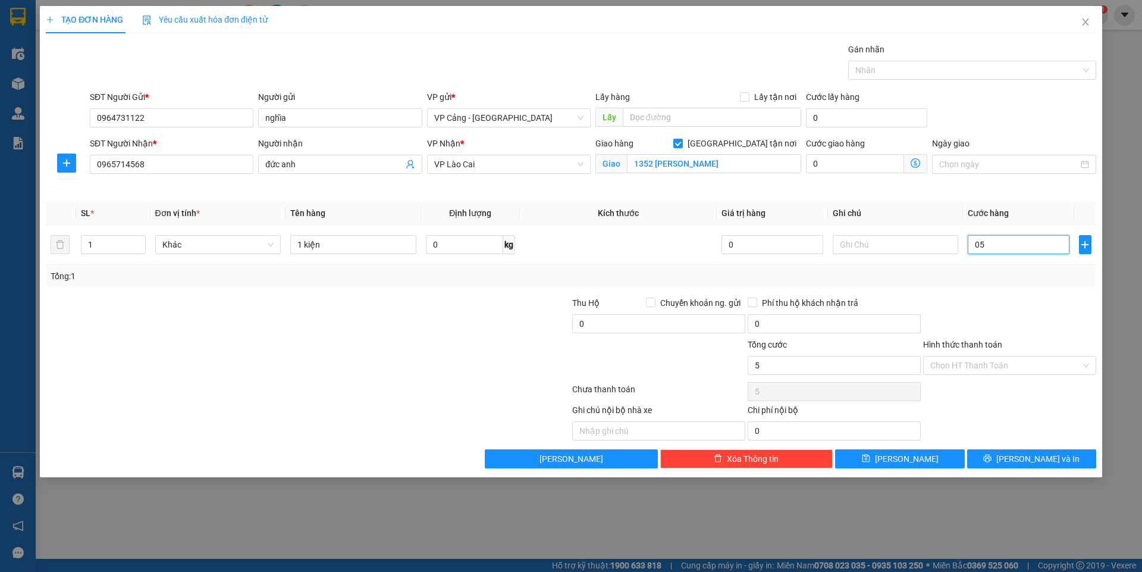
type input "050"
type input "50"
click at [973, 362] on input "Hình thức thanh toán" at bounding box center [1005, 365] width 150 height 18
type input "50.000"
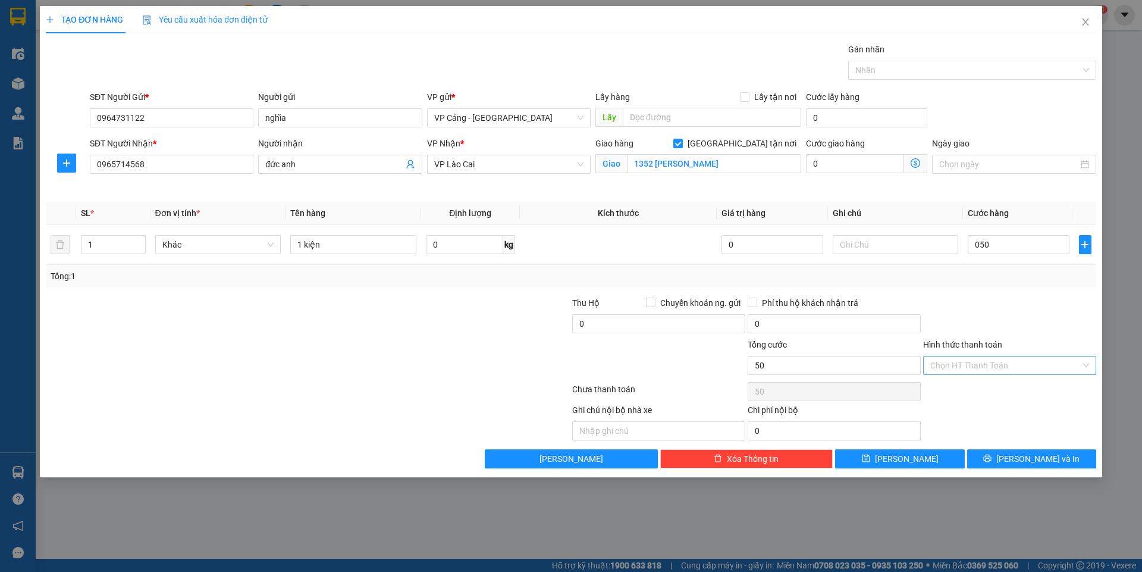
type input "50.000"
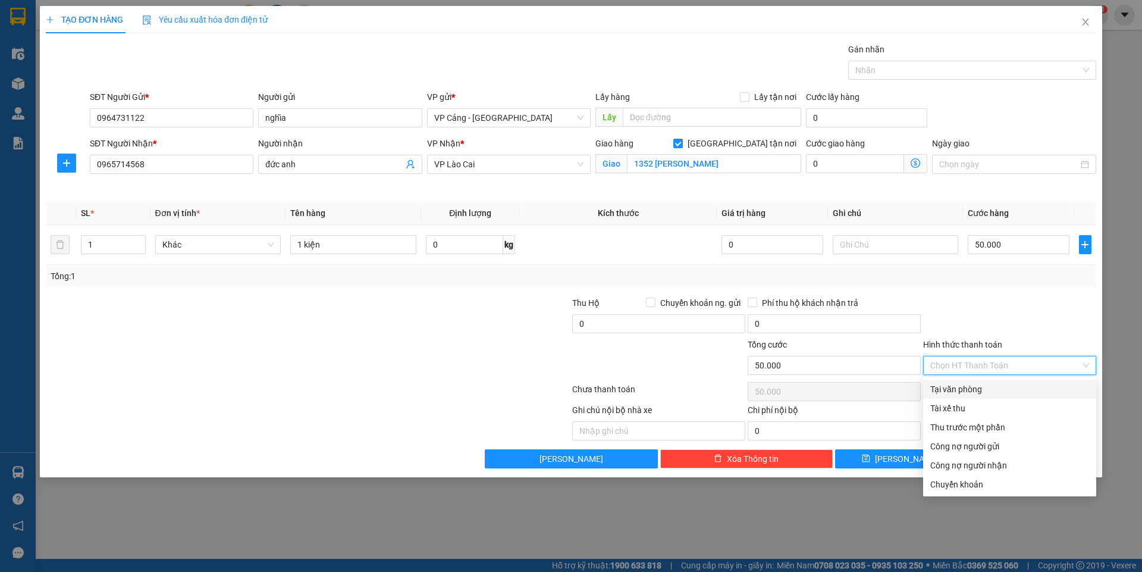
click at [970, 389] on div "Tại văn phòng" at bounding box center [1009, 388] width 159 height 13
type input "0"
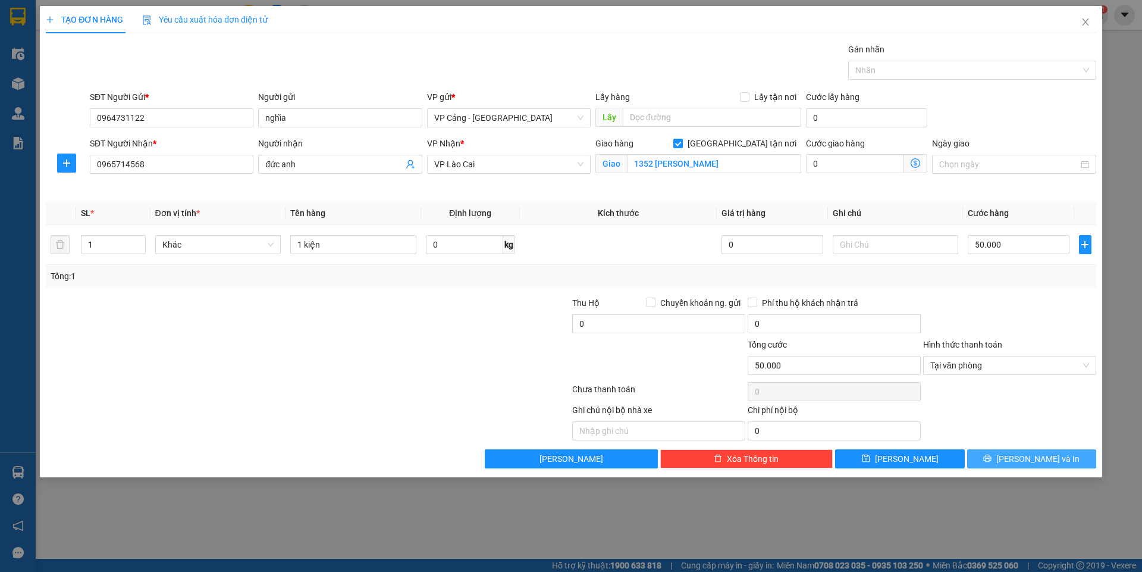
click at [1034, 463] on span "[PERSON_NAME] và In" at bounding box center [1037, 458] width 83 height 13
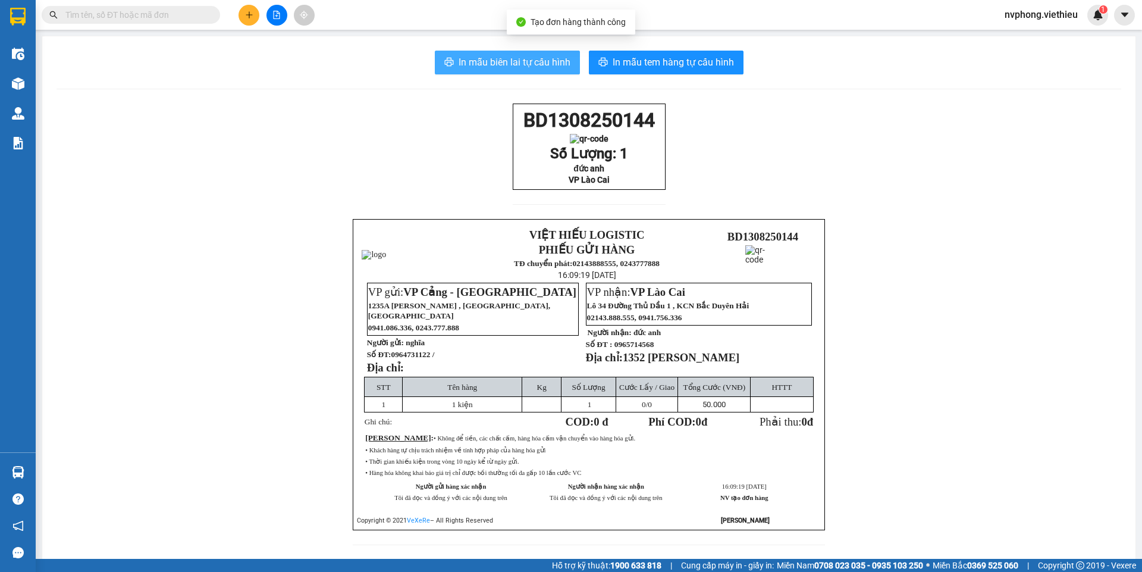
click at [557, 61] on span "In mẫu biên lai tự cấu hình" at bounding box center [515, 62] width 112 height 15
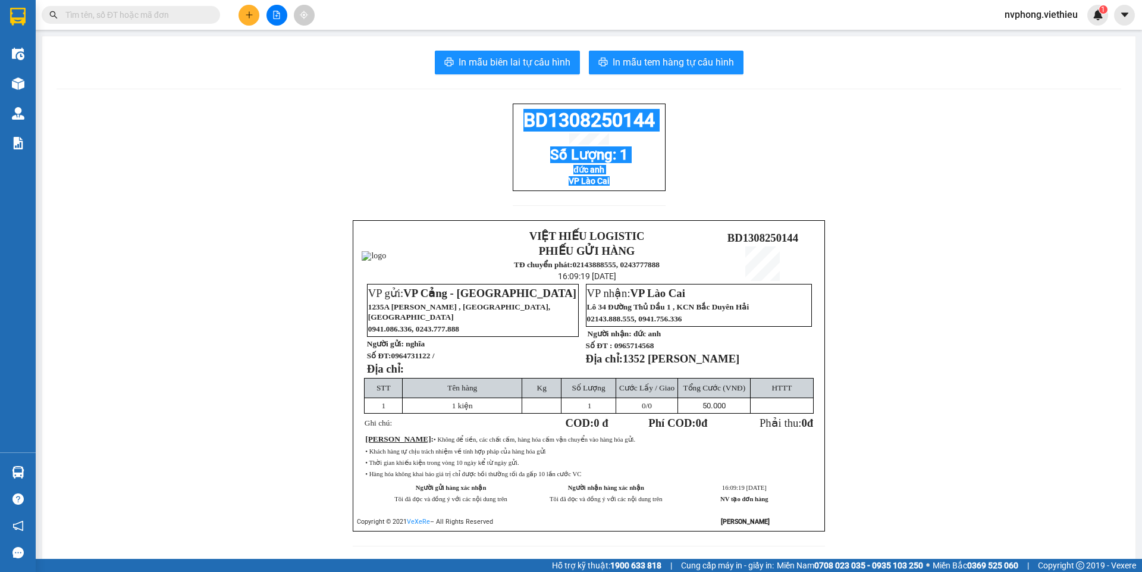
click at [503, 109] on div "BD1308250144 Số Lượng: 1 đức anh VP Lào Cai VIỆT HIẾU LOGISTIC PHIẾU GỬI HÀNG T…" at bounding box center [589, 331] width 1065 height 457
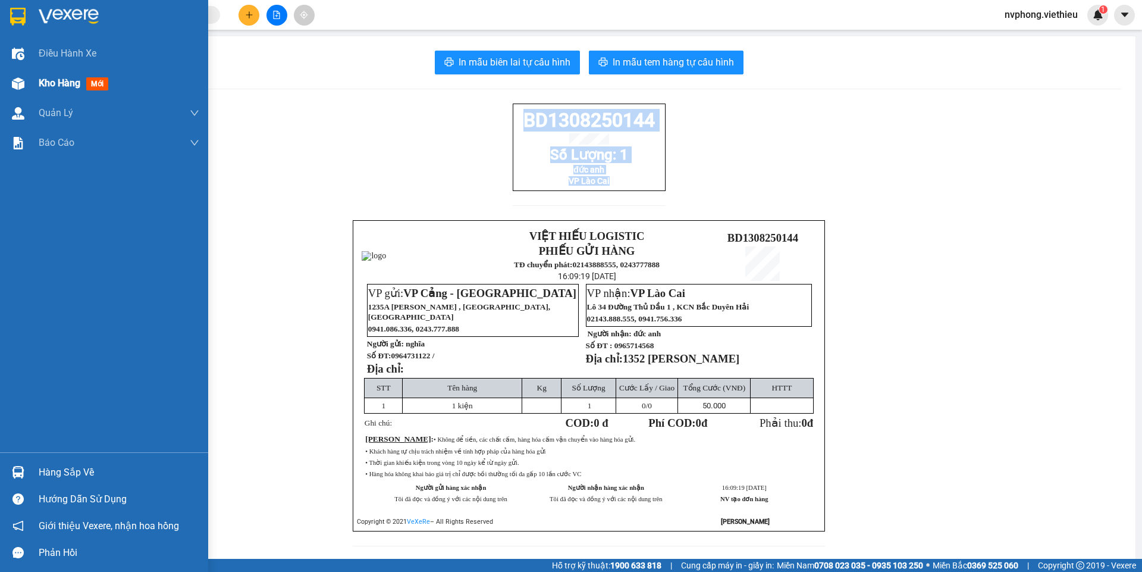
click at [42, 83] on span "Kho hàng" at bounding box center [60, 82] width 42 height 11
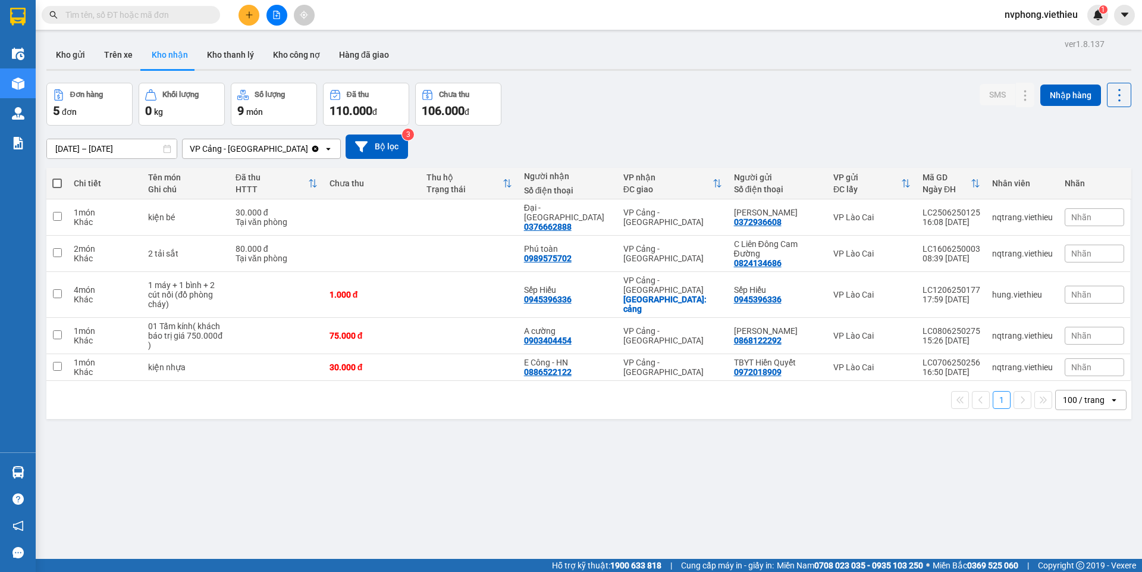
click at [124, 150] on input "[DATE] – [DATE]" at bounding box center [112, 148] width 130 height 19
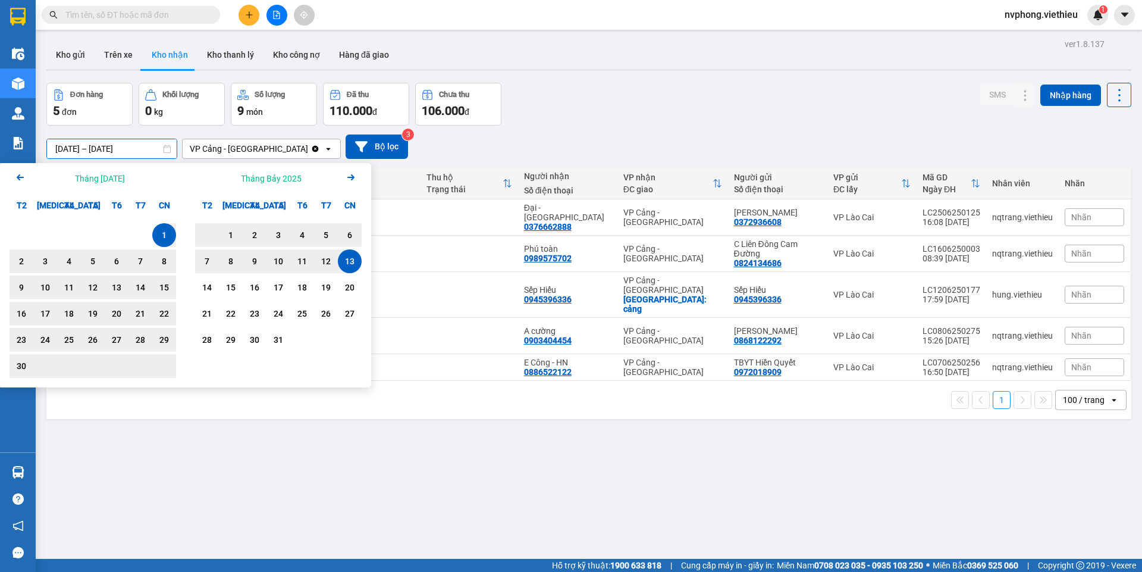
click at [350, 181] on icon "Arrow Right" at bounding box center [351, 177] width 14 height 14
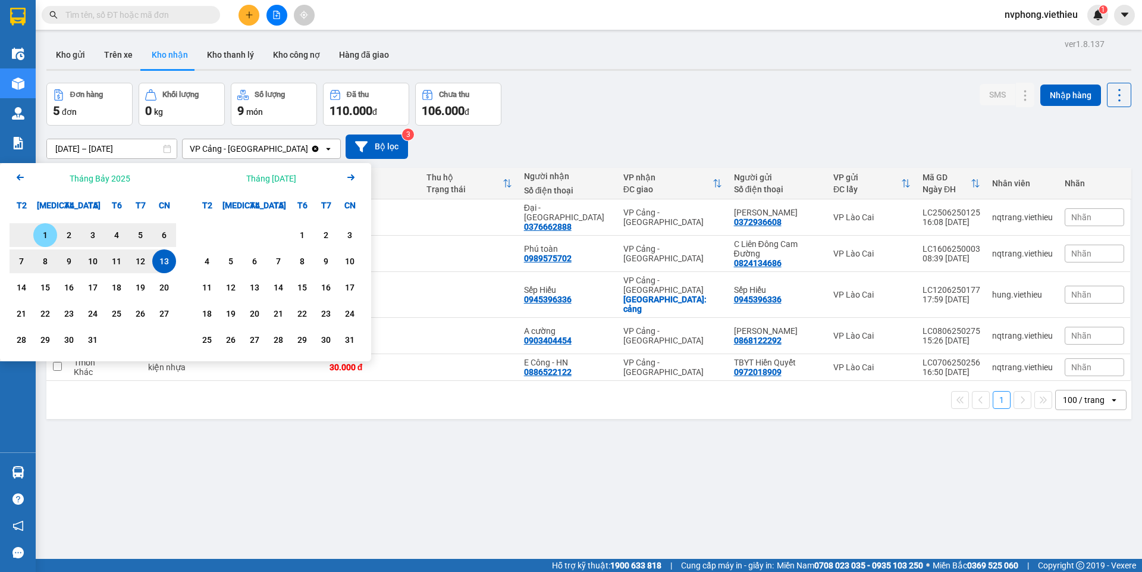
click at [17, 180] on icon "Arrow Left" at bounding box center [20, 177] width 14 height 14
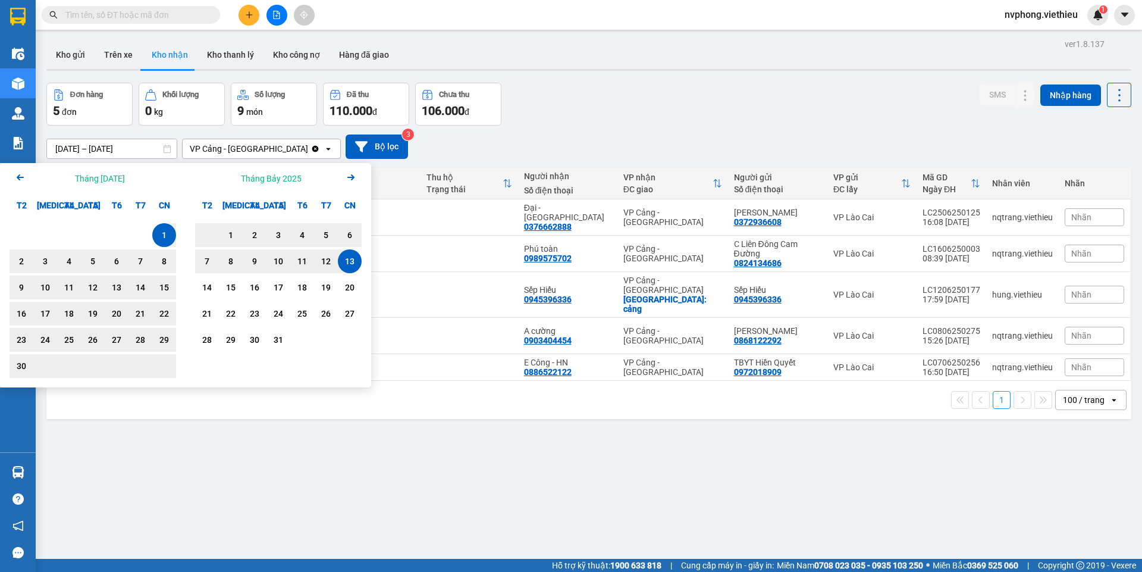
click at [347, 178] on icon "Arrow Right" at bounding box center [351, 177] width 14 height 14
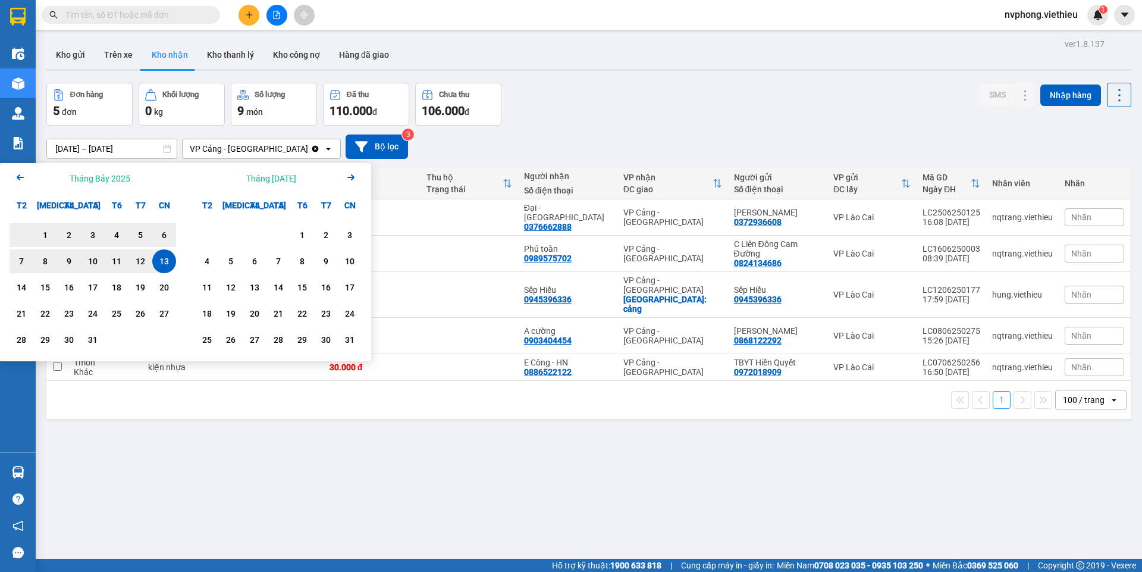
click at [18, 172] on icon "Arrow Left" at bounding box center [20, 177] width 14 height 14
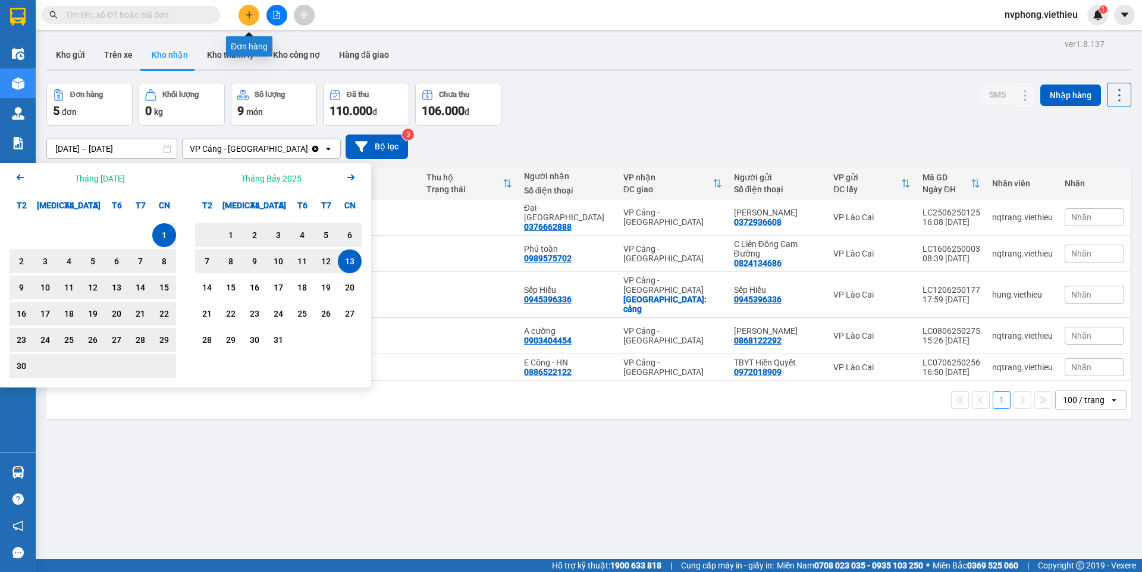
click at [249, 18] on icon "plus" at bounding box center [249, 14] width 1 height 7
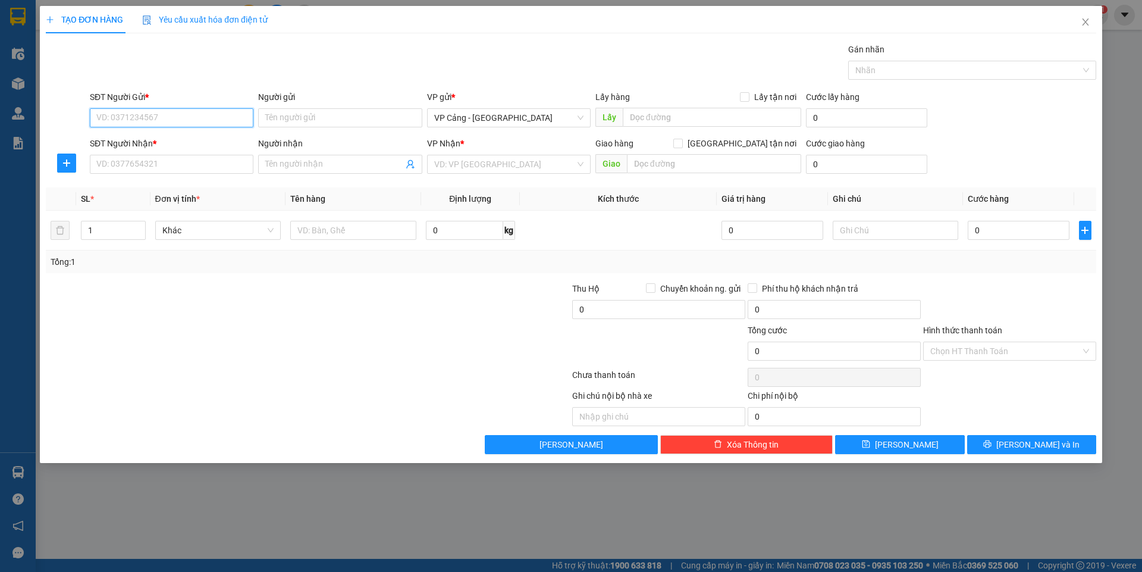
click at [105, 119] on input "SĐT Người Gửi *" at bounding box center [172, 117] width 164 height 19
click at [146, 145] on div "02436330016 - [GEOGRAPHIC_DATA][PERSON_NAME]" at bounding box center [198, 141] width 202 height 13
type input "02436330016"
type input "CTY [PERSON_NAME]"
type input "02436330016"
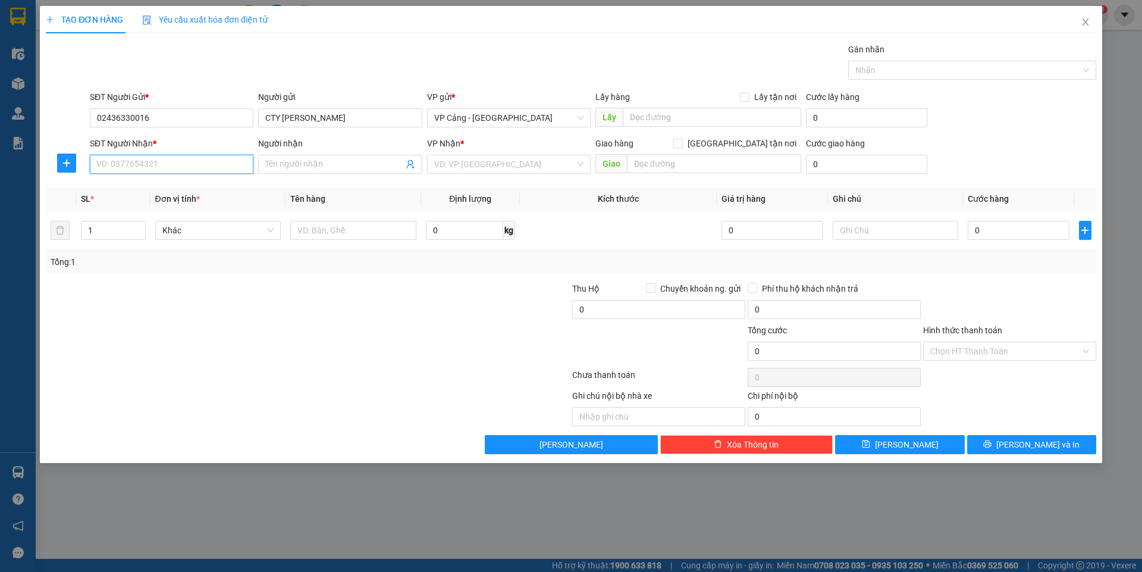
click at [157, 166] on input "SĐT Người Nhận *" at bounding box center [172, 164] width 164 height 19
click at [148, 184] on div "0857891102 - A Quang" at bounding box center [171, 187] width 149 height 13
type input "0857891102"
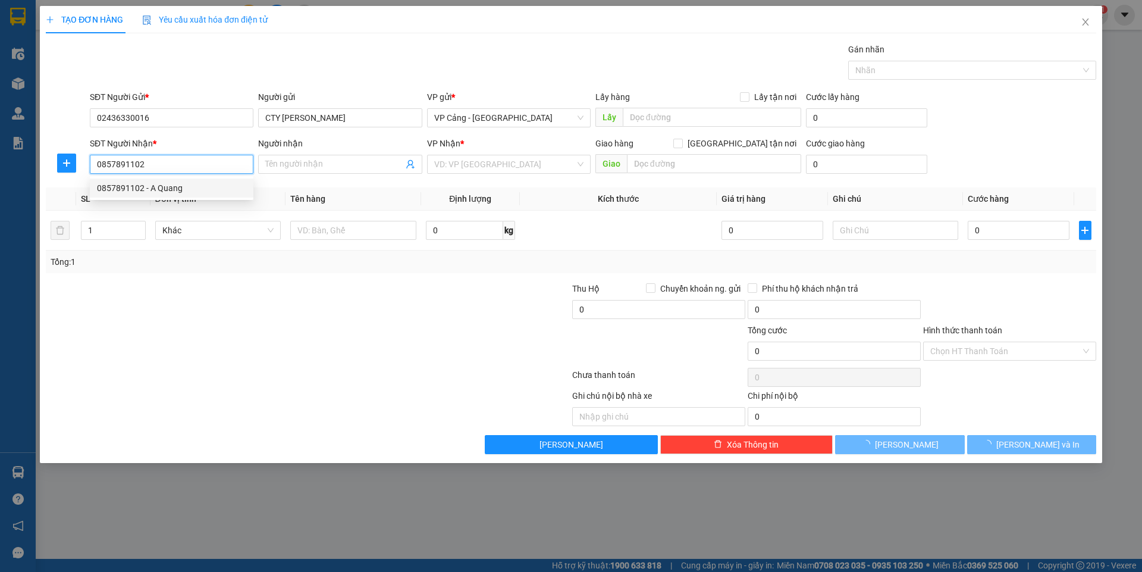
type input "A Quang"
checkbox input "true"
type input "TP lào cai"
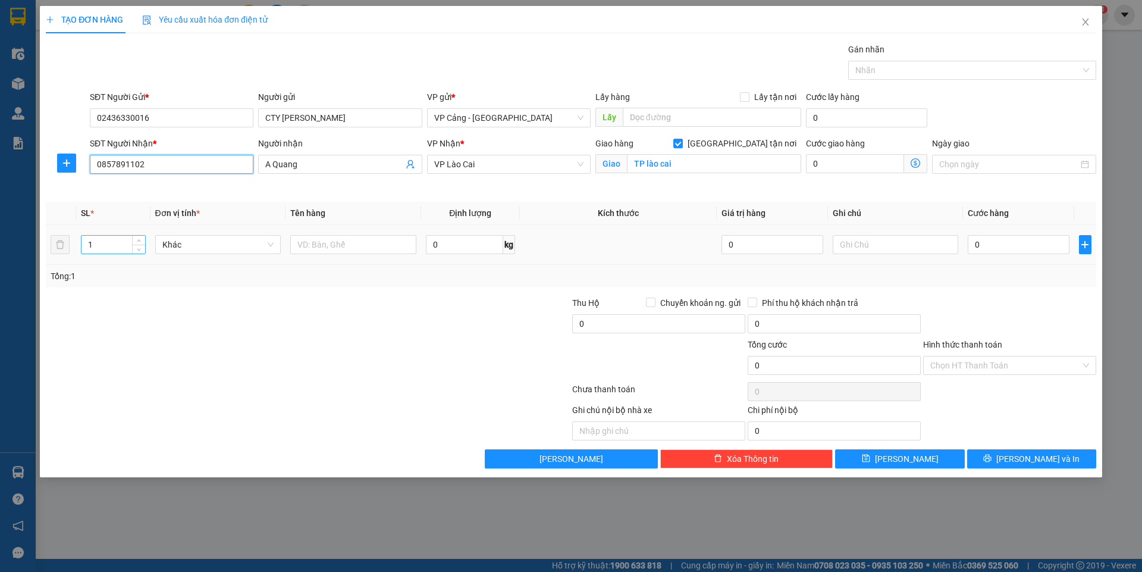
type input "0857891102"
click at [100, 249] on input "1" at bounding box center [112, 245] width 63 height 18
click at [337, 251] on input "text" at bounding box center [353, 244] width 126 height 19
type input "1 kiện"
click at [993, 243] on input "0" at bounding box center [1018, 244] width 101 height 19
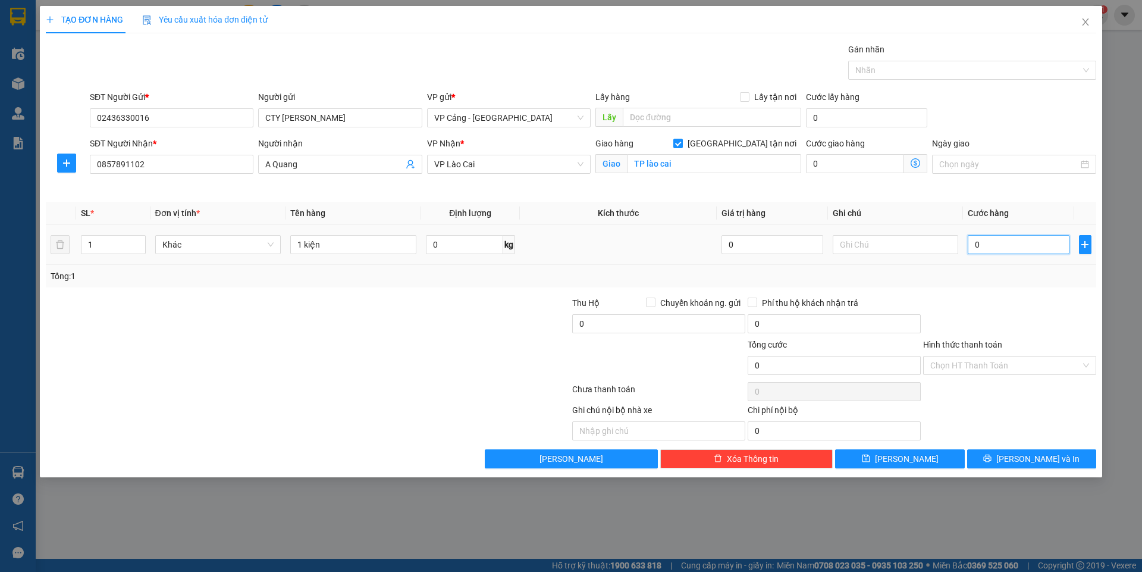
type input "1"
type input "1.000"
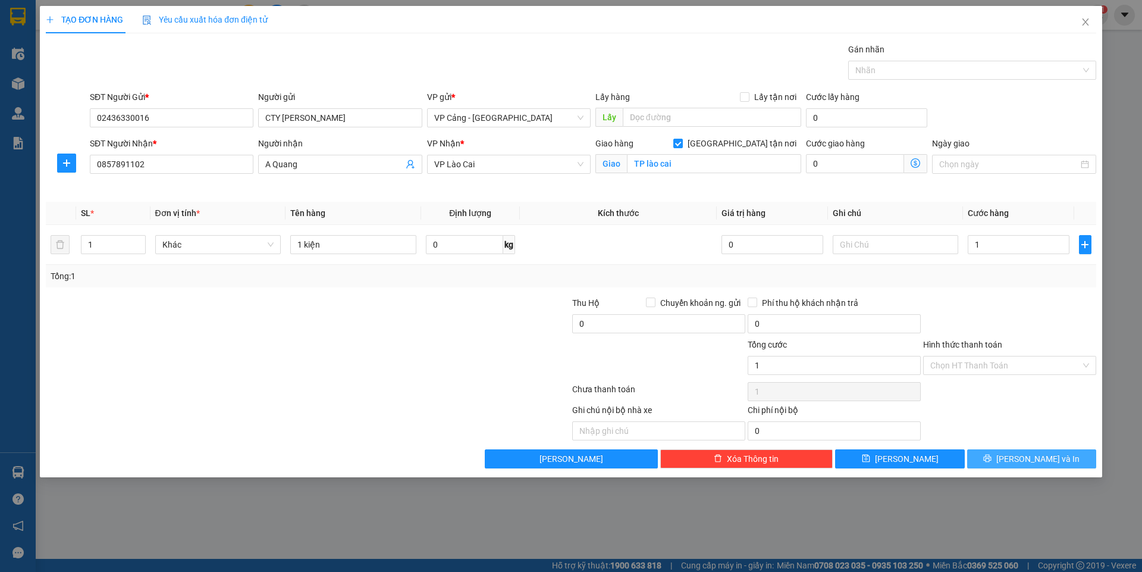
type input "1.000"
click at [1013, 465] on button "[PERSON_NAME] và In" at bounding box center [1031, 458] width 129 height 19
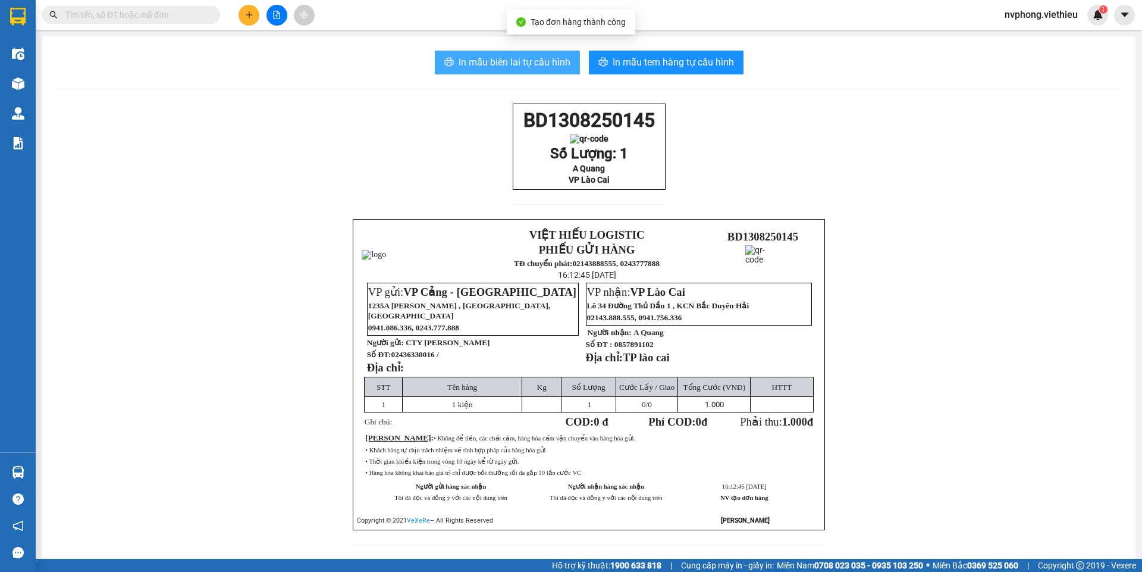
click at [465, 61] on span "In mẫu biên lai tự cấu hình" at bounding box center [515, 62] width 112 height 15
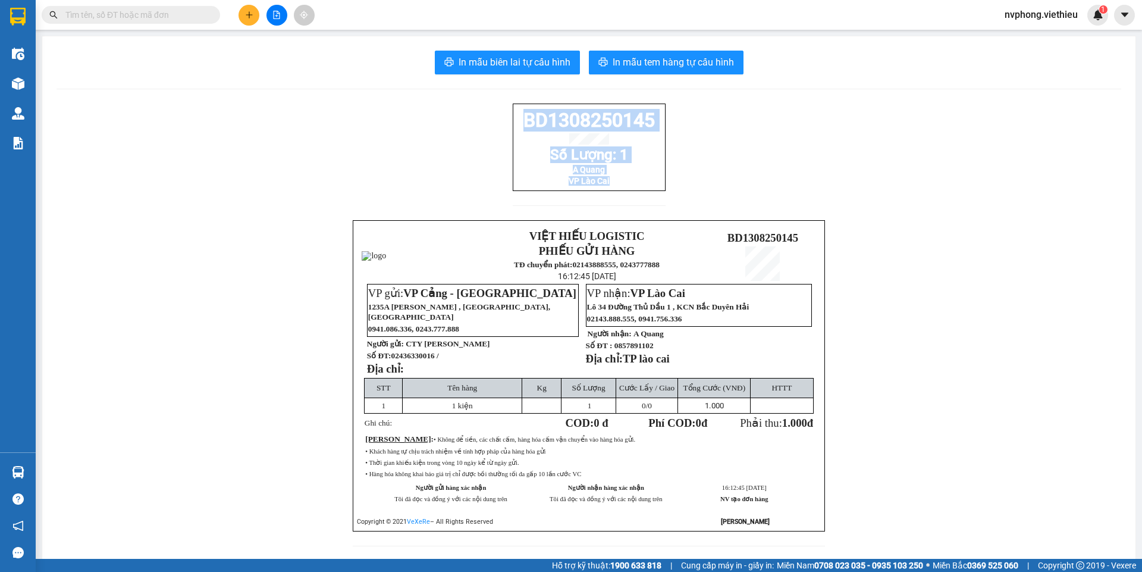
drag, startPoint x: 666, startPoint y: 206, endPoint x: 513, endPoint y: 124, distance: 173.0
click at [516, 124] on div "BD1308250145 Số Lượng: 1 A Quang VP Lào Cai VIỆT HIẾU LOGISTIC PHIẾU GỬI HÀNG T…" at bounding box center [589, 331] width 1065 height 457
copy div "BD1308250145 Số Lượng: 1 A Quang VP Lào Cai"
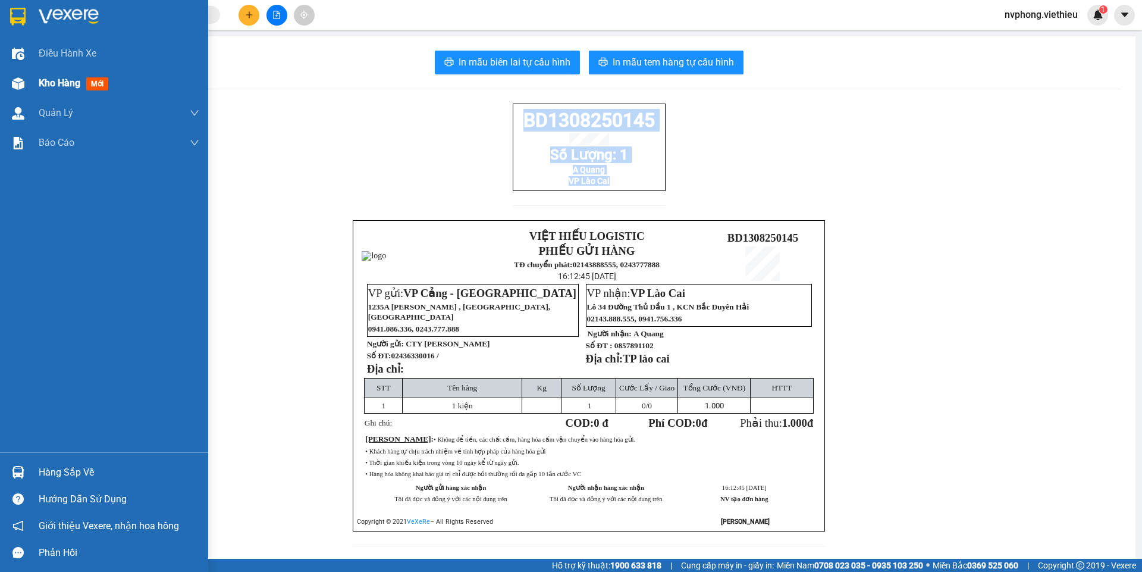
click at [43, 90] on div "Kho hàng mới" at bounding box center [76, 83] width 74 height 15
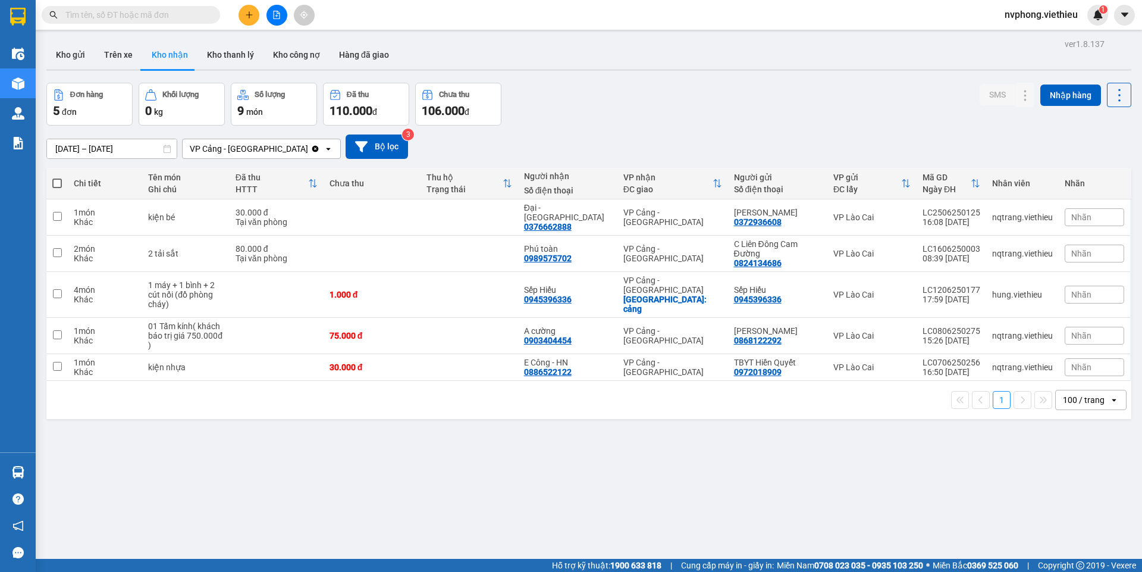
click at [123, 143] on input "[DATE] – [DATE]" at bounding box center [112, 148] width 130 height 19
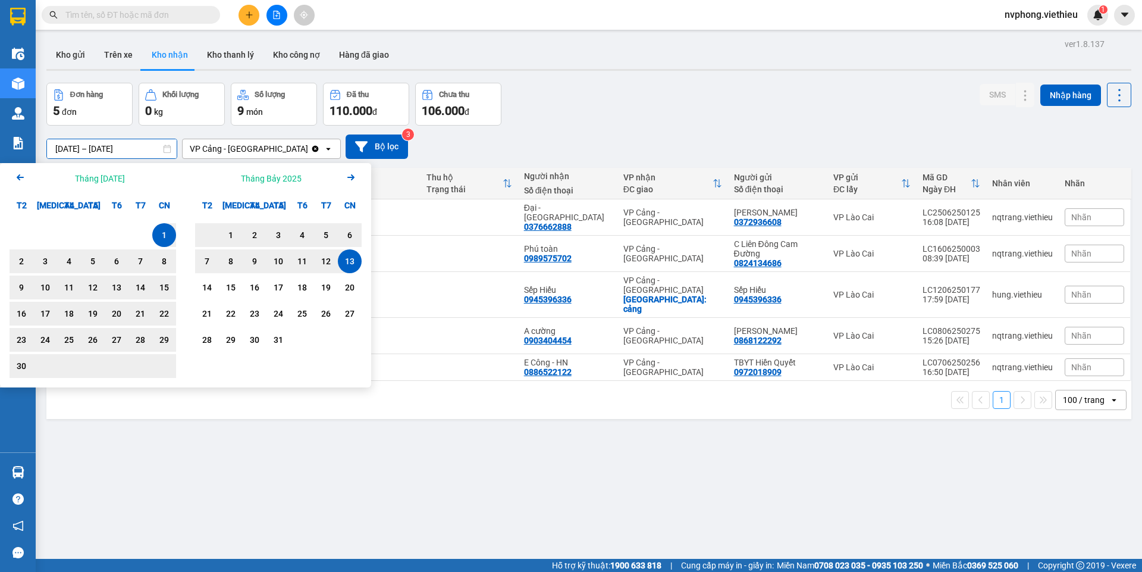
click at [349, 181] on icon "Arrow Right" at bounding box center [351, 177] width 14 height 14
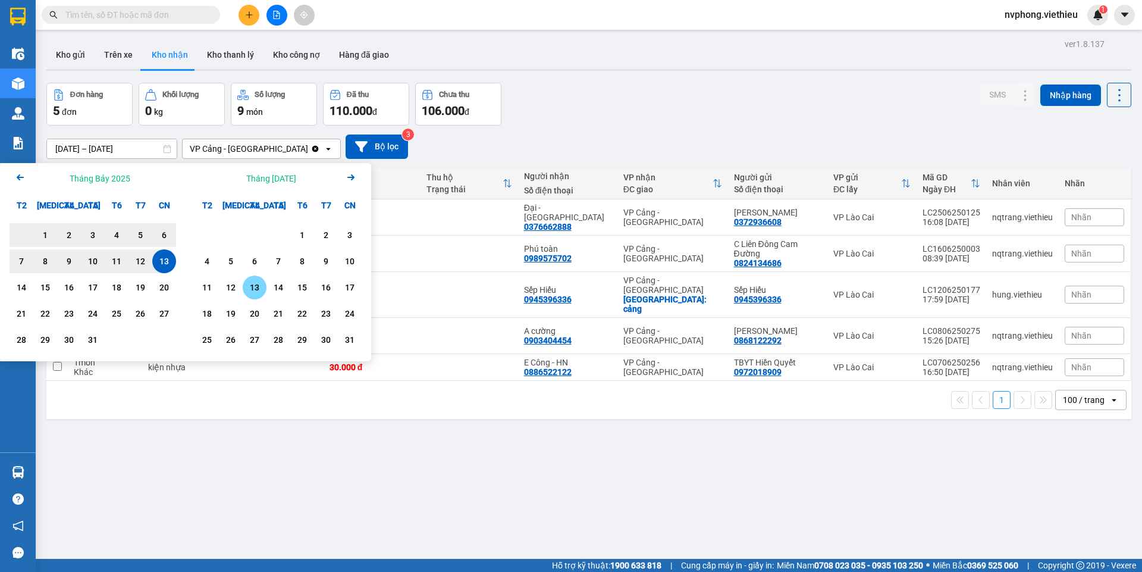
click at [256, 291] on div "13" at bounding box center [254, 287] width 17 height 14
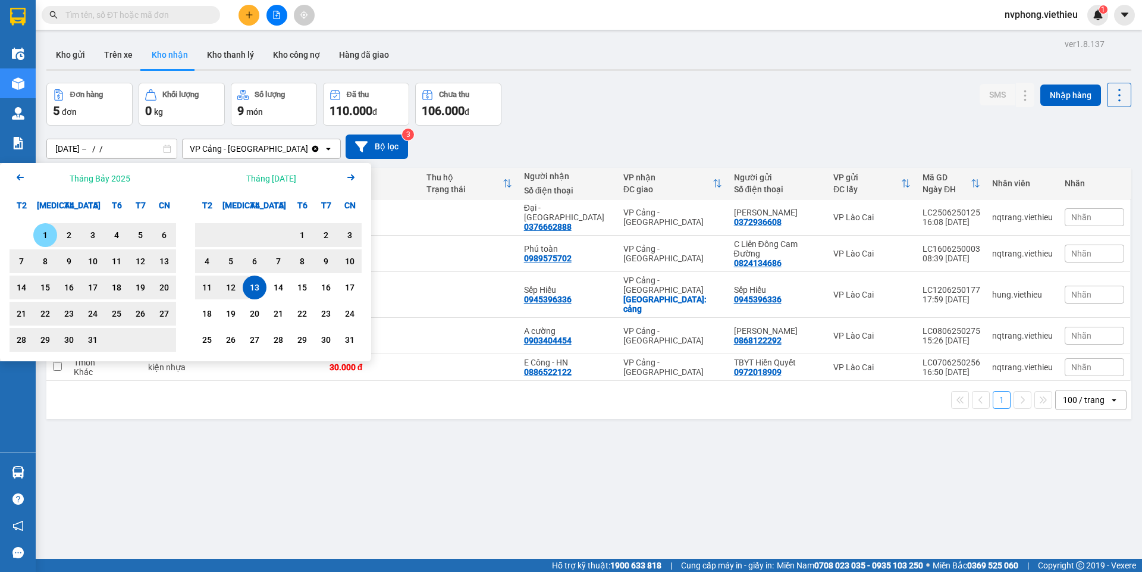
click at [46, 228] on div "1" at bounding box center [45, 235] width 17 height 14
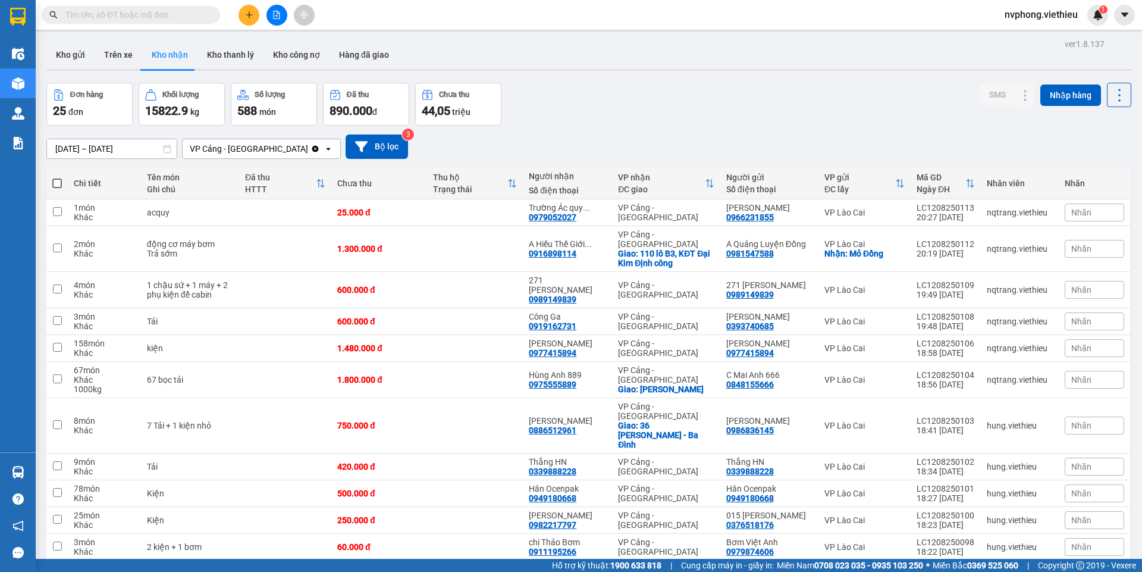
click at [136, 12] on input "text" at bounding box center [135, 14] width 140 height 13
click at [142, 21] on span at bounding box center [131, 15] width 178 height 18
click at [162, 14] on input "text" at bounding box center [135, 14] width 140 height 13
click at [64, 150] on input "[DATE] – [DATE]" at bounding box center [112, 148] width 130 height 19
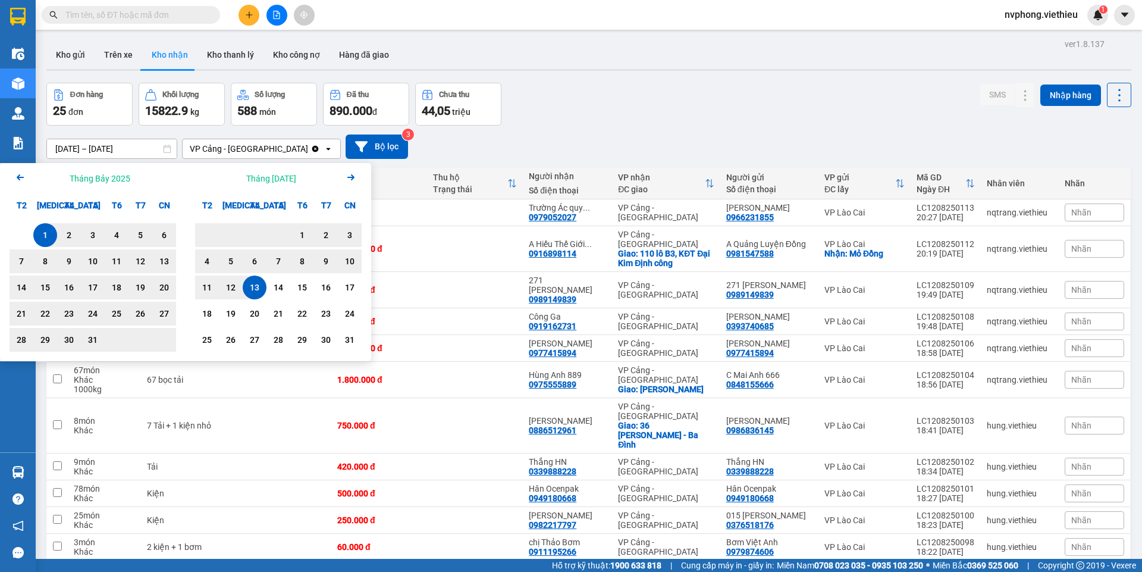
click at [17, 175] on icon "Arrow Left" at bounding box center [20, 177] width 14 height 14
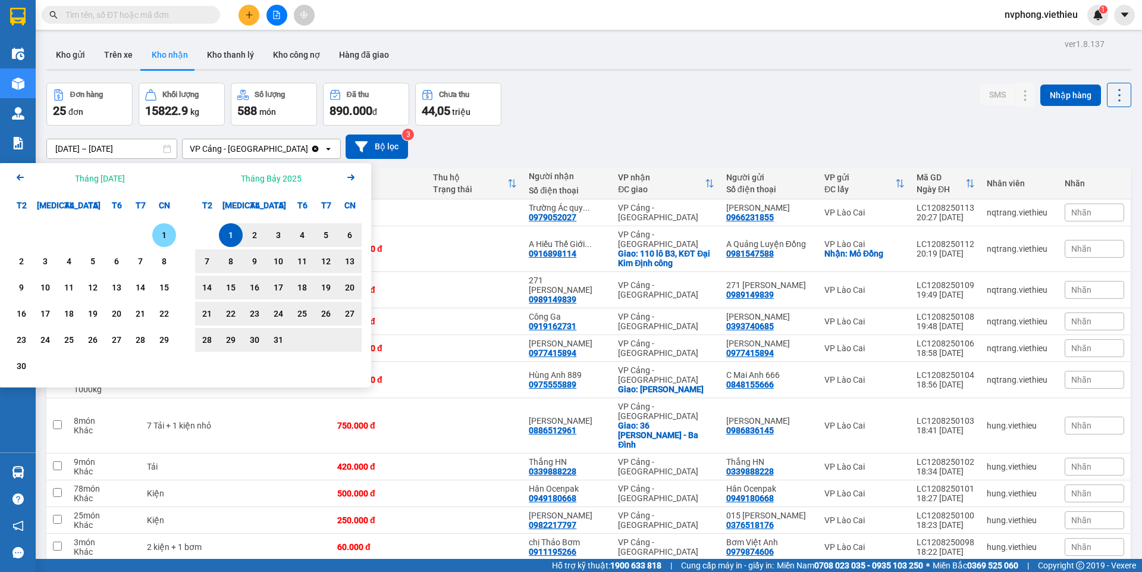
click at [159, 230] on div "1" at bounding box center [164, 235] width 17 height 14
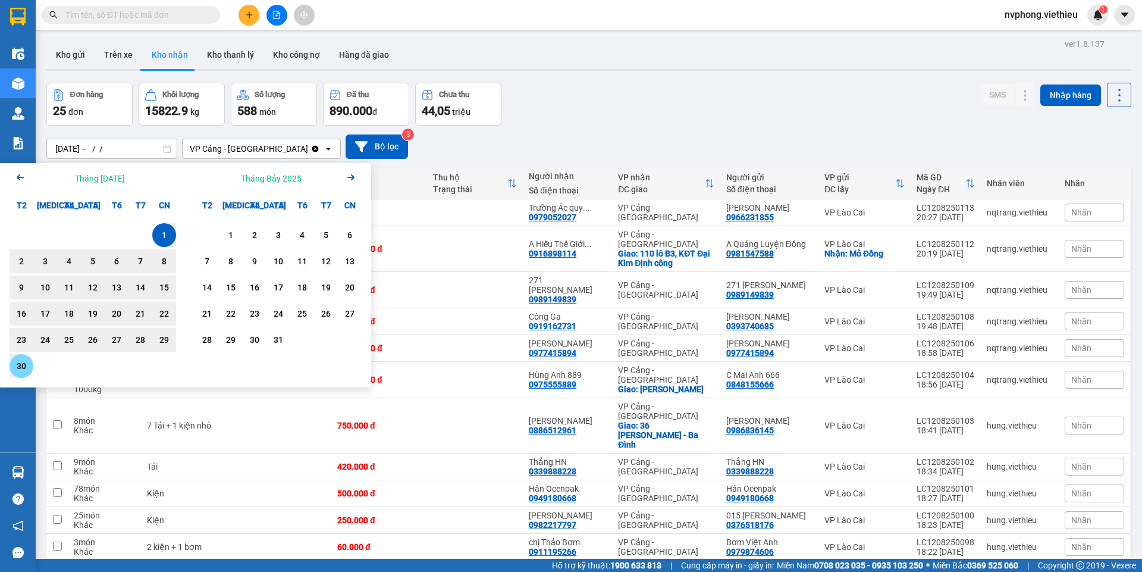
click at [26, 368] on div "30" at bounding box center [21, 366] width 17 height 14
type input "[DATE] – [DATE]"
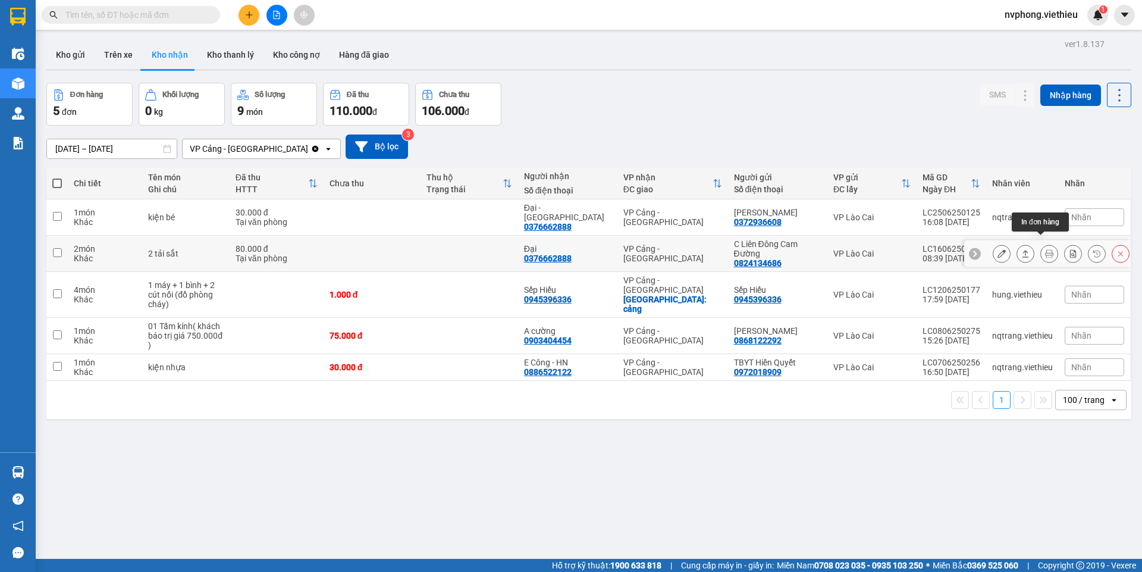
click at [1045, 249] on icon at bounding box center [1049, 253] width 8 height 8
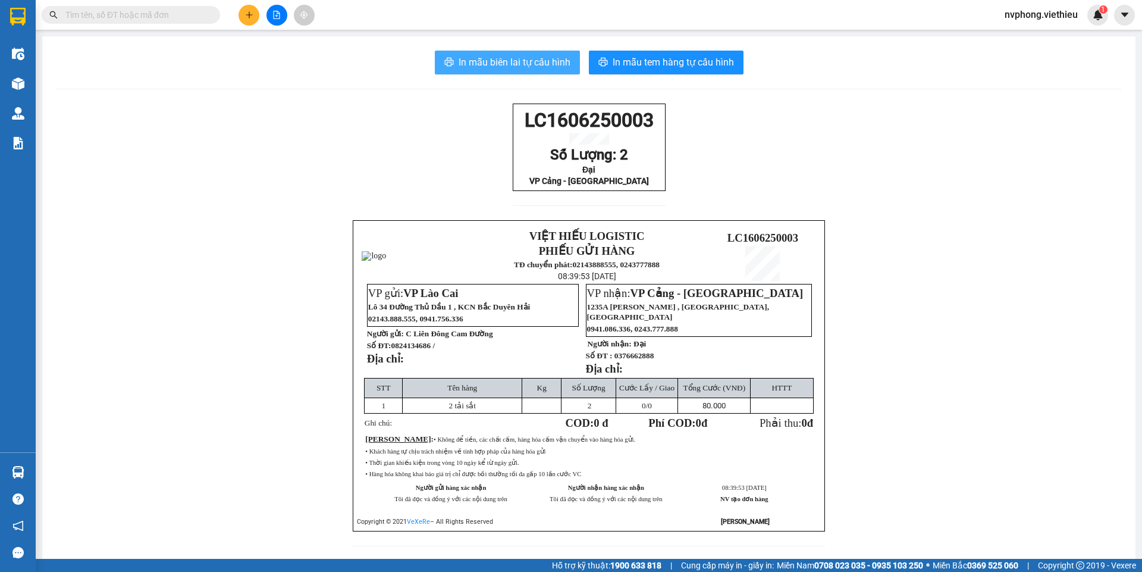
click at [529, 63] on span "In mẫu biên lai tự cấu hình" at bounding box center [515, 62] width 112 height 15
click at [244, 12] on button at bounding box center [249, 15] width 21 height 21
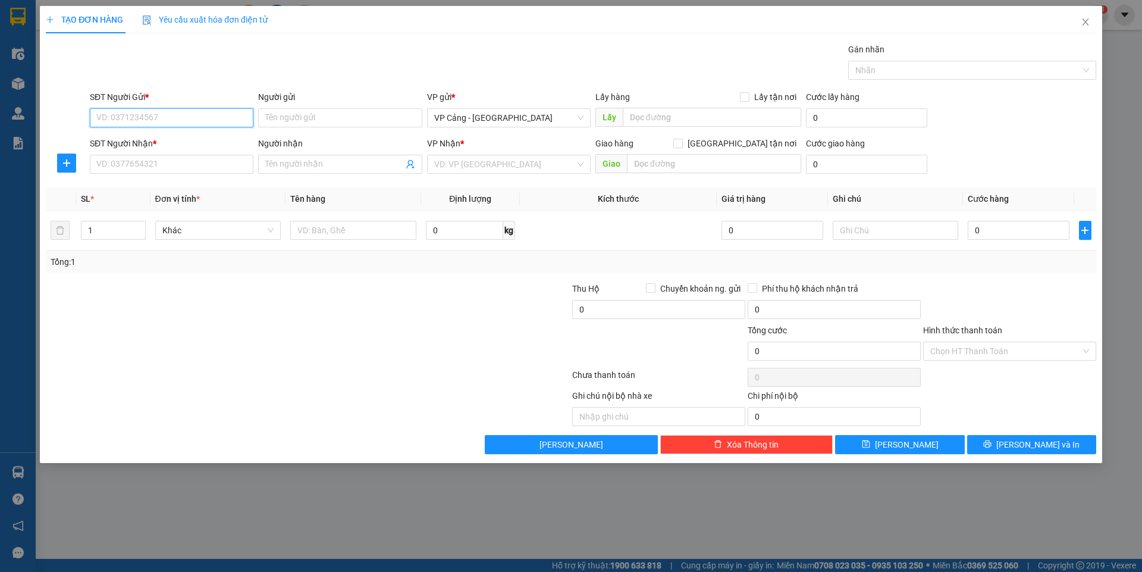
click at [232, 122] on input "SĐT Người Gửi *" at bounding box center [172, 117] width 164 height 19
click at [187, 165] on input "SĐT Người Nhận *" at bounding box center [172, 164] width 164 height 19
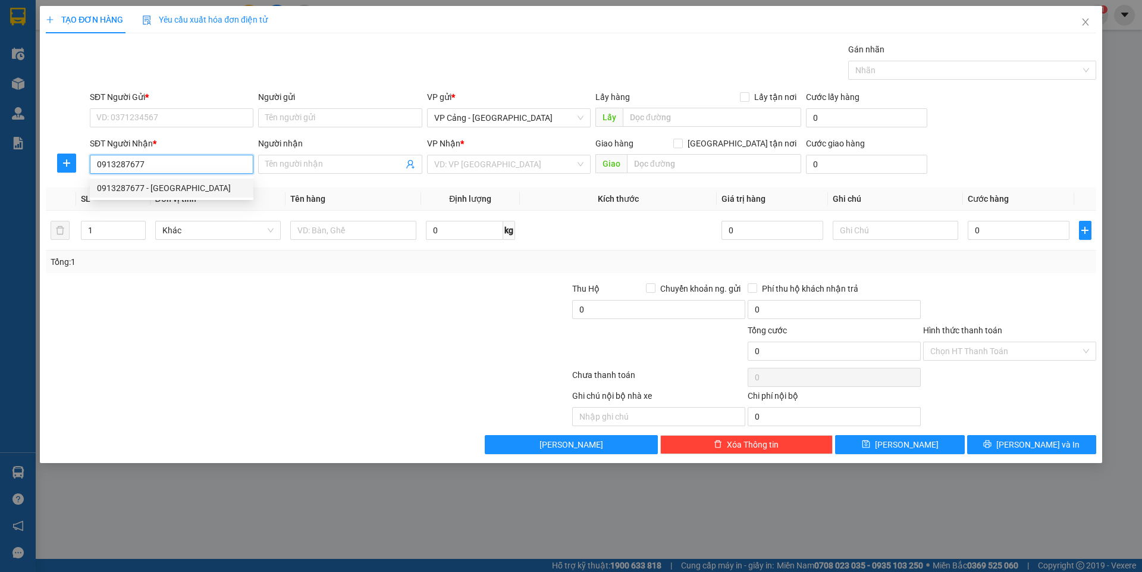
click at [167, 189] on div "0913287677 - [GEOGRAPHIC_DATA]" at bounding box center [171, 187] width 149 height 13
type input "0913287677"
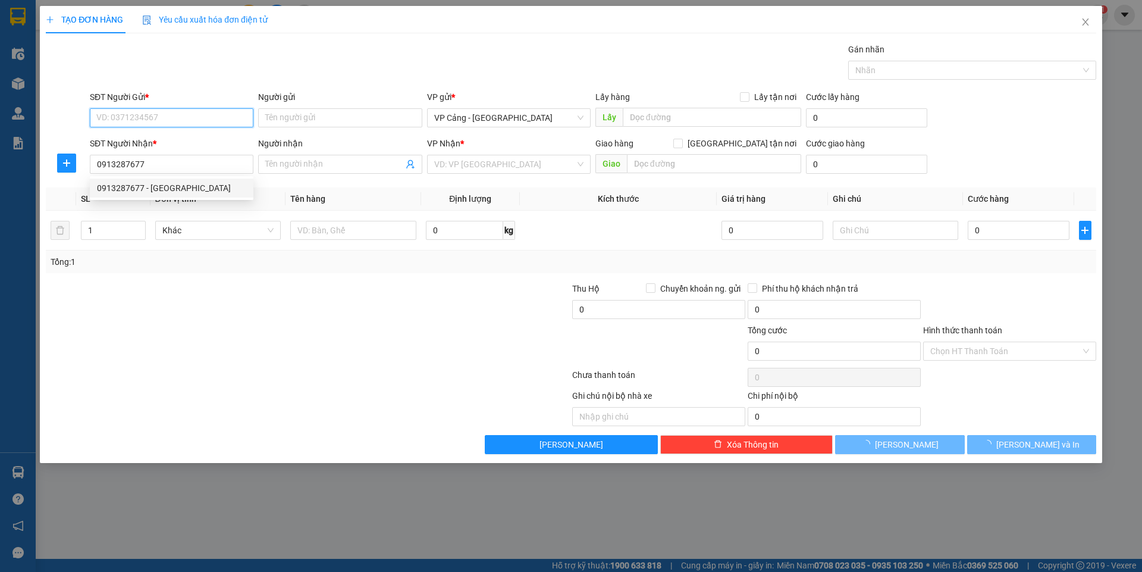
type input "Chiến Hà"
checkbox input "true"
type input "131 Hoàng Liên"
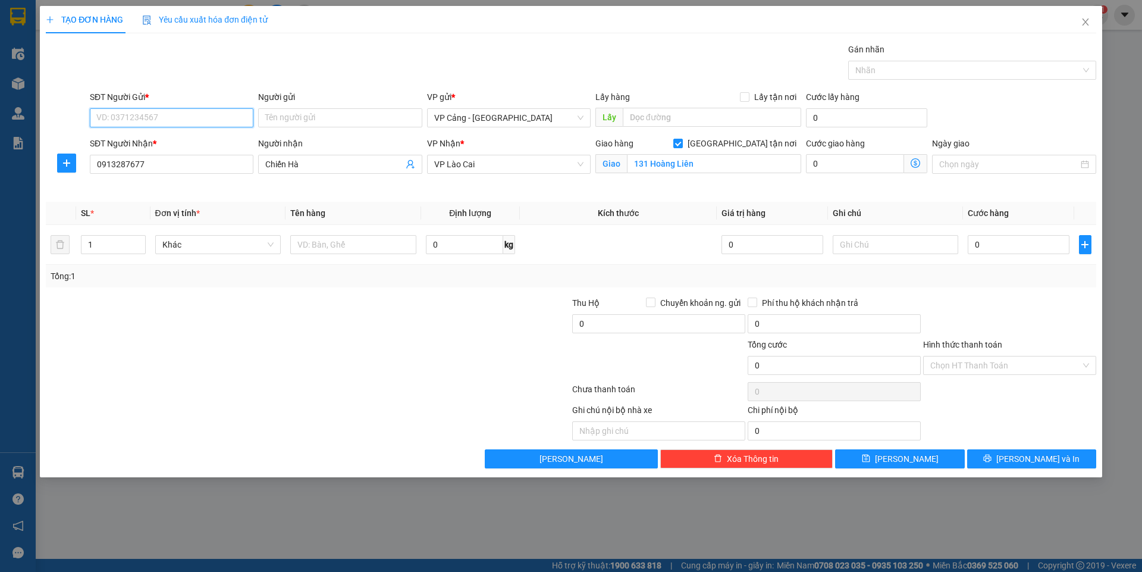
click at [175, 118] on input "SĐT Người Gửi *" at bounding box center [172, 117] width 164 height 19
type input "0961437068"
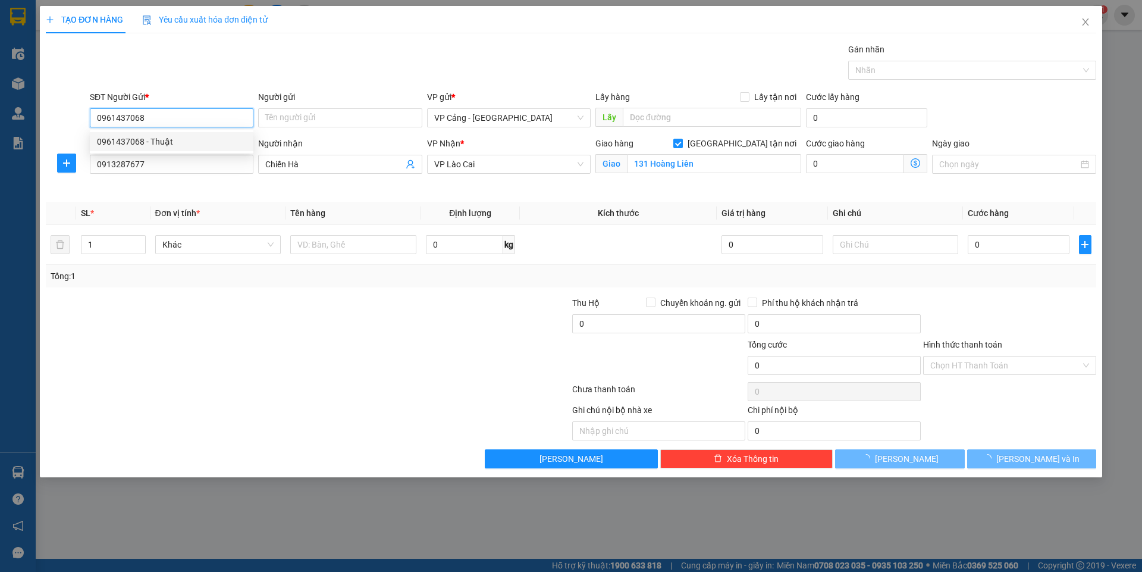
click at [122, 135] on div "0961437068 - Thuật" at bounding box center [171, 141] width 149 height 13
type input "Thuật"
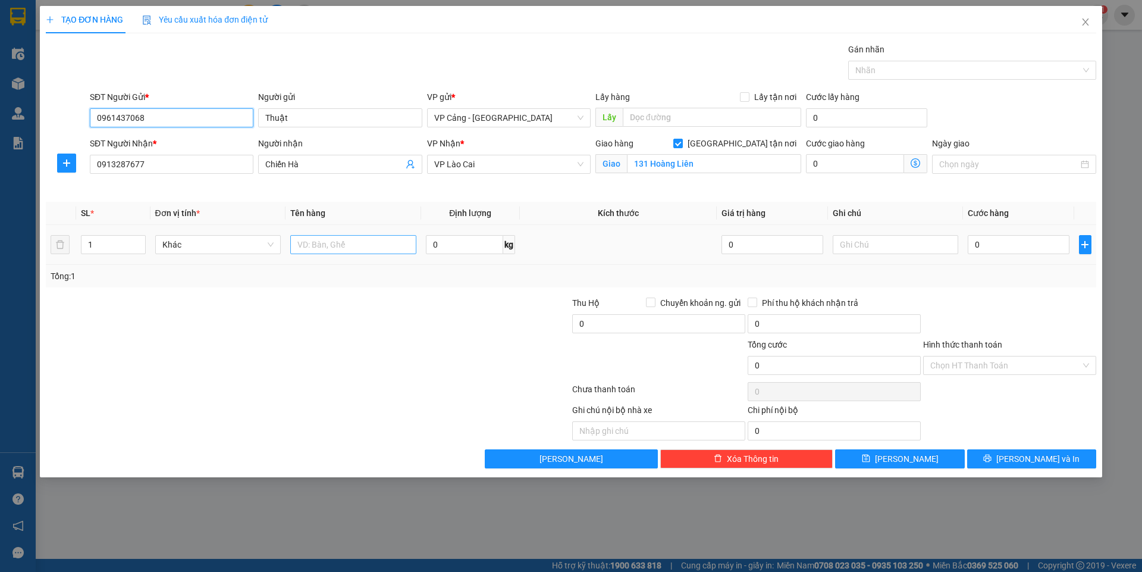
type input "0961437068"
click at [343, 246] on input "text" at bounding box center [353, 244] width 126 height 19
type input "1 kiện xanh"
click at [1026, 241] on input "0" at bounding box center [1018, 244] width 101 height 19
type input "1"
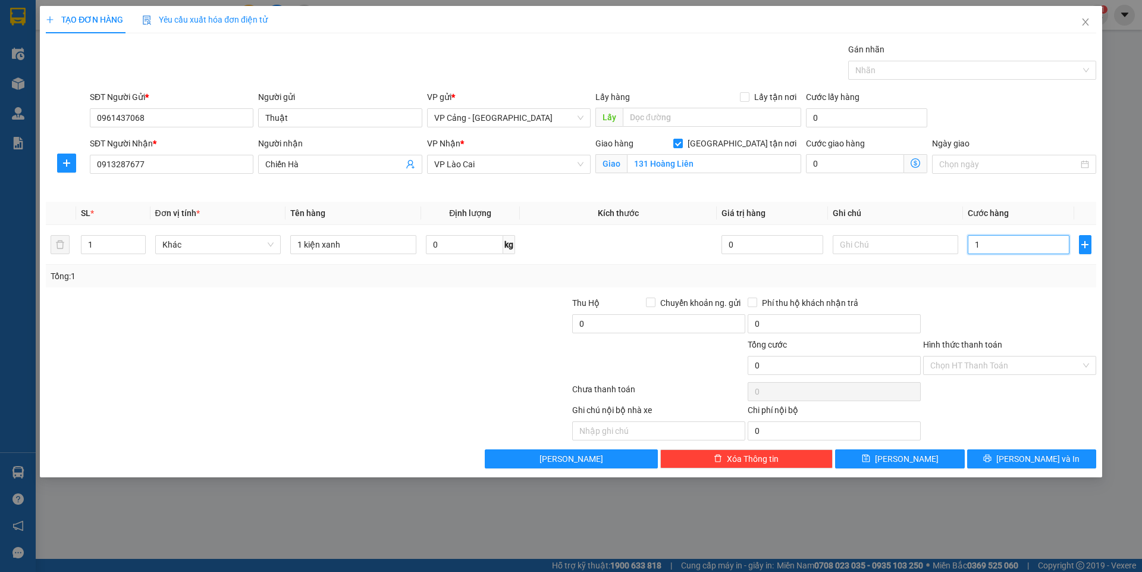
type input "1"
type input "1.000"
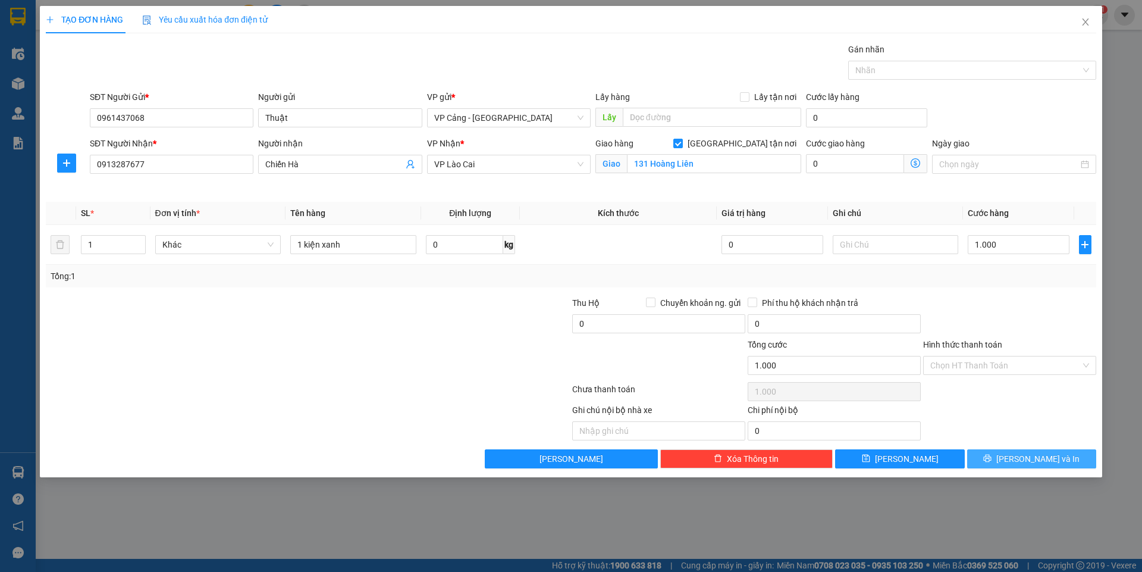
click at [989, 459] on button "[PERSON_NAME] và In" at bounding box center [1031, 458] width 129 height 19
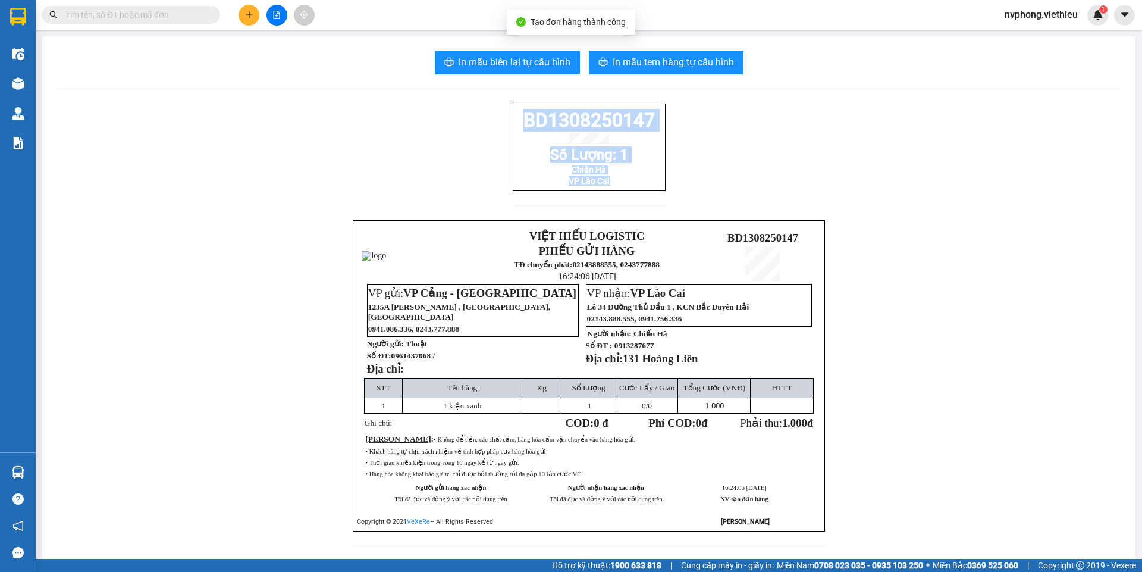
drag, startPoint x: 607, startPoint y: 190, endPoint x: 517, endPoint y: 128, distance: 109.1
click at [517, 128] on div "BD1308250147 Số Lượng: 1 Chiến Hà VP Lào Cai" at bounding box center [589, 146] width 153 height 87
copy div "BD1308250147 Số Lượng: 1 Chiến Hà VP Lào Cai"
click at [535, 58] on span "In mẫu biên lai tự cấu hình" at bounding box center [515, 62] width 112 height 15
click at [243, 12] on button at bounding box center [249, 15] width 21 height 21
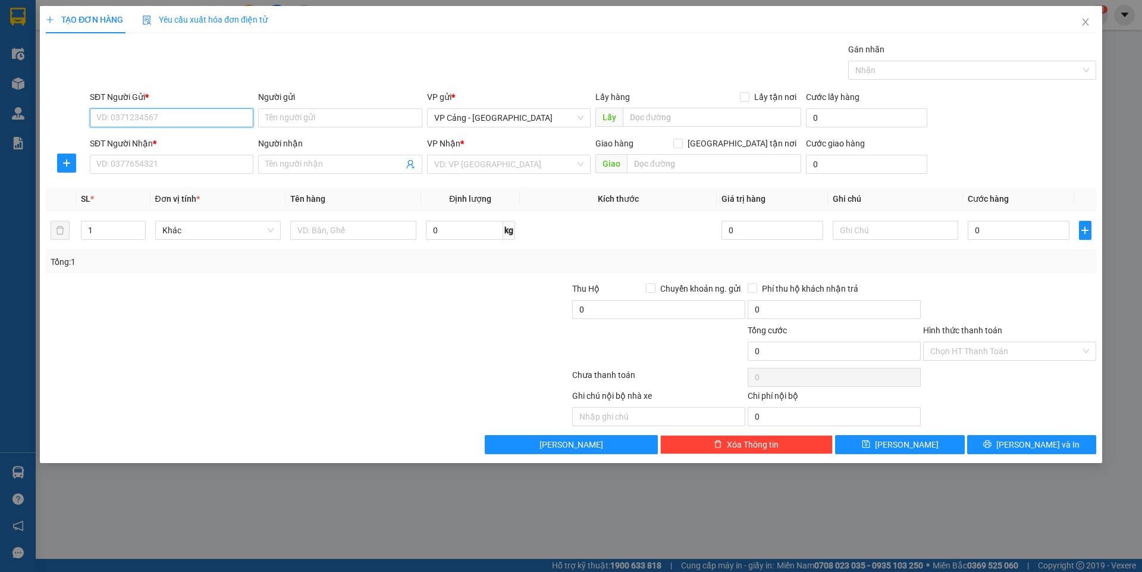
click at [212, 120] on input "SĐT Người Gửi *" at bounding box center [172, 117] width 164 height 19
click at [170, 144] on div "0979271758 - Luân" at bounding box center [171, 141] width 149 height 13
type input "0979271758"
type input "Luân"
type input "0979271758"
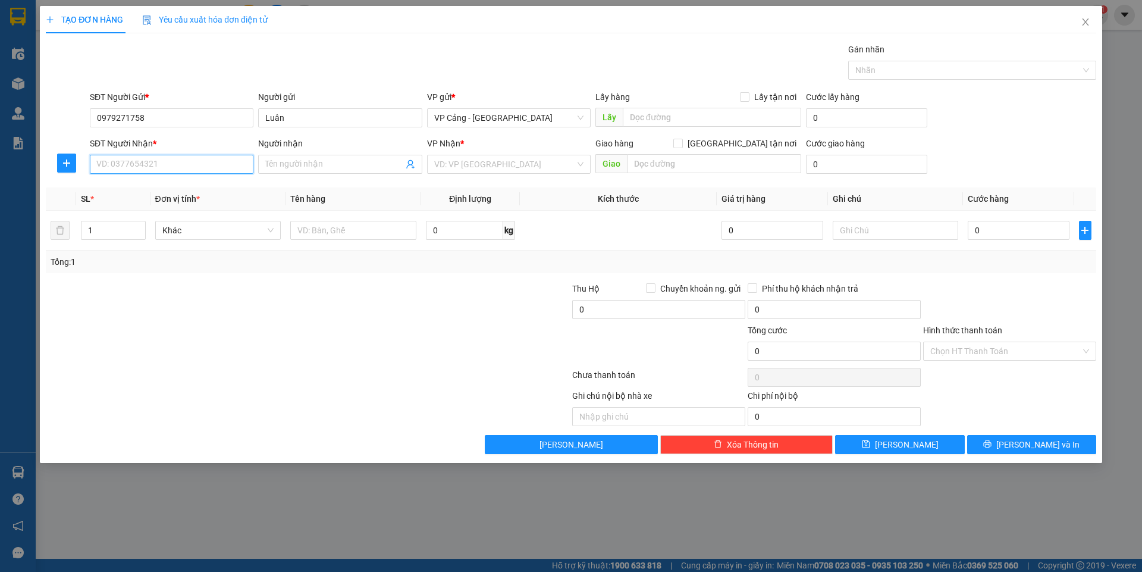
click at [156, 167] on input "SĐT Người Nhận *" at bounding box center [172, 164] width 164 height 19
click at [175, 191] on div "0987748480 - [PERSON_NAME]" at bounding box center [174, 187] width 154 height 13
type input "0987748480"
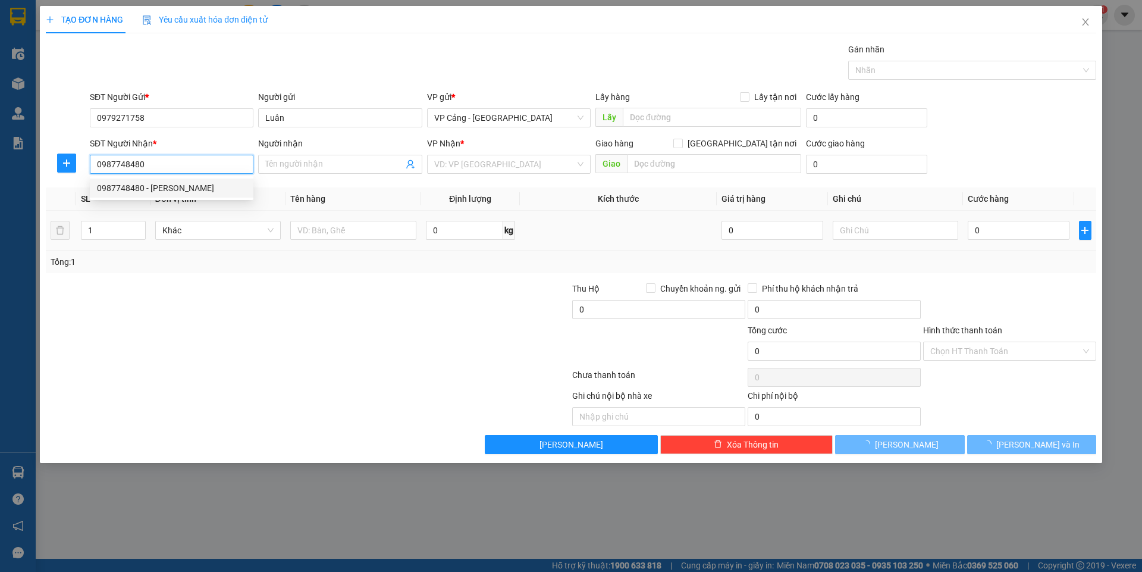
type input "[PERSON_NAME]"
checkbox input "true"
type input "123 cốc lếu, [GEOGRAPHIC_DATA]"
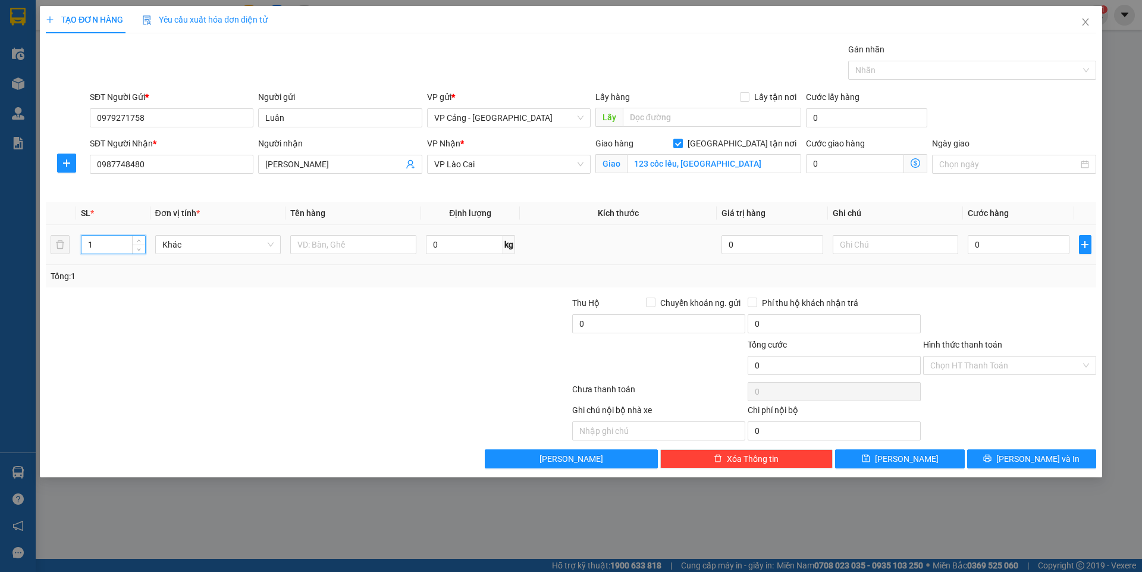
click at [122, 238] on input "1" at bounding box center [112, 245] width 63 height 18
type input "6"
click at [384, 256] on div at bounding box center [353, 245] width 126 height 24
click at [384, 253] on input "text" at bounding box center [353, 244] width 126 height 19
type input "6 kiện"
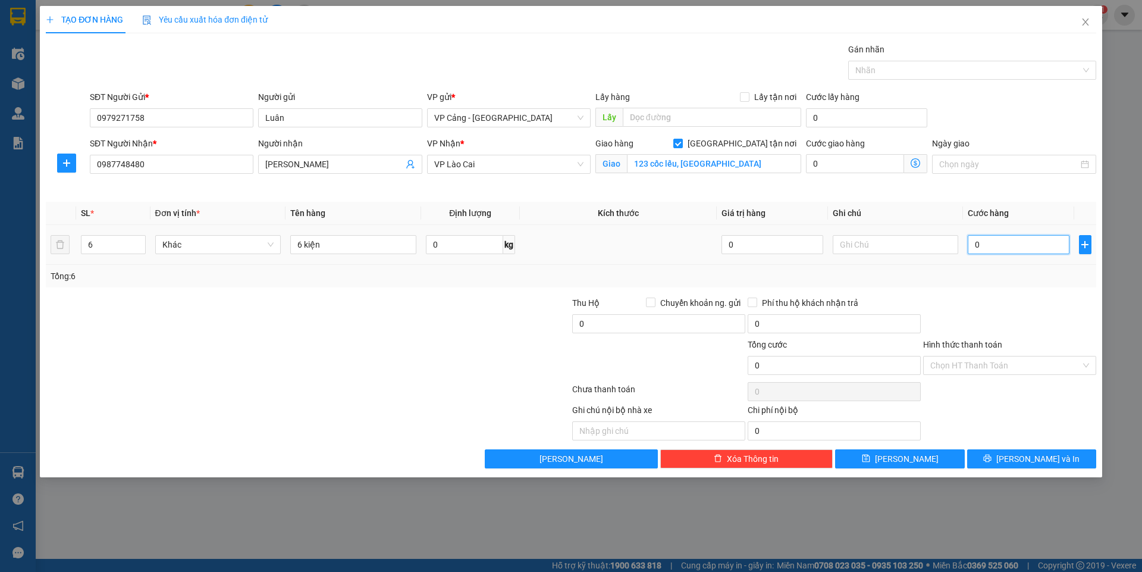
click at [1036, 242] on input "0" at bounding box center [1018, 244] width 101 height 19
type input "1"
type input "1.000"
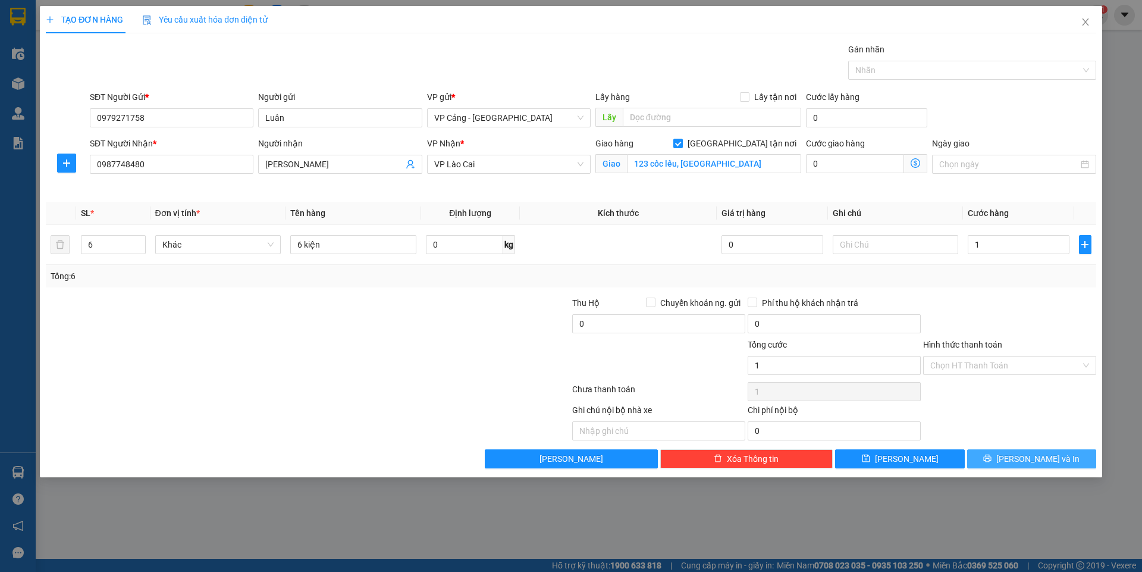
type input "1.000"
click at [1018, 460] on button "[PERSON_NAME] và In" at bounding box center [1031, 458] width 129 height 19
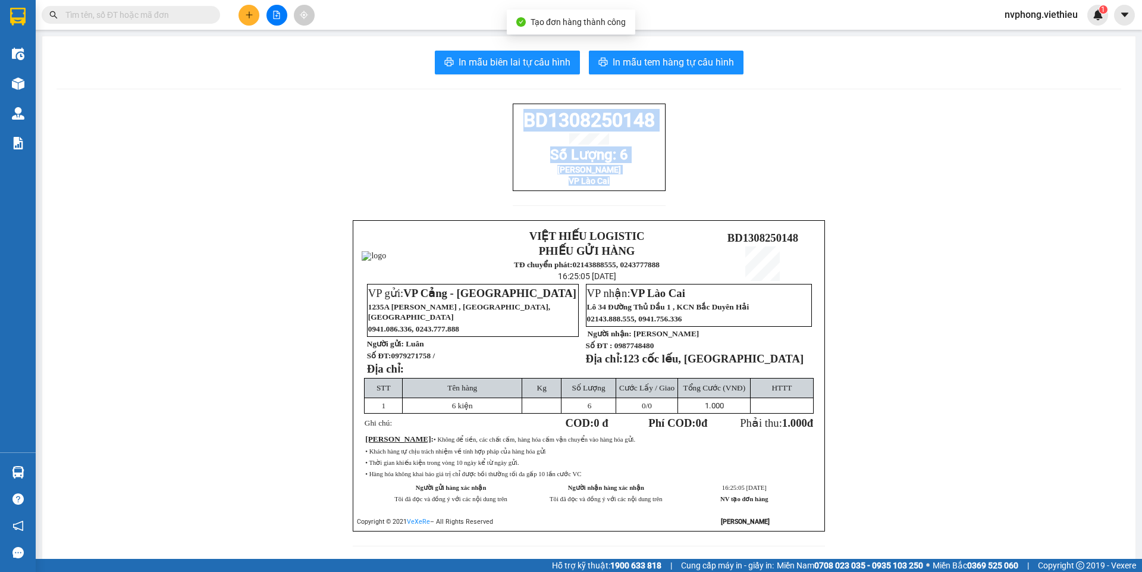
drag, startPoint x: 610, startPoint y: 193, endPoint x: 494, endPoint y: 130, distance: 131.5
click at [494, 130] on div "BD1308250148 Số Lượng: 6 Quỳnh anh VP Lào Cai VIỆT HIẾU LOGISTIC PHIẾU GỬI HÀNG…" at bounding box center [589, 331] width 1065 height 457
click at [537, 54] on button "In mẫu biên lai tự cấu hình" at bounding box center [507, 63] width 145 height 24
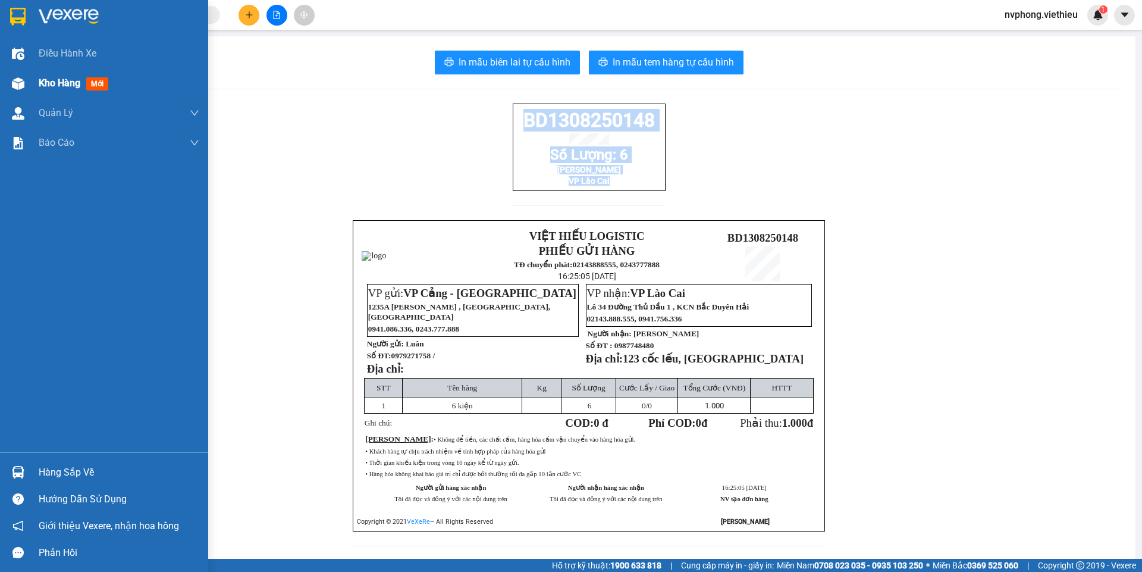
drag, startPoint x: 87, startPoint y: 79, endPoint x: 108, endPoint y: 77, distance: 20.3
click at [93, 76] on div "Kho hàng mới" at bounding box center [76, 83] width 74 height 15
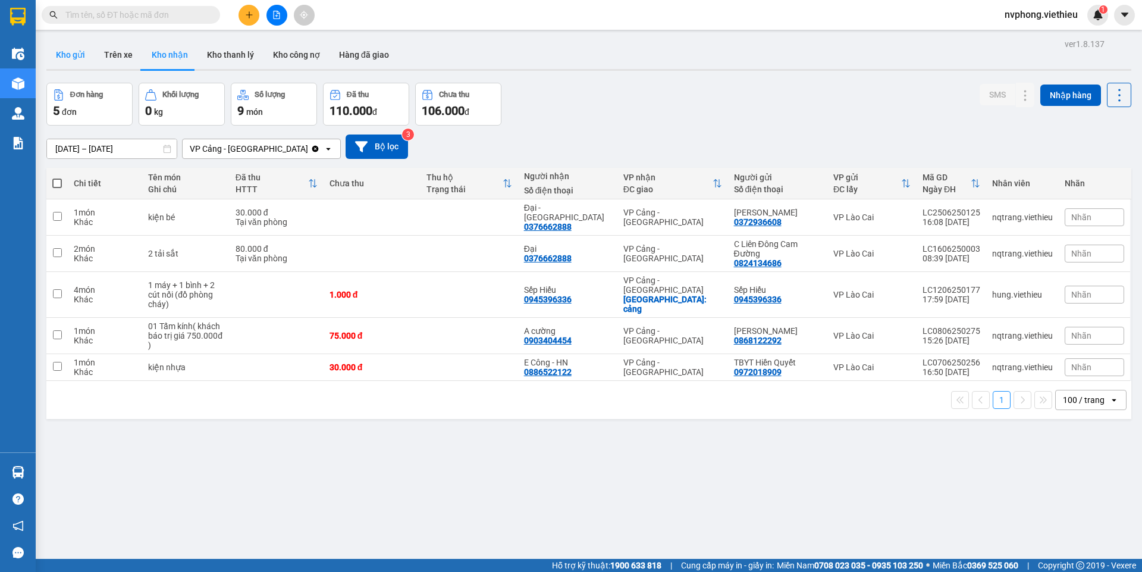
click at [55, 51] on button "Kho gửi" at bounding box center [70, 54] width 48 height 29
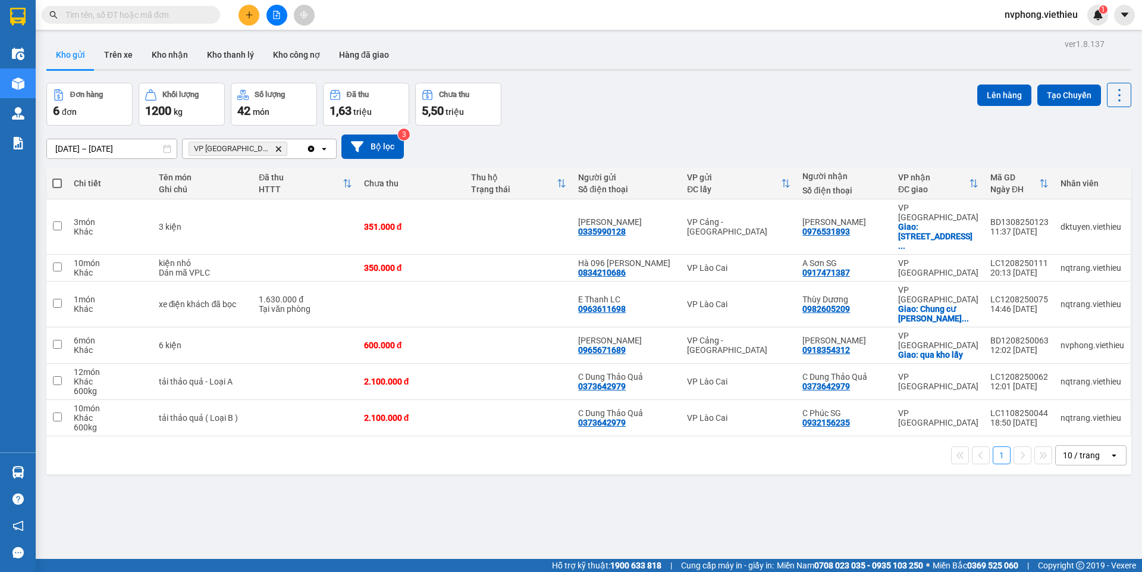
click at [275, 148] on icon "Delete" at bounding box center [278, 148] width 7 height 7
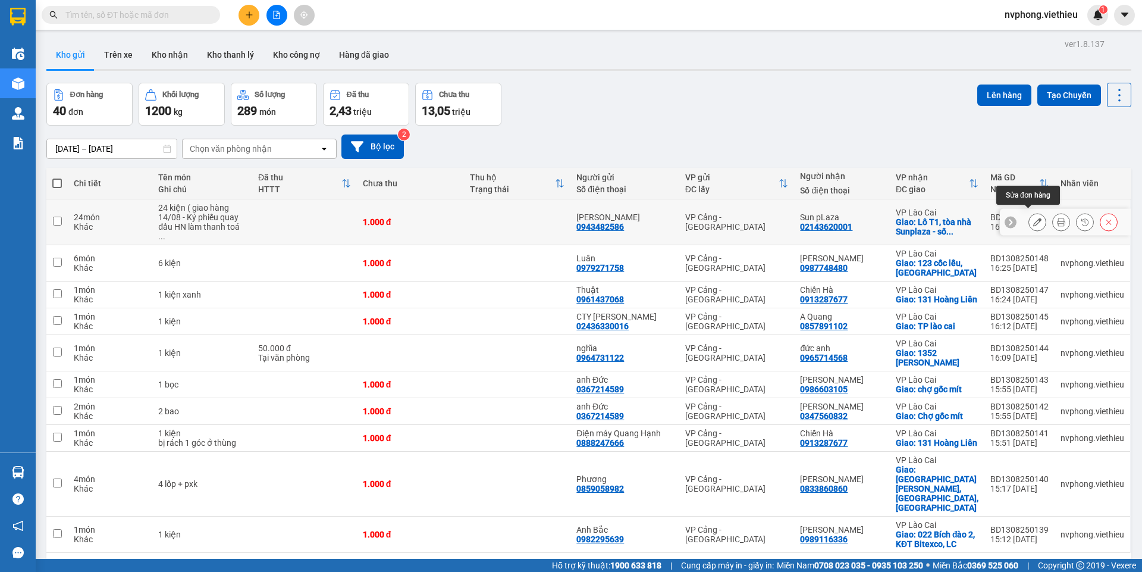
click at [1033, 221] on icon at bounding box center [1037, 222] width 8 height 8
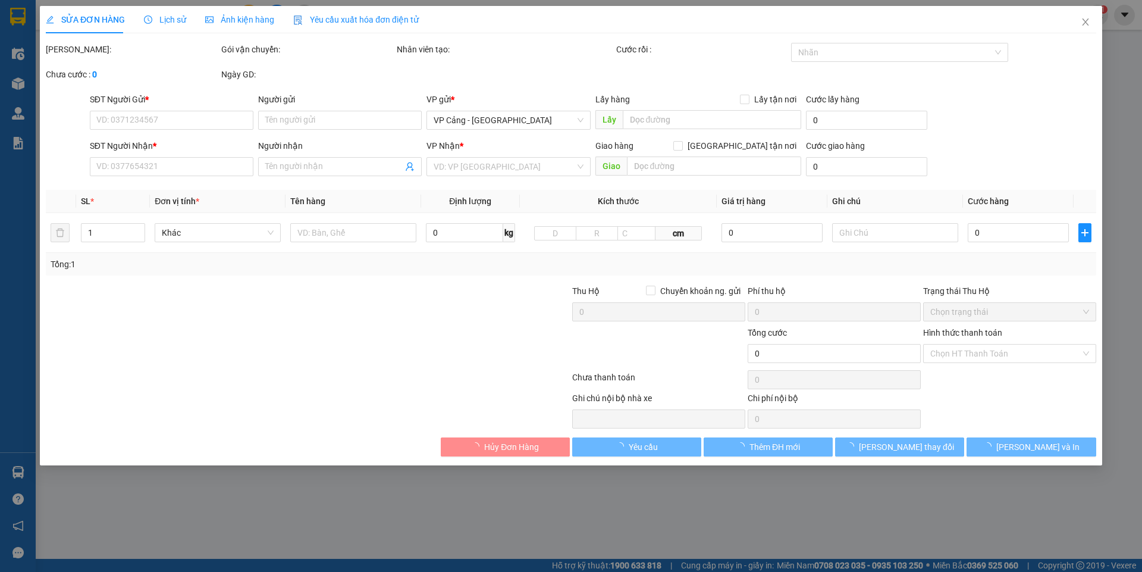
type input "0943482586"
type input "[PERSON_NAME]"
type input "02143620001"
type input "Sun pLaza"
checkbox input "true"
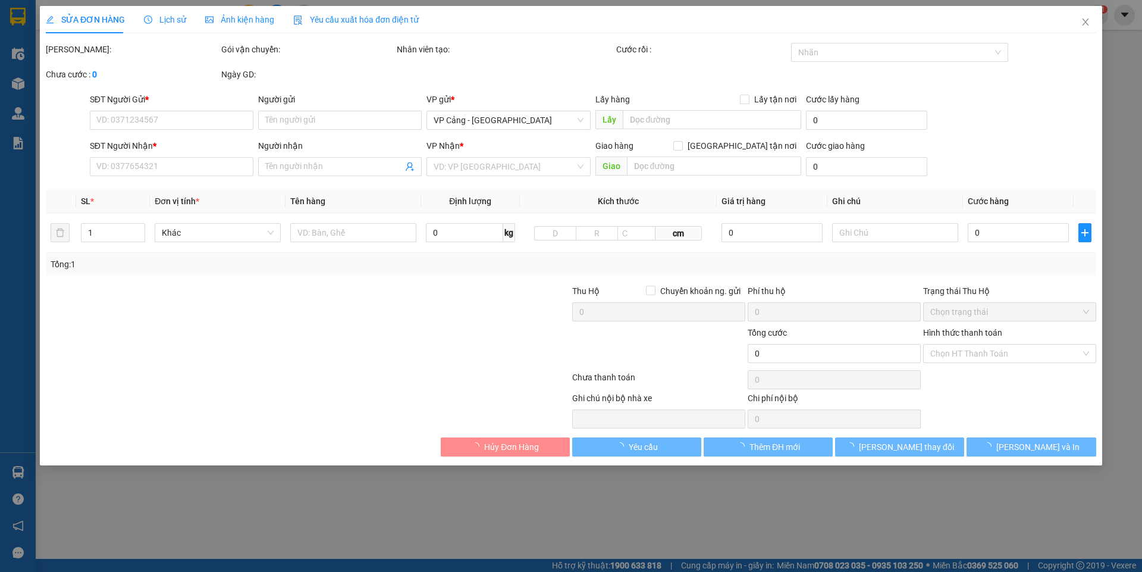
type input "Lô T1, tòa nhà Sunplaza - số 1 Hoàng Liên, Sapa"
type input "1.000"
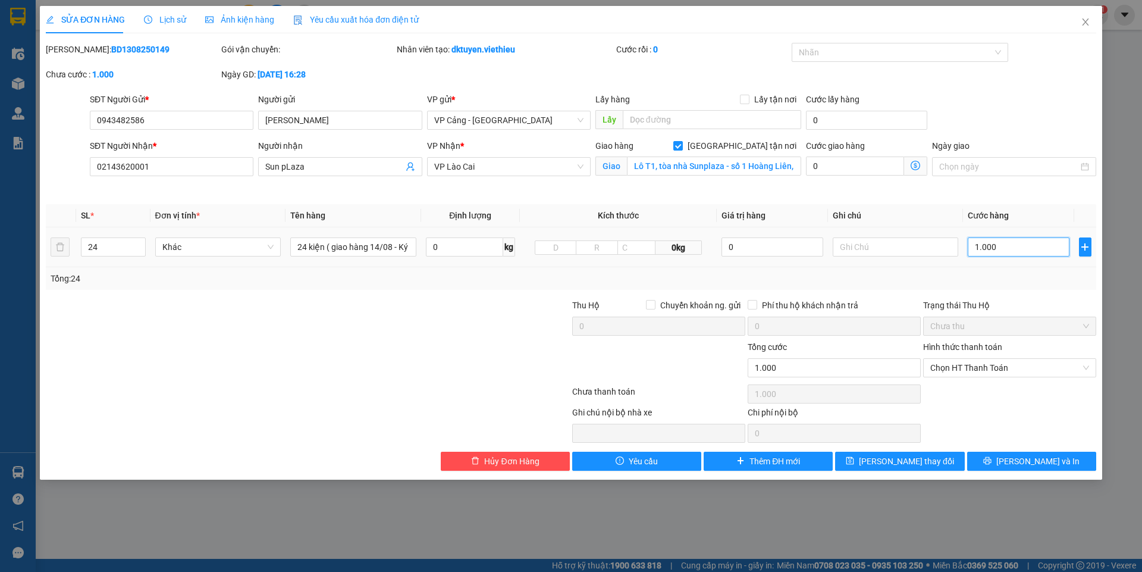
click at [1036, 246] on input "1.000" at bounding box center [1018, 246] width 101 height 19
type input "1"
type input "12"
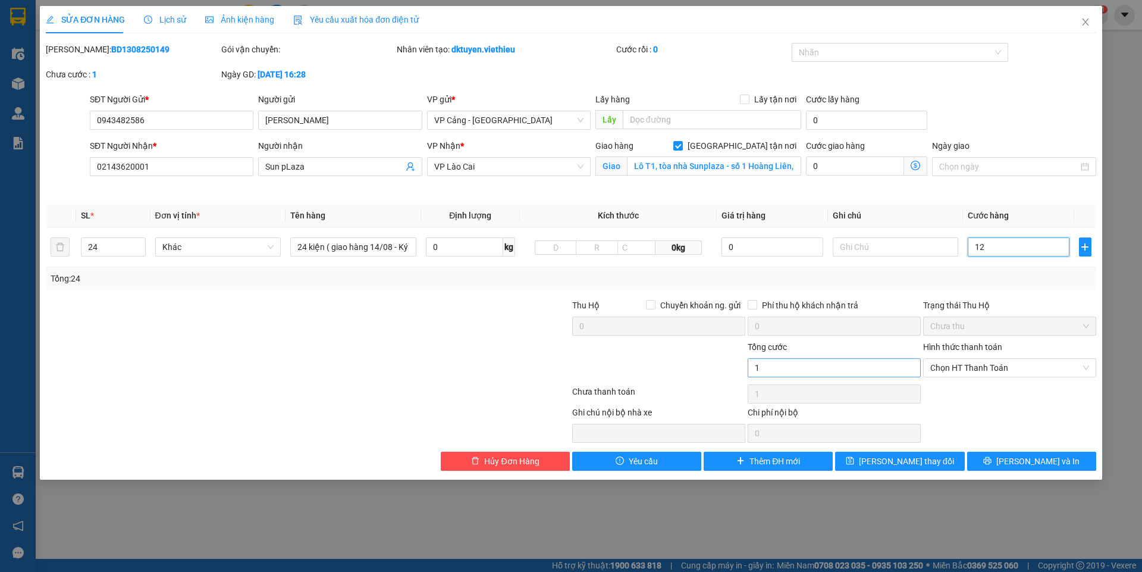
type input "12"
type input "124"
type input "1.240"
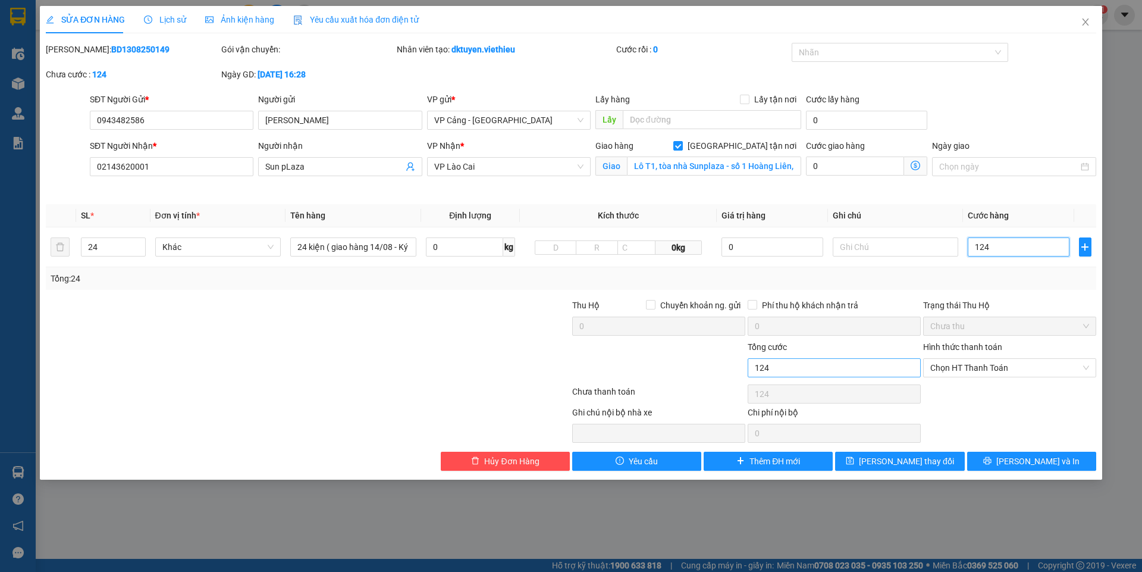
type input "1.240"
type input "12.400"
type input "124.000"
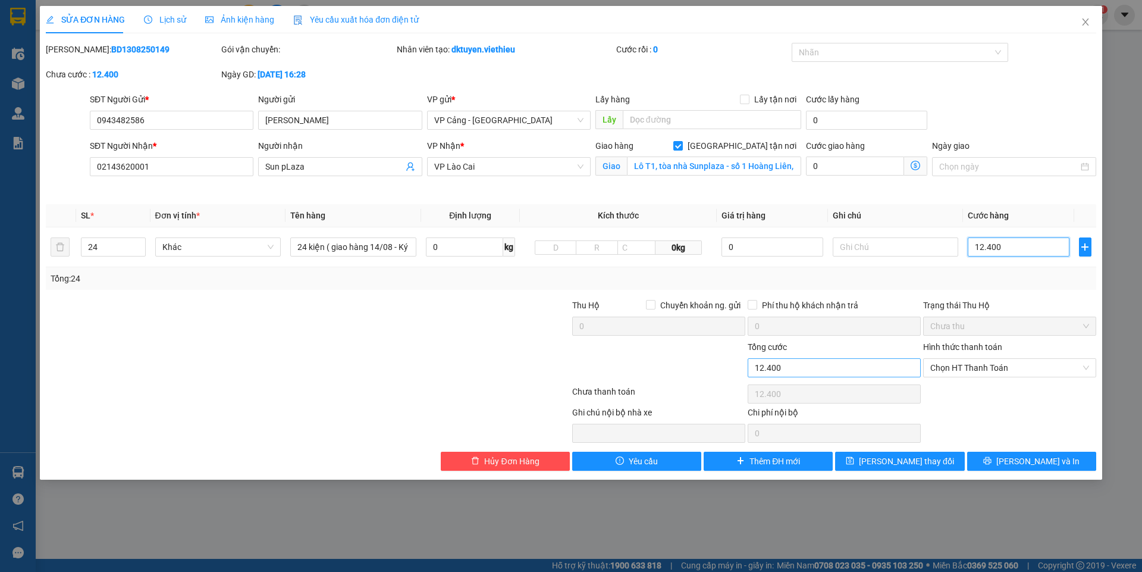
type input "124.000"
type input "1.240.000"
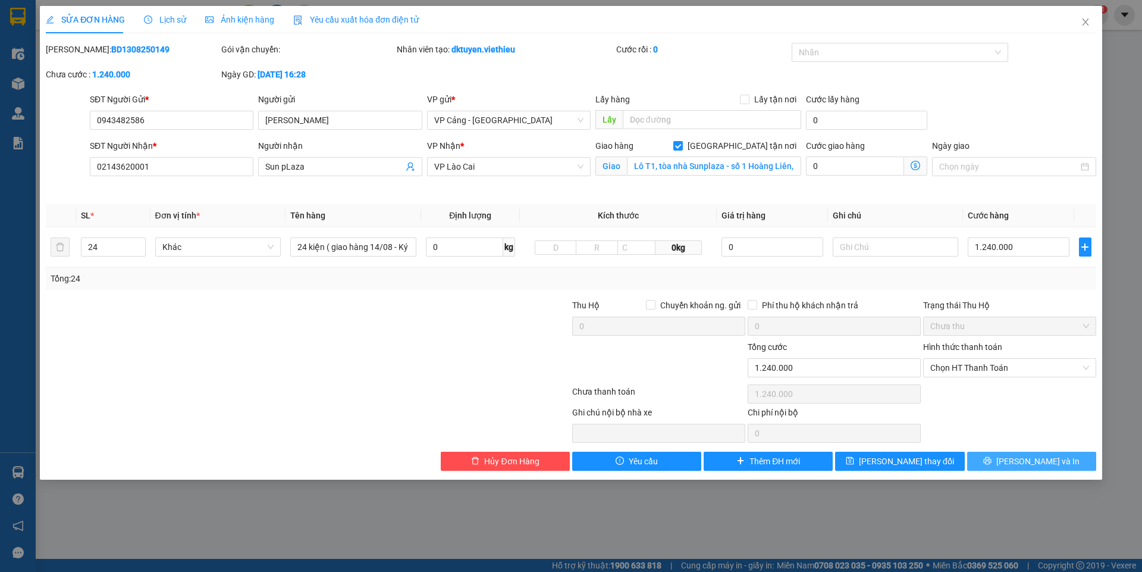
click at [1064, 465] on button "[PERSON_NAME] và In" at bounding box center [1031, 460] width 129 height 19
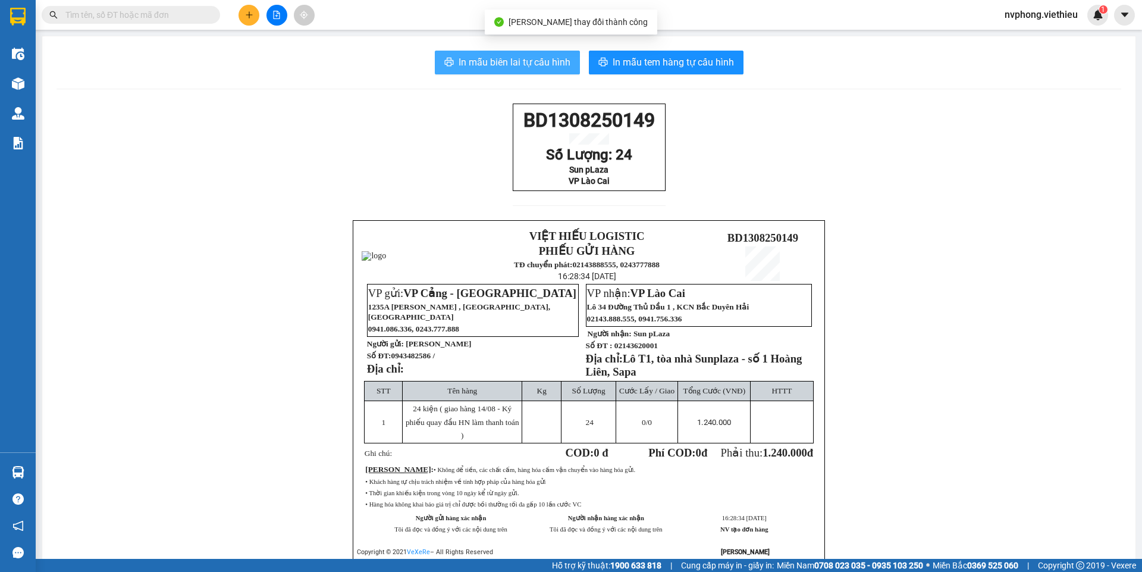
click at [531, 60] on span "In mẫu biên lai tự cấu hình" at bounding box center [515, 62] width 112 height 15
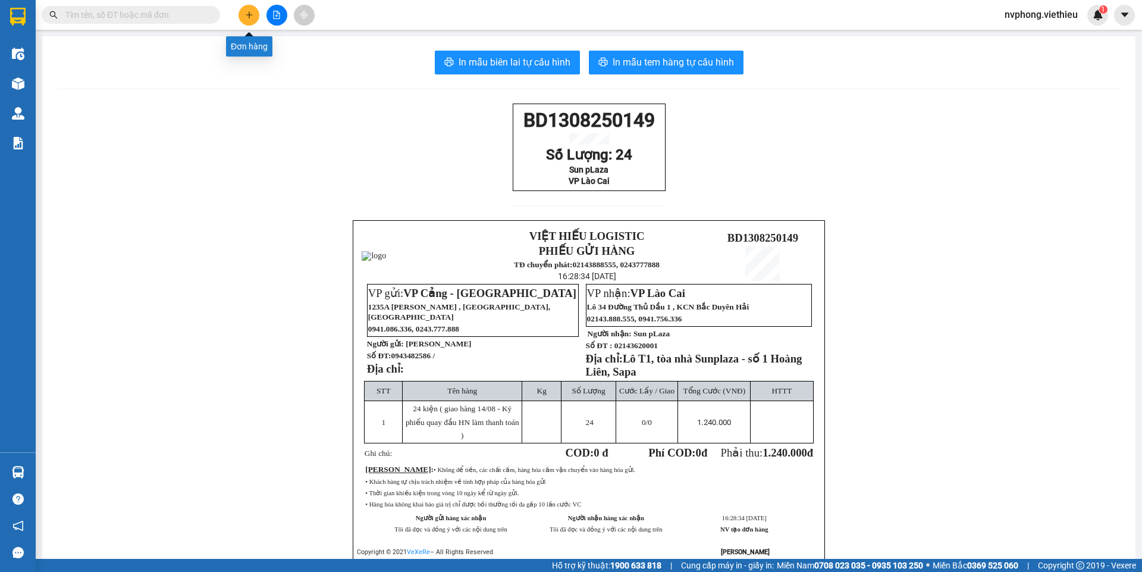
click at [246, 16] on icon "plus" at bounding box center [249, 15] width 8 height 8
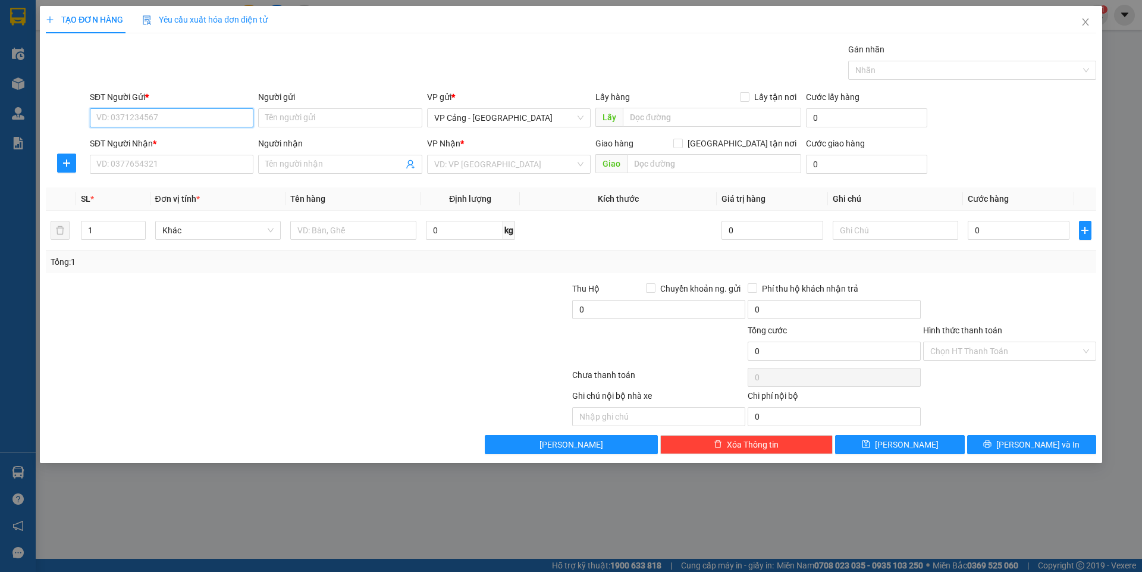
click at [195, 120] on input "SĐT Người Gửi *" at bounding box center [172, 117] width 164 height 19
type input "0969108312"
click at [145, 137] on div "0969108312 - [PERSON_NAME]" at bounding box center [171, 141] width 149 height 13
type input "[PERSON_NAME]"
type input "0969108312"
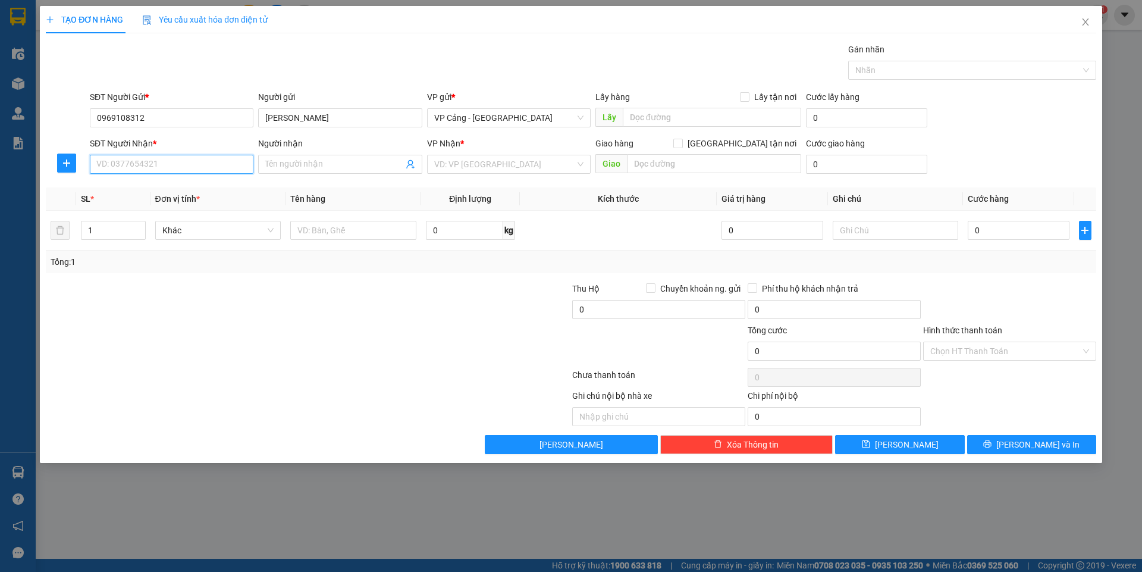
click at [170, 161] on input "SĐT Người Nhận *" at bounding box center [172, 164] width 164 height 19
click at [165, 182] on div "0983018234 - [GEOGRAPHIC_DATA]" at bounding box center [171, 187] width 149 height 13
type input "0983018234"
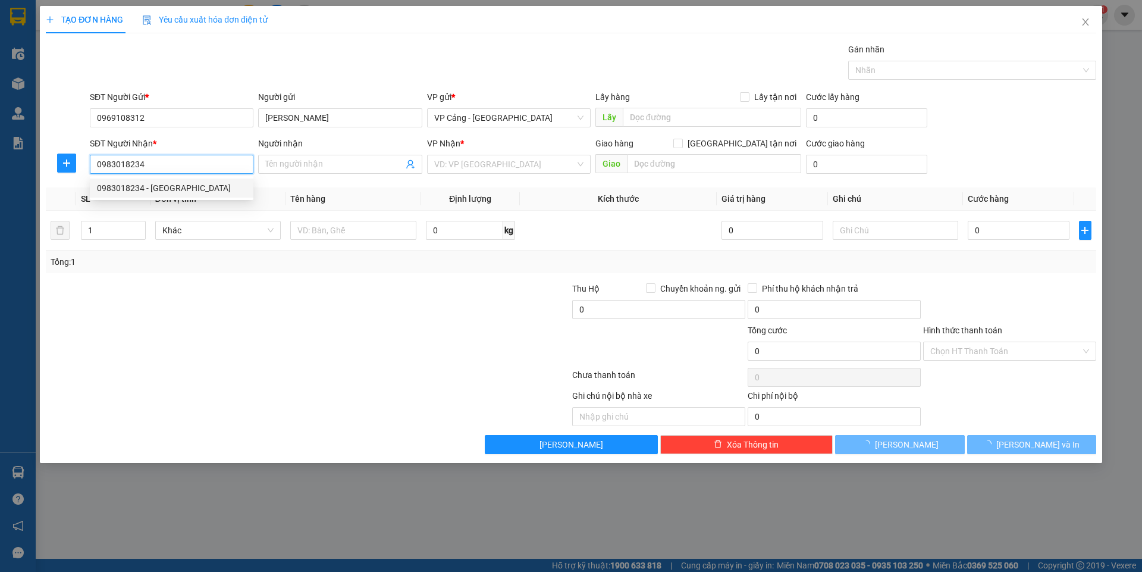
type input "Hải Đăng"
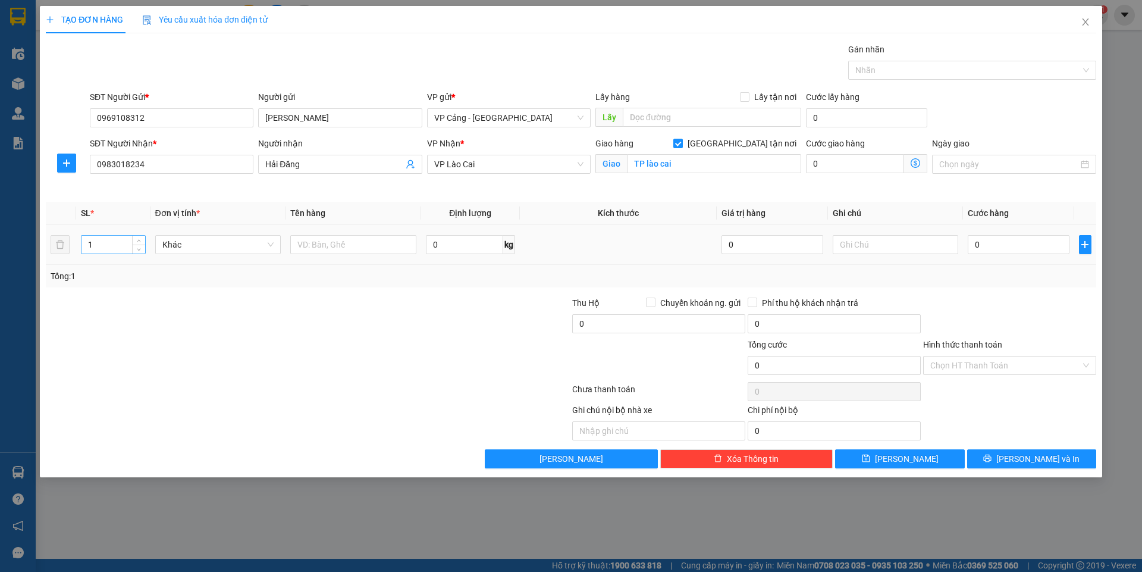
click at [118, 246] on input "1" at bounding box center [112, 245] width 63 height 18
click at [322, 233] on div at bounding box center [353, 245] width 126 height 24
click at [322, 241] on input "text" at bounding box center [353, 244] width 126 height 19
click at [993, 246] on input "0" at bounding box center [1018, 244] width 101 height 19
click at [992, 458] on icon "printer" at bounding box center [988, 458] width 8 height 8
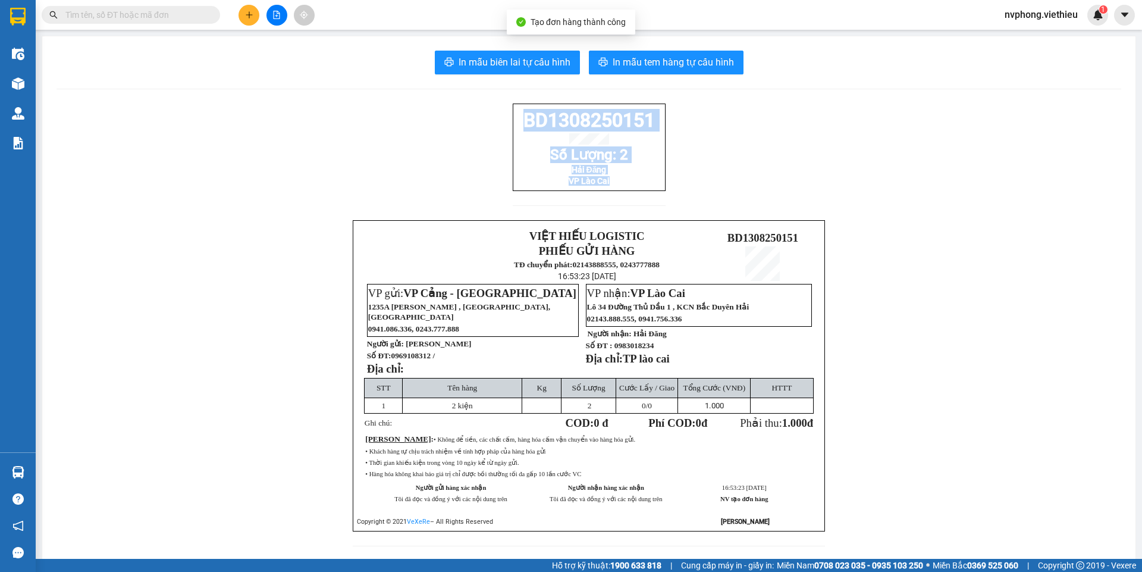
drag, startPoint x: 616, startPoint y: 193, endPoint x: 485, endPoint y: 118, distance: 150.8
click at [498, 100] on div "In mẫu biên lai tự cấu hình In mẫu tem hàng tự cấu hình BD1308250151 Số Lượng: …" at bounding box center [588, 305] width 1093 height 538
copy div "BD1308250151 Số Lượng: 2 Hải Đăng VP [GEOGRAPHIC_DATA]"
click at [540, 66] on span "In mẫu biên lai tự cấu hình" at bounding box center [515, 62] width 112 height 15
click at [248, 16] on icon "plus" at bounding box center [249, 15] width 8 height 8
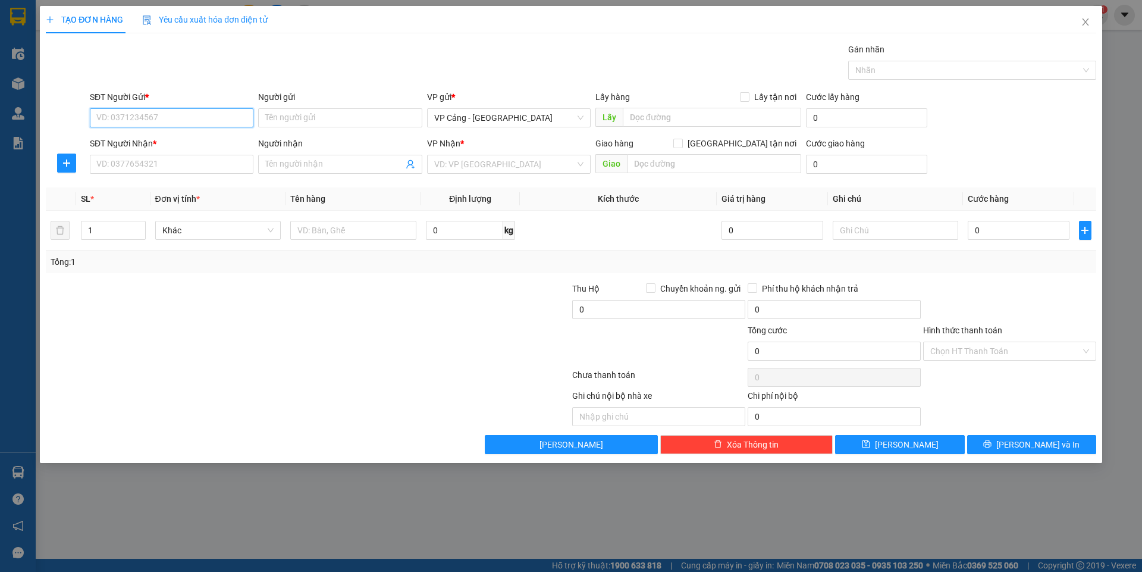
click at [230, 125] on input "SĐT Người Gửi *" at bounding box center [172, 117] width 164 height 19
click at [277, 123] on input "Người gửi" at bounding box center [340, 117] width 164 height 19
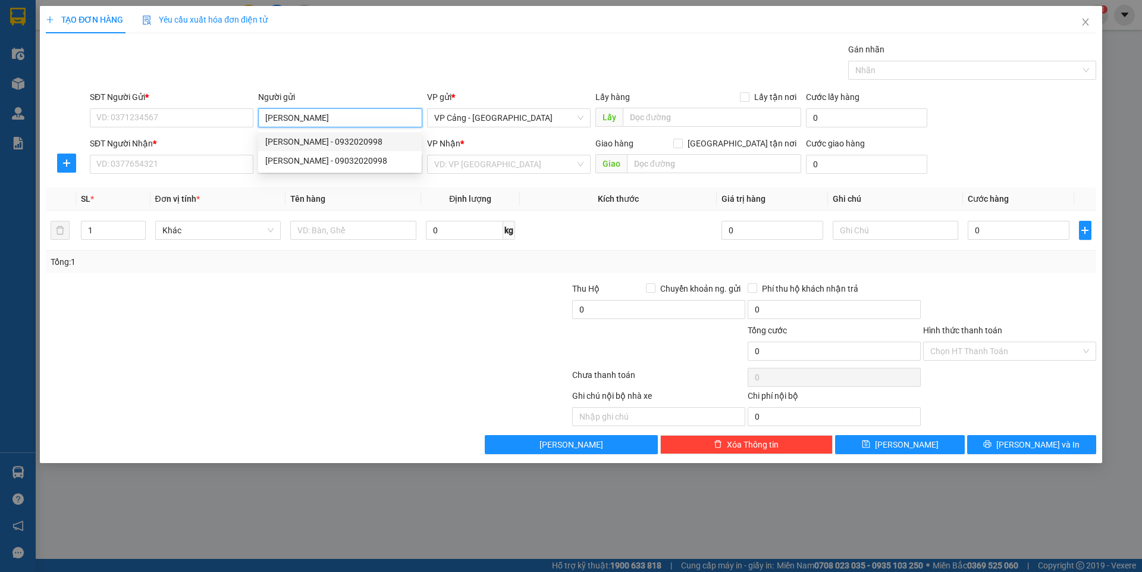
click at [331, 142] on div "[PERSON_NAME] - 0932020998" at bounding box center [339, 141] width 149 height 13
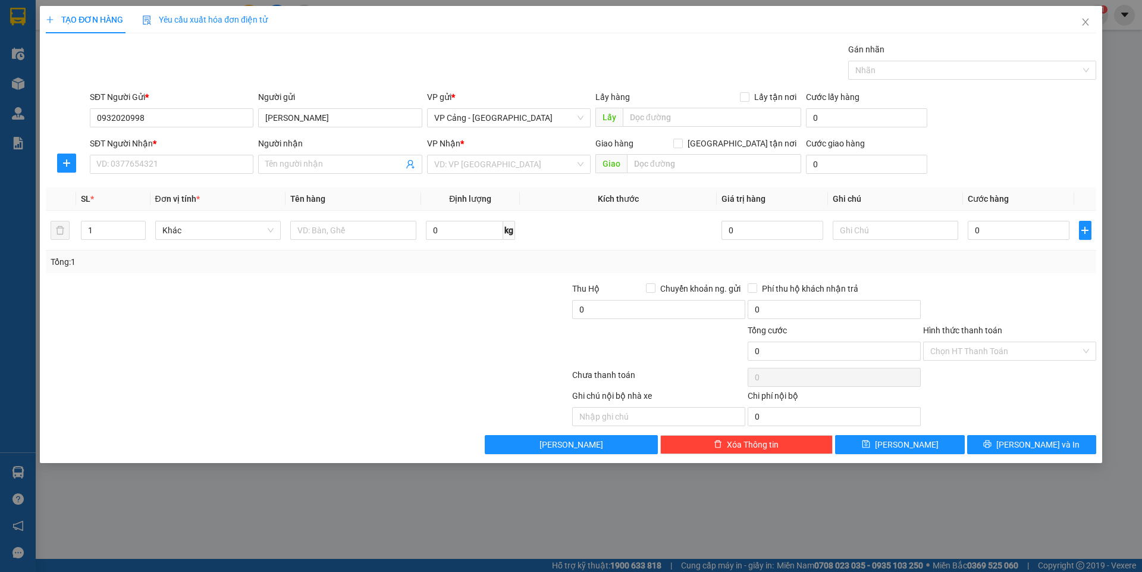
click at [214, 174] on div "SĐT Người Nhận * VD: 0377654321" at bounding box center [172, 158] width 164 height 42
click at [223, 170] on input "SĐT Người Nhận *" at bounding box center [172, 164] width 164 height 19
click at [211, 184] on div "0355554585 - Điều Hòa Thế Anh" at bounding box center [171, 187] width 149 height 13
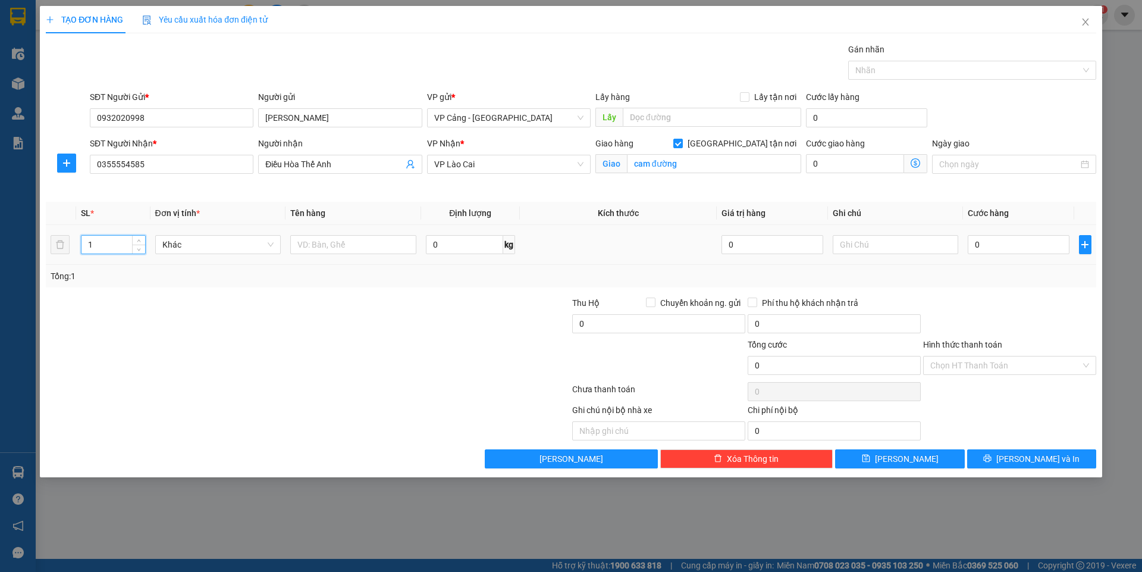
click at [115, 248] on input "1" at bounding box center [112, 245] width 63 height 18
click at [353, 237] on input "text" at bounding box center [353, 244] width 126 height 19
click at [989, 240] on input "0" at bounding box center [1018, 244] width 101 height 19
click at [992, 456] on icon "printer" at bounding box center [987, 458] width 8 height 8
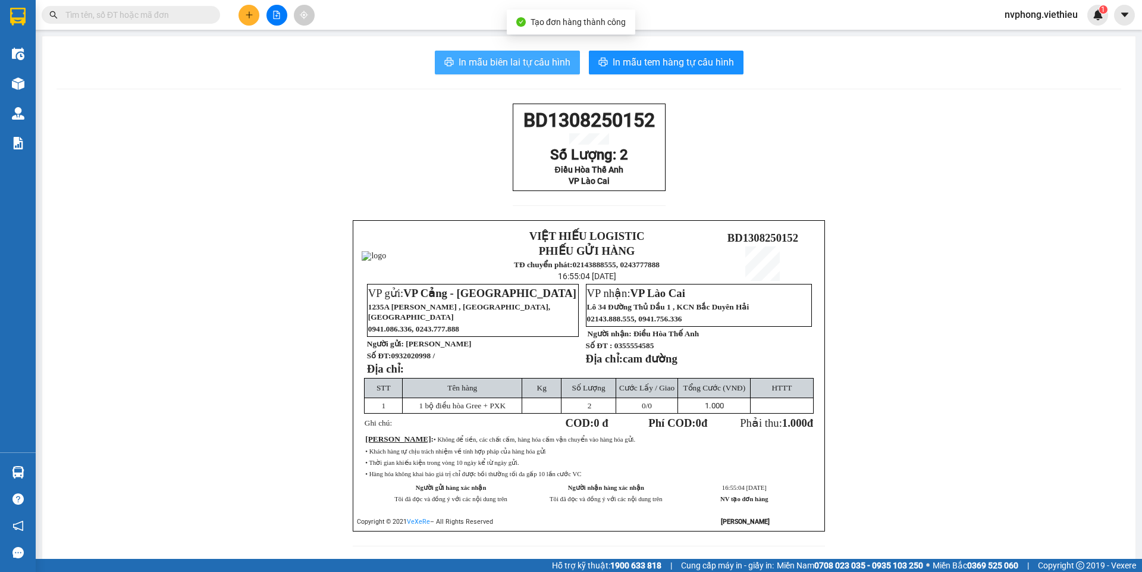
click at [540, 64] on span "In mẫu biên lai tự cấu hình" at bounding box center [515, 62] width 112 height 15
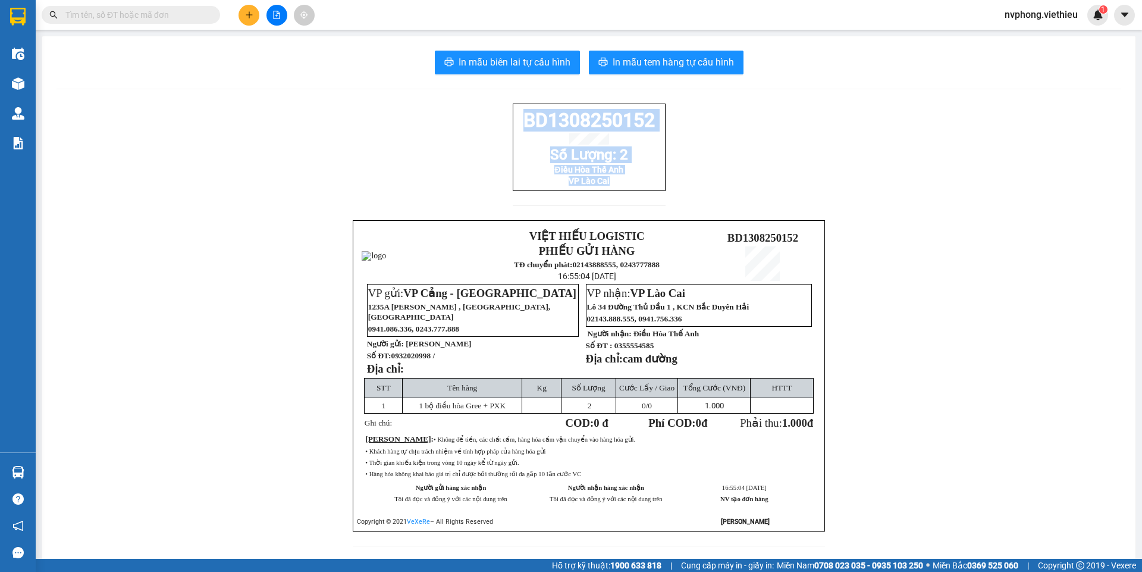
drag, startPoint x: 614, startPoint y: 195, endPoint x: 515, endPoint y: 112, distance: 129.2
click at [515, 112] on div "BD1308250152 Số Lượng: 2 Điều Hòa Thế Anh VP Lào Cai" at bounding box center [589, 146] width 153 height 87
click at [545, 59] on span "In mẫu biên lai tự cấu hình" at bounding box center [515, 62] width 112 height 15
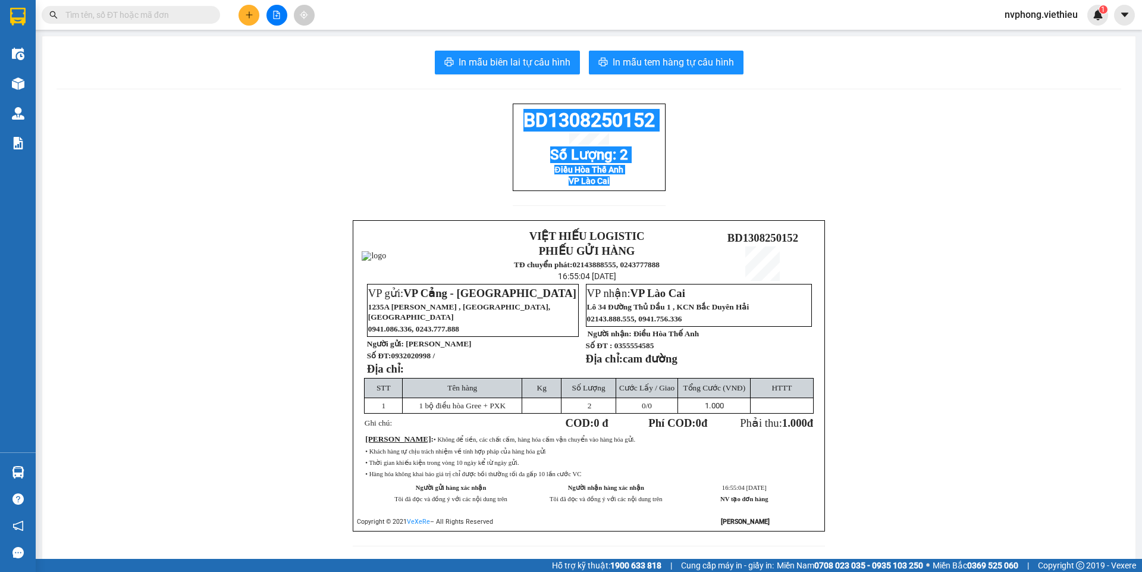
copy div "BD1308250152 Số Lượng: 2 Điều Hòa Thế Anh VP Lào Cai"
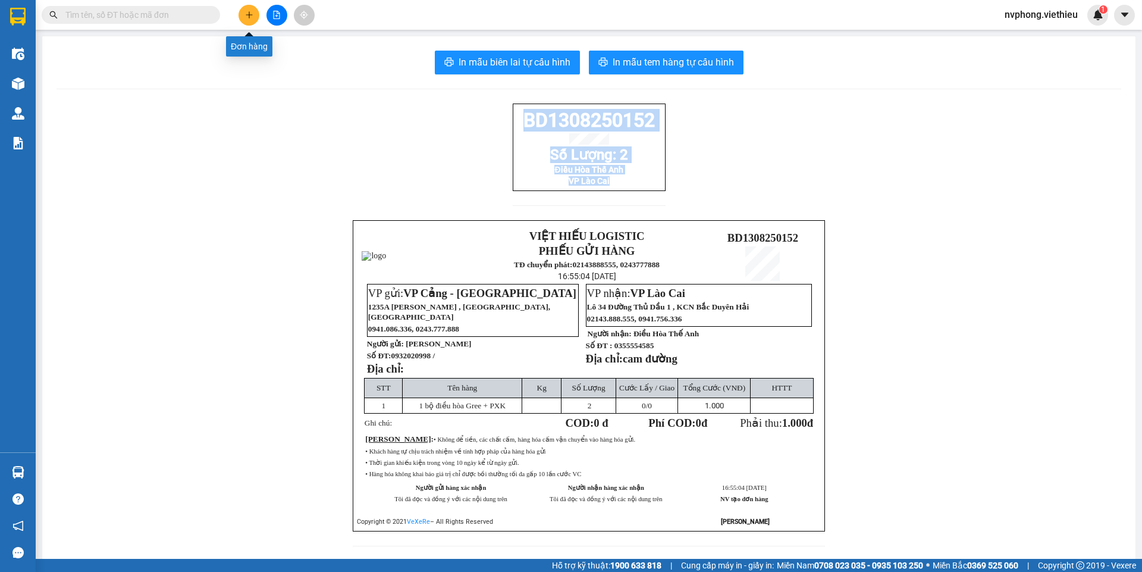
click at [250, 11] on icon "plus" at bounding box center [249, 15] width 8 height 8
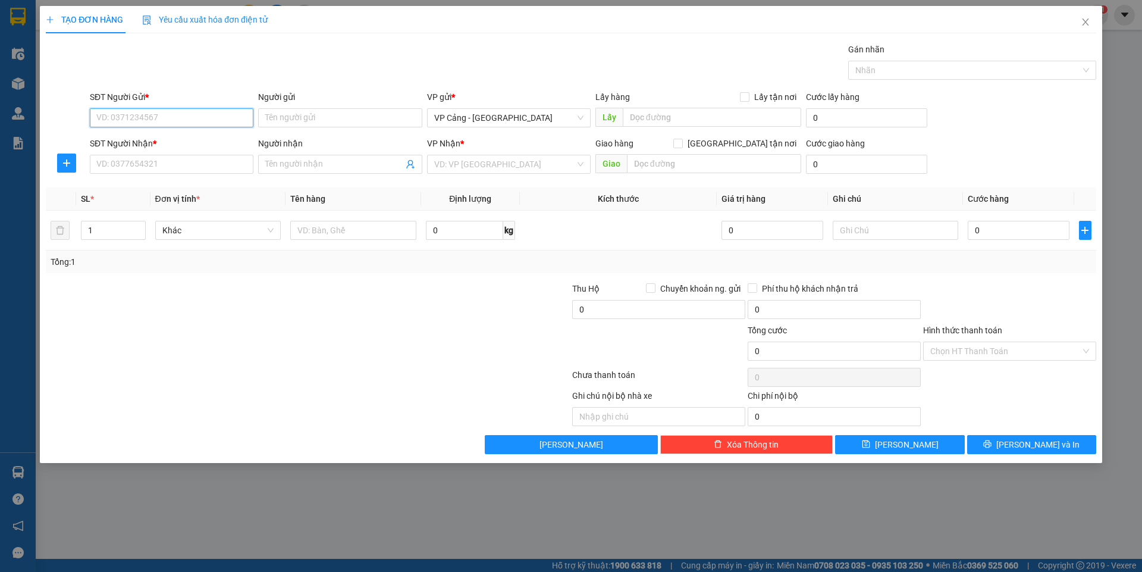
click at [118, 120] on input "SĐT Người Gửi *" at bounding box center [172, 117] width 164 height 19
click at [168, 142] on div "0985303102 - Chị Hương" at bounding box center [171, 141] width 149 height 13
click at [156, 155] on input "SĐT Người Nhận *" at bounding box center [172, 164] width 164 height 19
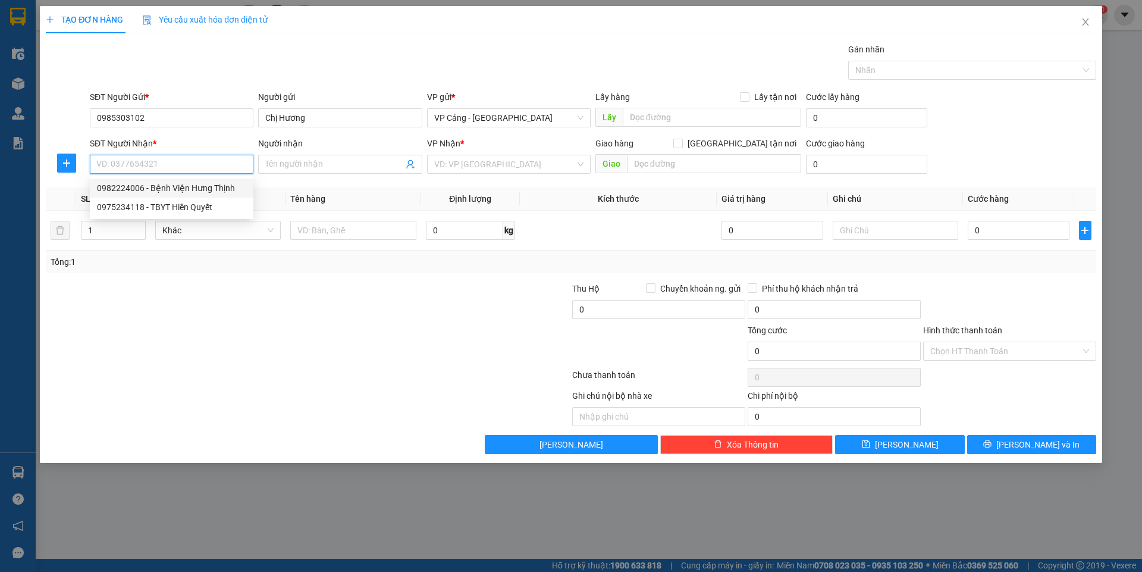
click at [173, 189] on div "0982224006 - Bệnh Viện Hưng Thịnh" at bounding box center [171, 187] width 149 height 13
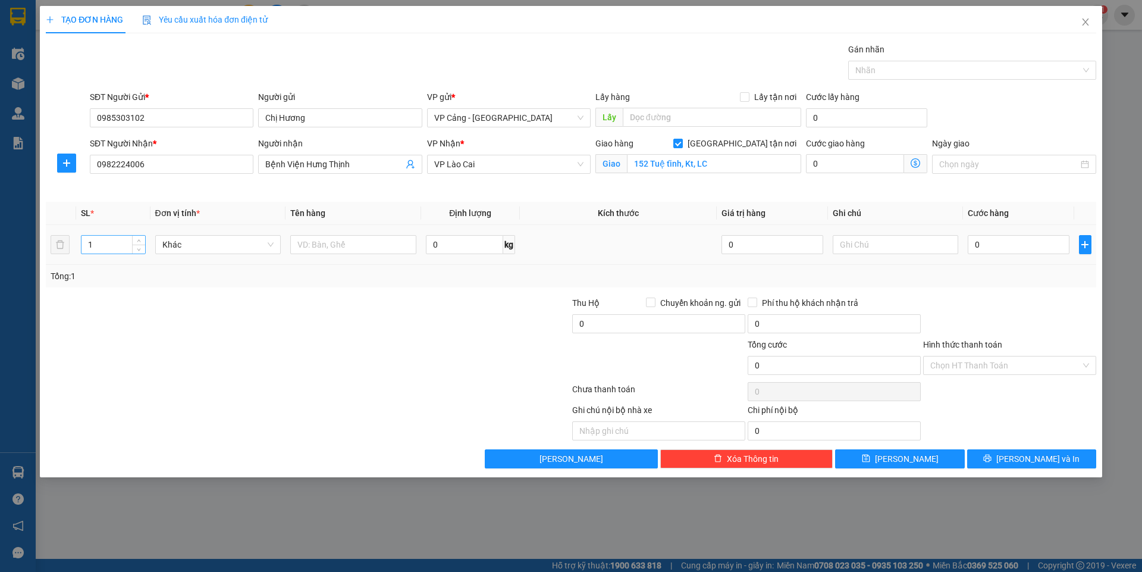
click at [101, 239] on input "1" at bounding box center [112, 245] width 63 height 18
click at [359, 246] on input "text" at bounding box center [353, 244] width 126 height 19
click at [991, 247] on input "0" at bounding box center [1018, 244] width 101 height 19
click at [943, 365] on input "Hình thức thanh toán" at bounding box center [1005, 365] width 150 height 18
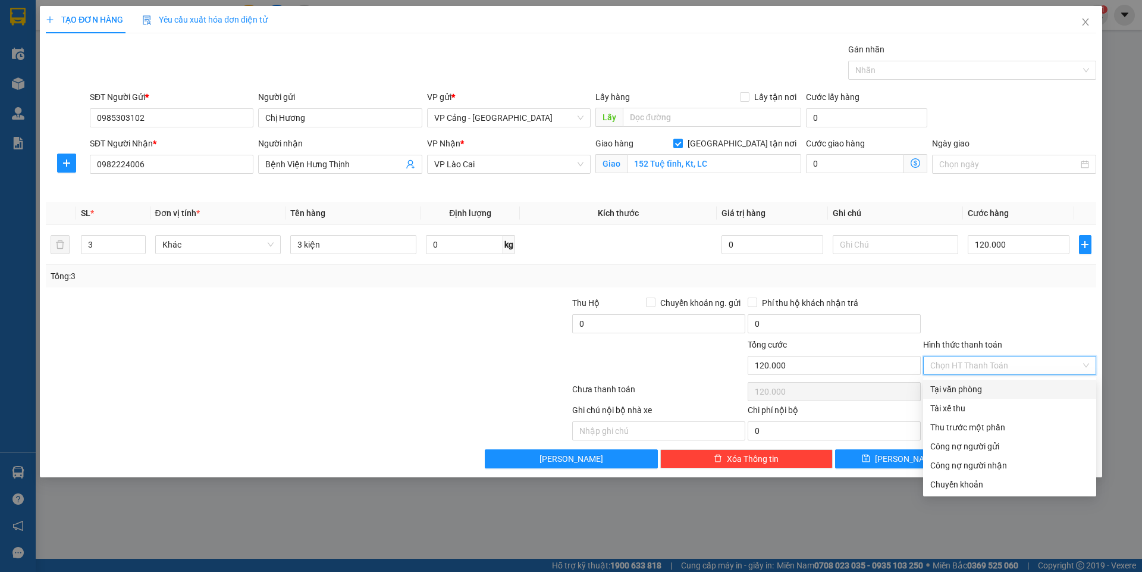
drag, startPoint x: 961, startPoint y: 389, endPoint x: 960, endPoint y: 419, distance: 30.3
click at [961, 392] on div "Tại văn phòng" at bounding box center [1009, 388] width 159 height 13
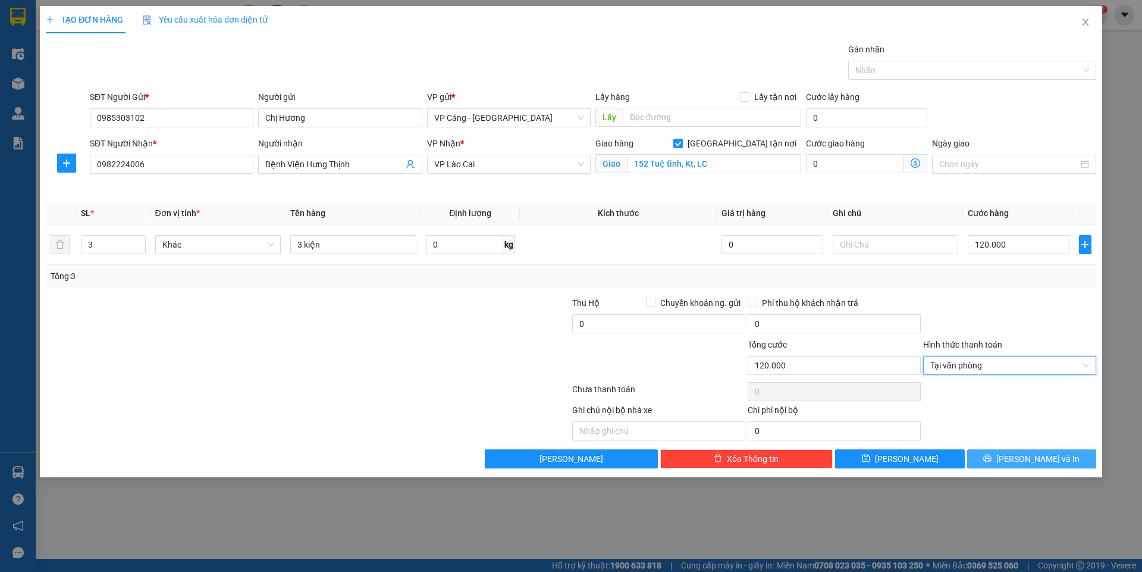
click at [1040, 459] on span "[PERSON_NAME] và In" at bounding box center [1037, 458] width 83 height 13
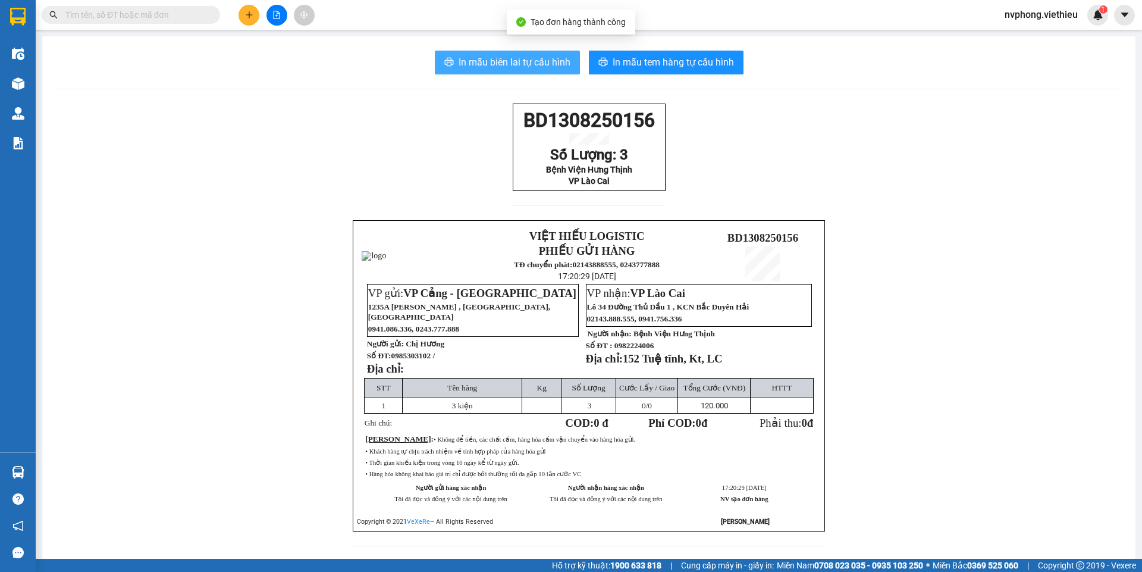
click at [522, 63] on span "In mẫu biên lai tự cấu hình" at bounding box center [515, 62] width 112 height 15
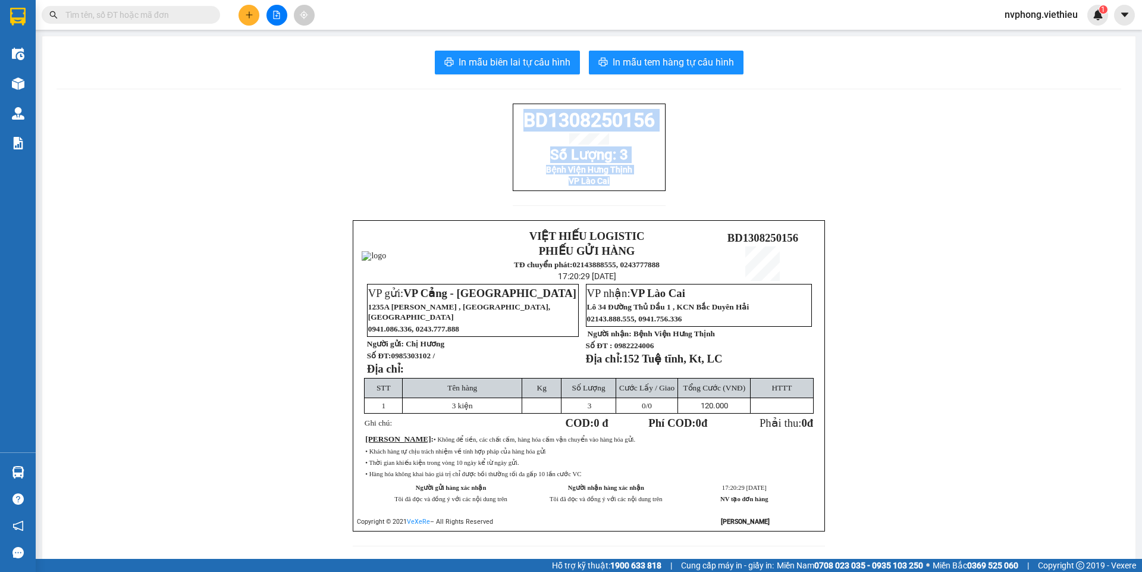
drag, startPoint x: 658, startPoint y: 202, endPoint x: 512, endPoint y: 117, distance: 169.5
click at [513, 117] on div "BD1308250156 Số Lượng: 3 Bệnh Viện Hưng Thịnh VP Lào Cai" at bounding box center [589, 161] width 153 height 117
copy div "BD1308250156 Số Lượng: 3 Bệnh Viện Hưng Thịnh VP Lào Cai"
click at [253, 12] on icon "plus" at bounding box center [249, 15] width 8 height 8
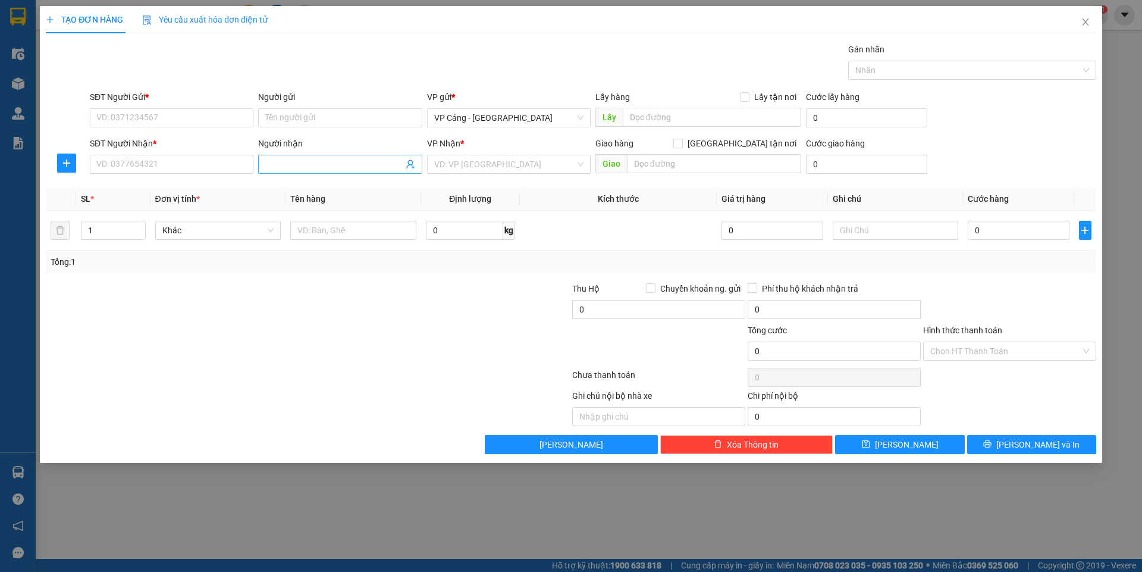
click at [281, 168] on input "Người nhận" at bounding box center [333, 164] width 137 height 13
click at [310, 208] on div "Liên Khanh - 0919665538" at bounding box center [339, 206] width 149 height 13
click at [166, 160] on input "0919665538" at bounding box center [172, 164] width 164 height 19
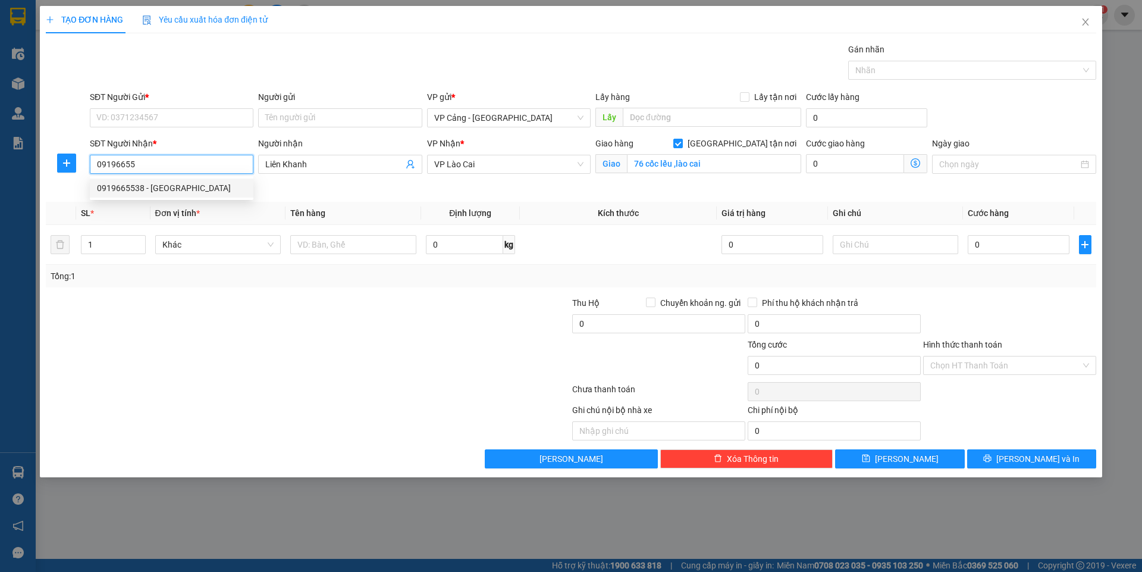
click at [143, 192] on div "0919665538 - [GEOGRAPHIC_DATA]" at bounding box center [171, 187] width 149 height 13
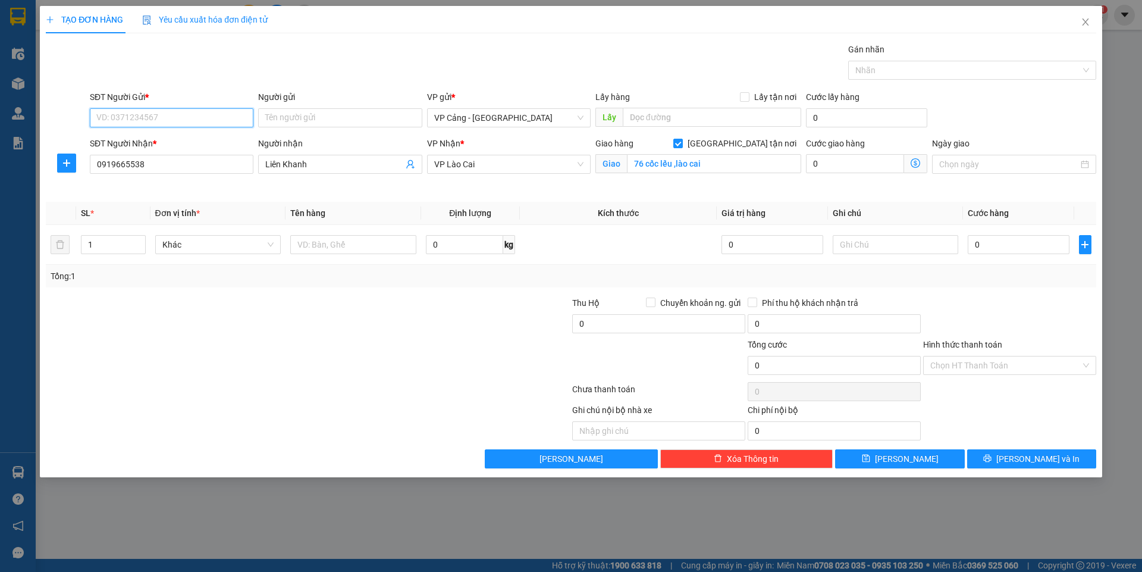
click at [133, 118] on input "SĐT Người Gửi *" at bounding box center [172, 117] width 164 height 19
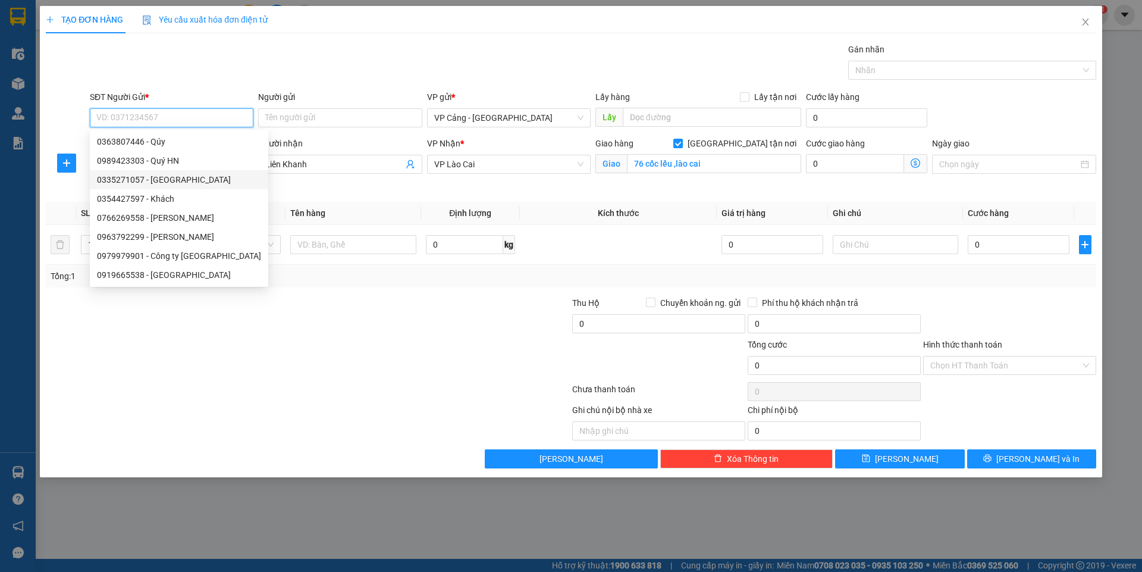
click at [132, 177] on div "0335271057 - [GEOGRAPHIC_DATA]" at bounding box center [179, 179] width 164 height 13
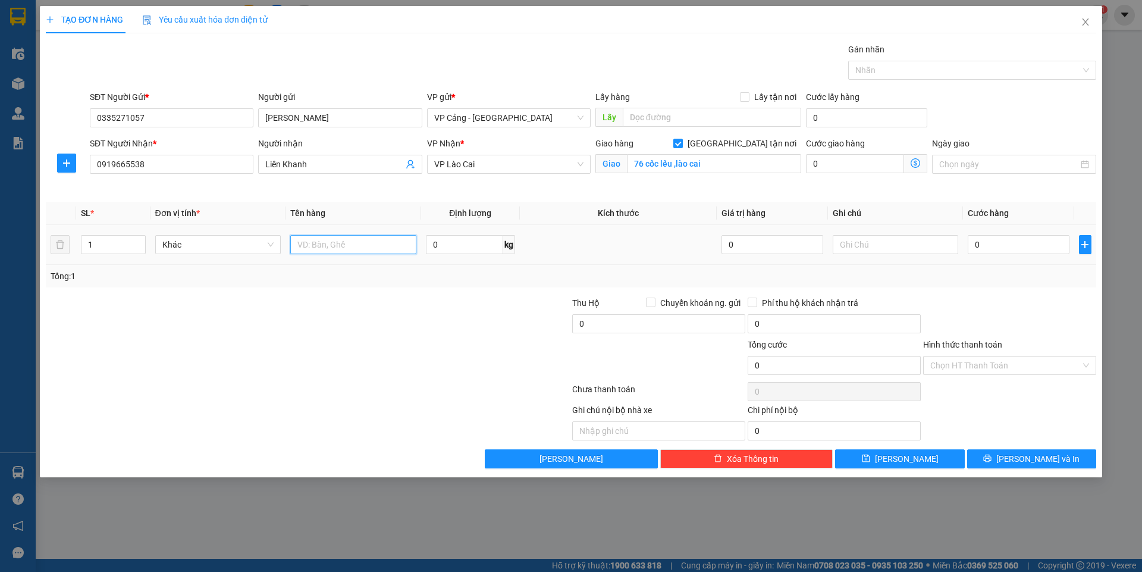
click at [316, 242] on input "text" at bounding box center [353, 244] width 126 height 19
click at [998, 253] on input "0" at bounding box center [1018, 244] width 101 height 19
click at [1009, 466] on button "[PERSON_NAME] và In" at bounding box center [1031, 458] width 129 height 19
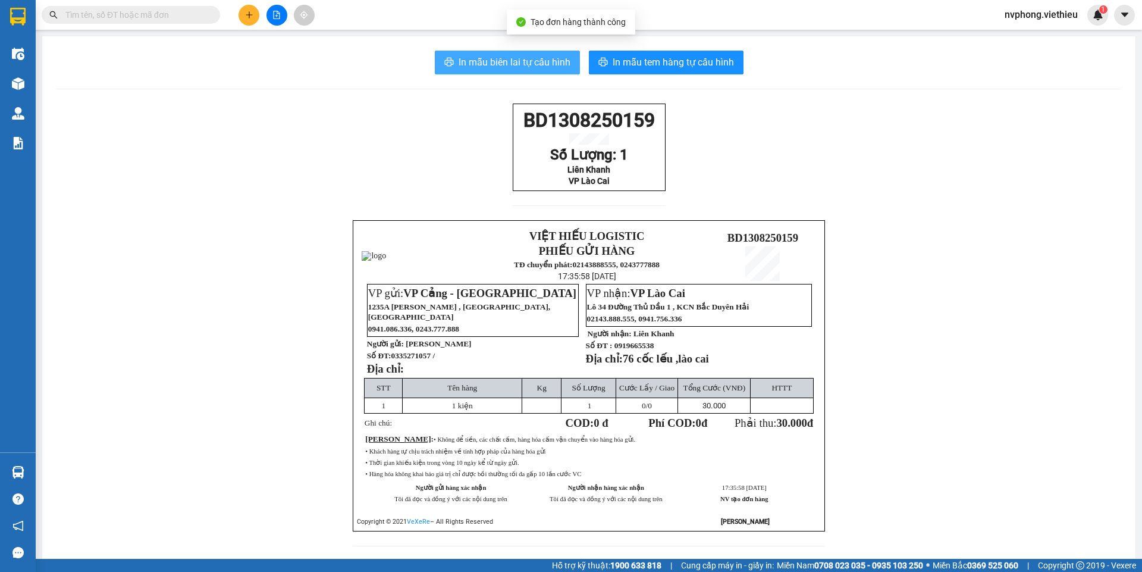
click at [541, 59] on span "In mẫu biên lai tự cấu hình" at bounding box center [515, 62] width 112 height 15
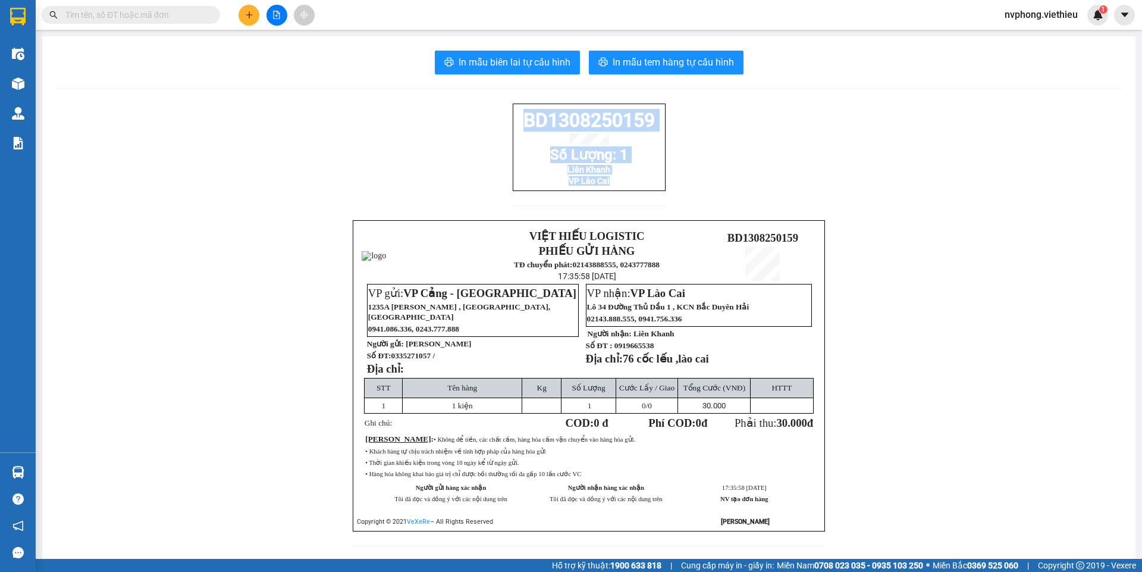
drag, startPoint x: 639, startPoint y: 194, endPoint x: 516, endPoint y: 123, distance: 142.3
click at [516, 123] on div "BD1308250159 Số Lượng: 1 Liên Khanh VP Lào Cai" at bounding box center [589, 146] width 153 height 87
click at [517, 62] on span "In mẫu biên lai tự cấu hình" at bounding box center [515, 62] width 112 height 15
click at [238, 7] on div at bounding box center [276, 15] width 89 height 21
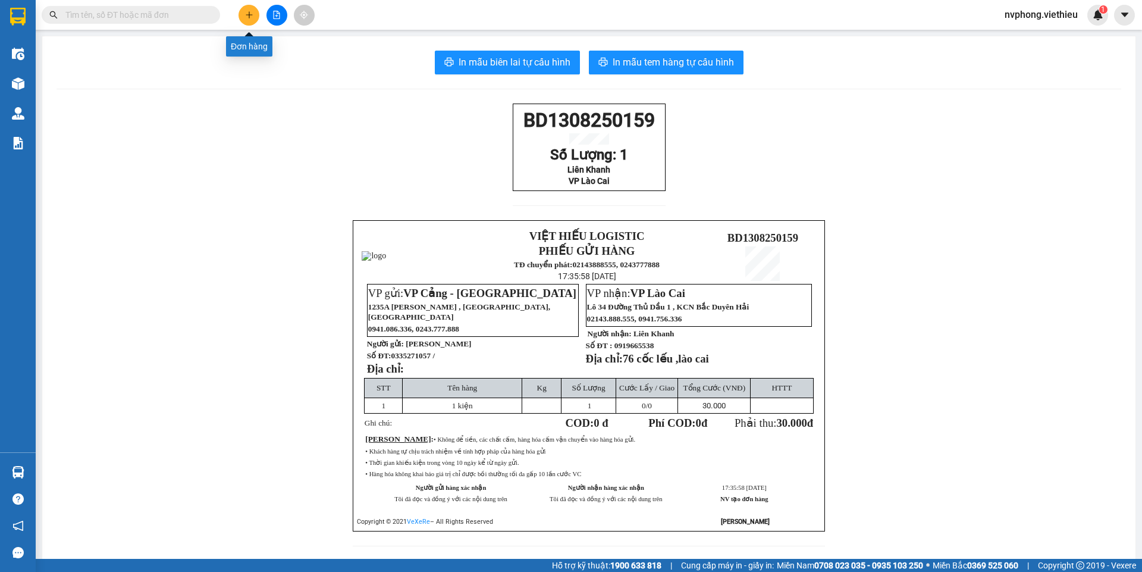
click at [241, 9] on button at bounding box center [249, 15] width 21 height 21
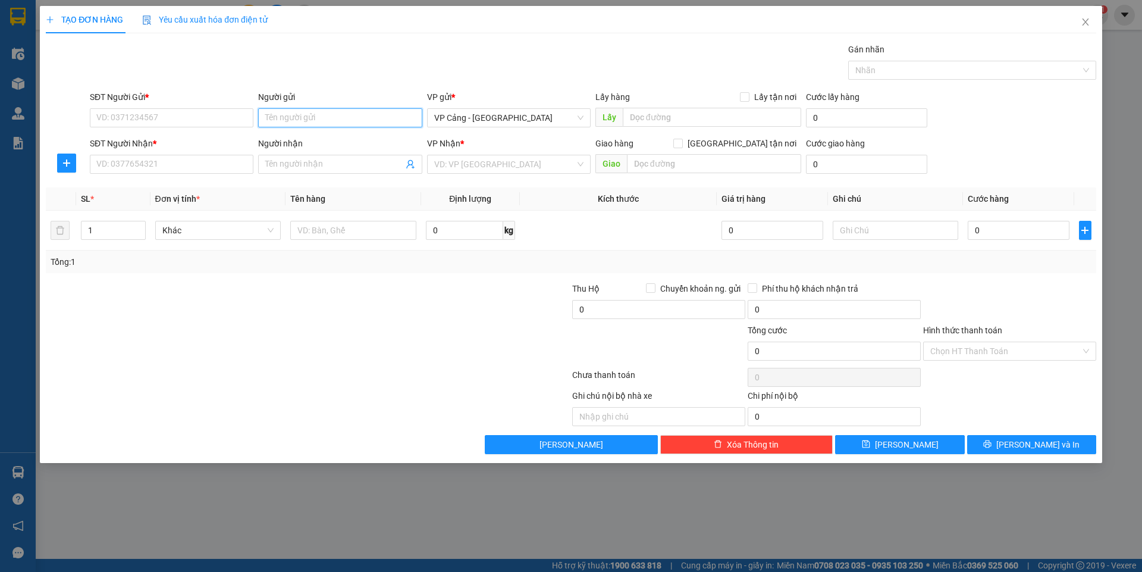
click at [271, 111] on input "Người gửi" at bounding box center [340, 117] width 164 height 19
click at [342, 150] on div "Thùy Anh (Công ty KBT) - 0932685955" at bounding box center [340, 141] width 164 height 19
click at [166, 118] on input "0932685955" at bounding box center [172, 117] width 164 height 19
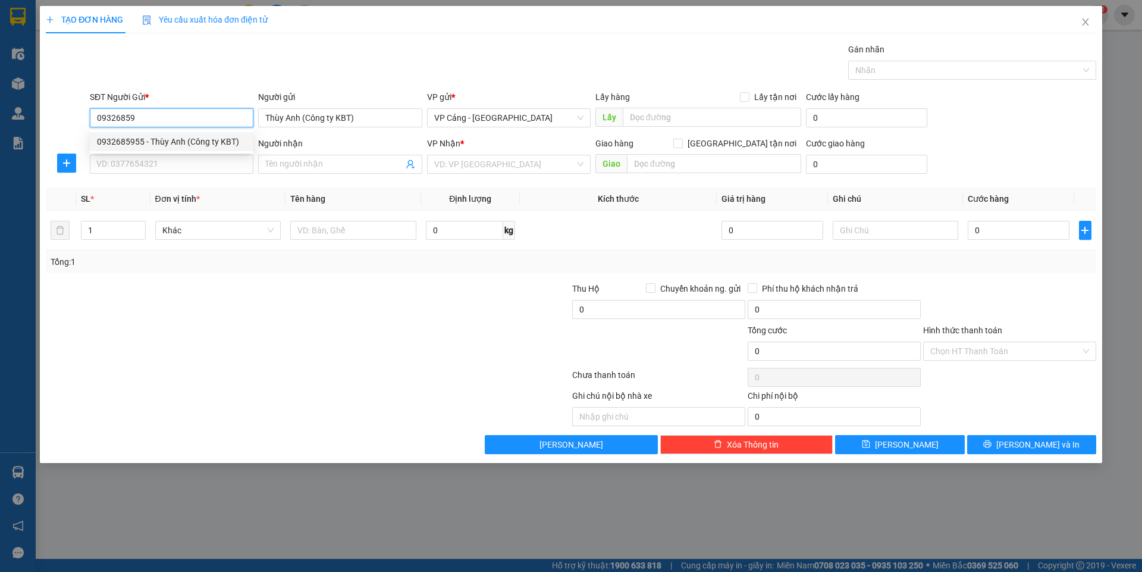
click at [120, 139] on div "0932685955 - Thùy Anh (Công ty KBT)" at bounding box center [171, 141] width 149 height 13
click at [130, 166] on input "SĐT Người Nhận *" at bounding box center [172, 164] width 164 height 19
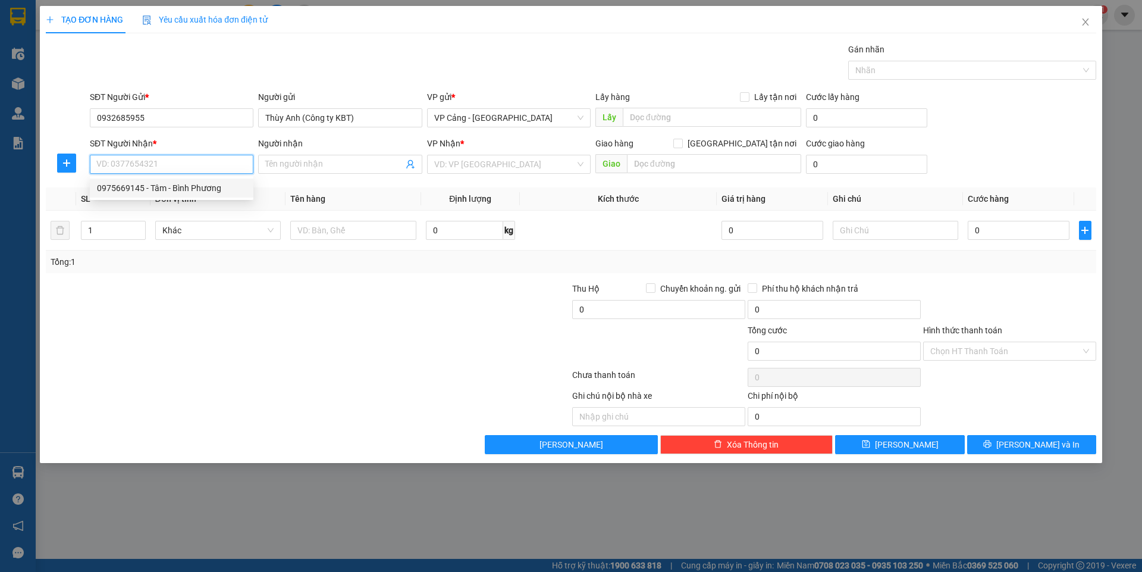
click at [147, 185] on div "0975669145 - Tâm - Bình Phương" at bounding box center [171, 187] width 149 height 13
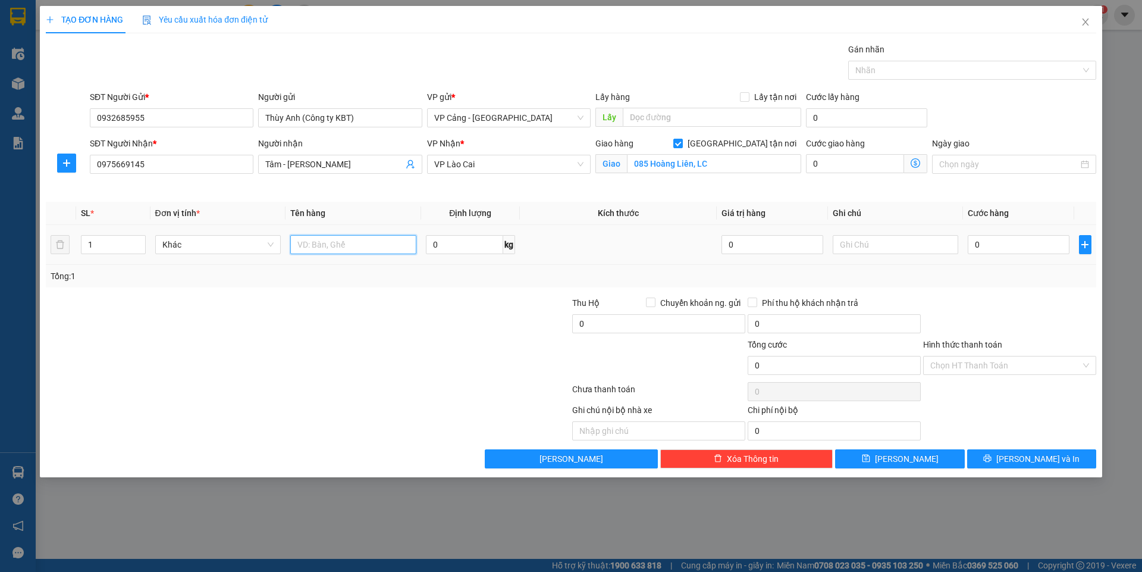
click at [346, 249] on input "text" at bounding box center [353, 244] width 126 height 19
click at [1003, 252] on input "0" at bounding box center [1018, 244] width 101 height 19
click at [1080, 459] on button "[PERSON_NAME] và In" at bounding box center [1031, 458] width 129 height 19
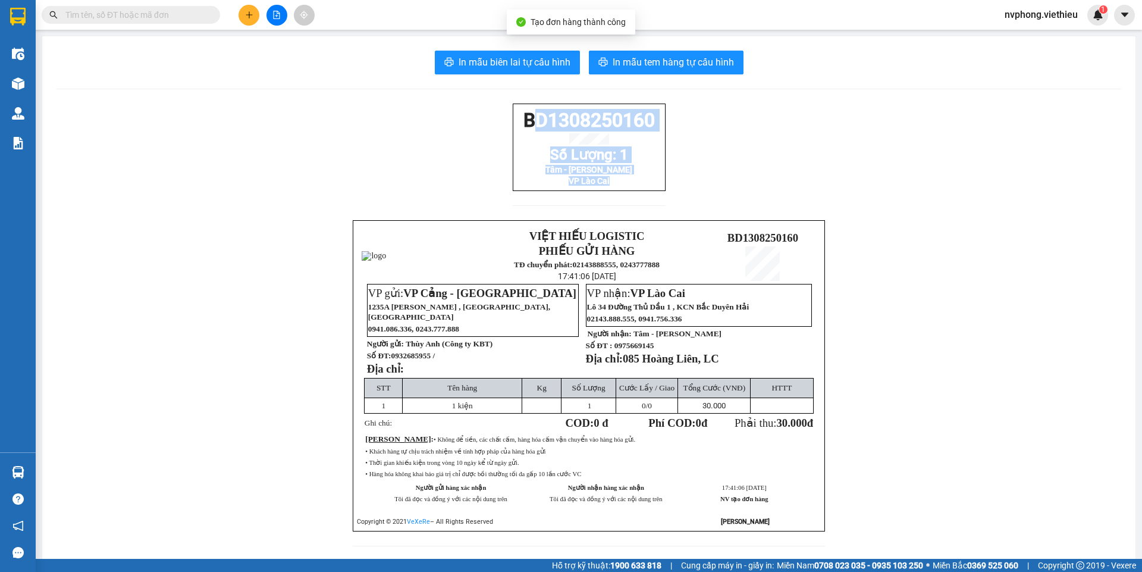
drag, startPoint x: 667, startPoint y: 200, endPoint x: 525, endPoint y: 119, distance: 163.9
click at [525, 119] on div "BD1308250160 Số Lượng: 1 Tâm - Bình Phương VP Lào Cai VIỆT HIẾU LOGISTIC PHIẾU …" at bounding box center [589, 331] width 1065 height 457
click at [688, 148] on div "BD1308250160 Số Lượng: 1 Tâm - Bình Phương VP Lào Cai VIỆT HIẾU LOGISTIC PHIẾU …" at bounding box center [589, 331] width 1065 height 457
drag, startPoint x: 652, startPoint y: 183, endPoint x: 519, endPoint y: 125, distance: 145.4
click at [519, 125] on div "BD1308250160 Số Lượng: 1 Tâm - Bình Phương VP Lào Cai" at bounding box center [589, 146] width 153 height 87
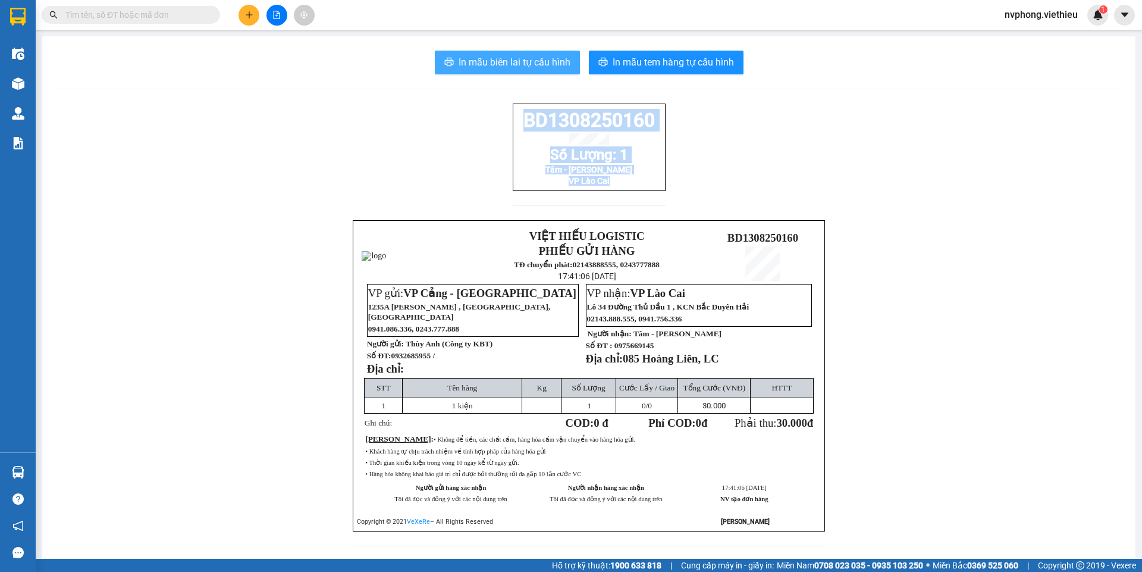
click at [498, 52] on button "In mẫu biên lai tự cấu hình" at bounding box center [507, 63] width 145 height 24
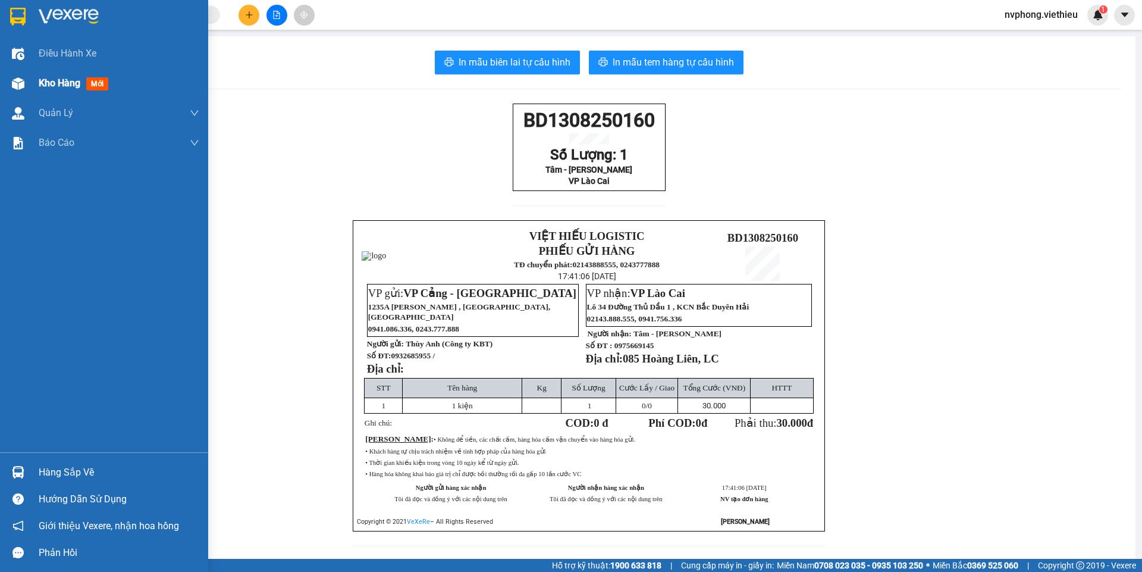
click at [36, 79] on div "Kho hàng mới" at bounding box center [104, 83] width 208 height 30
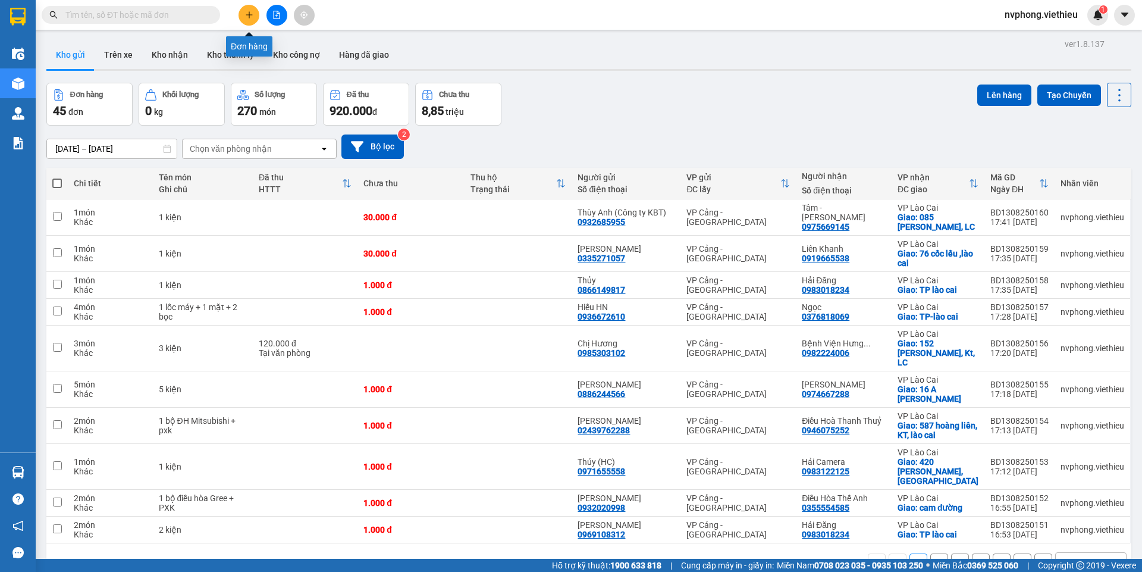
click at [252, 24] on button at bounding box center [249, 15] width 21 height 21
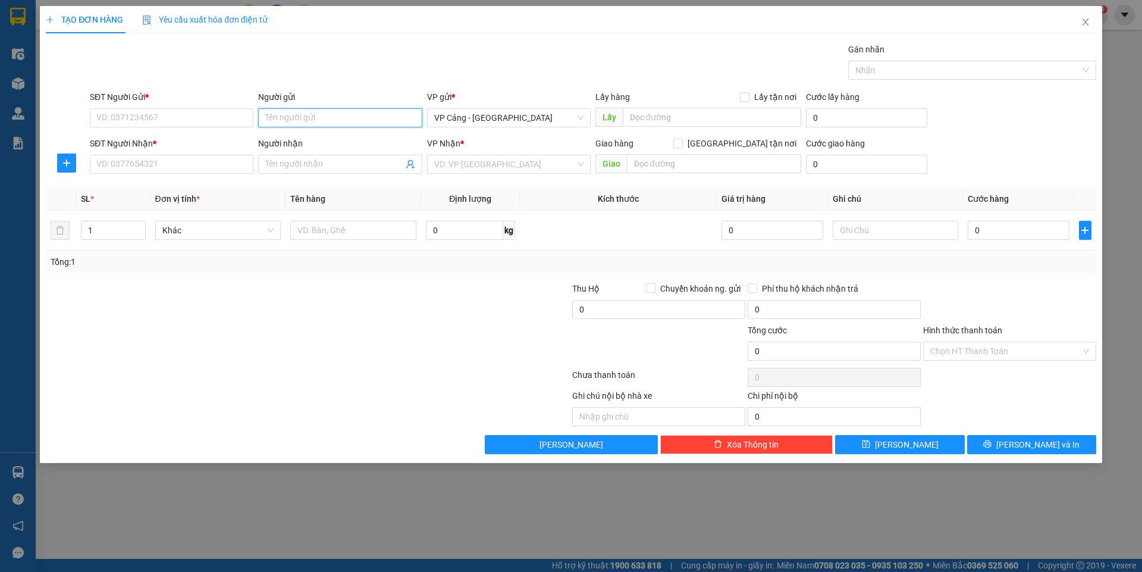
click at [275, 121] on input "Người gửi" at bounding box center [340, 117] width 164 height 19
click at [297, 136] on div "Khải Thu - 0949972591" at bounding box center [339, 141] width 149 height 13
click at [292, 166] on input "Người nhận" at bounding box center [333, 164] width 137 height 13
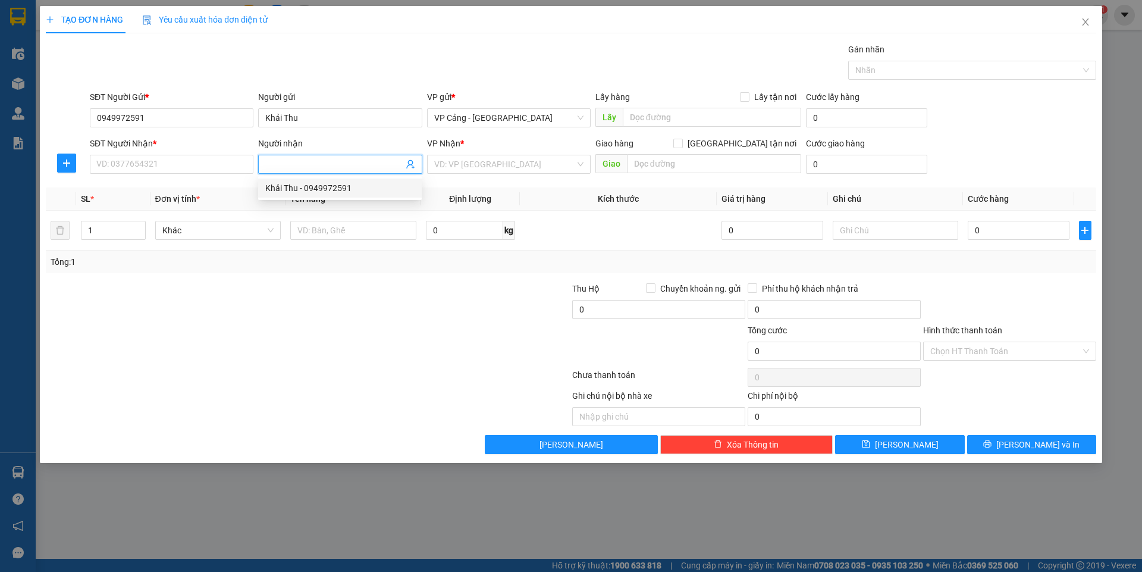
click at [304, 194] on div "Khải Thu - 0949972591" at bounding box center [339, 187] width 149 height 13
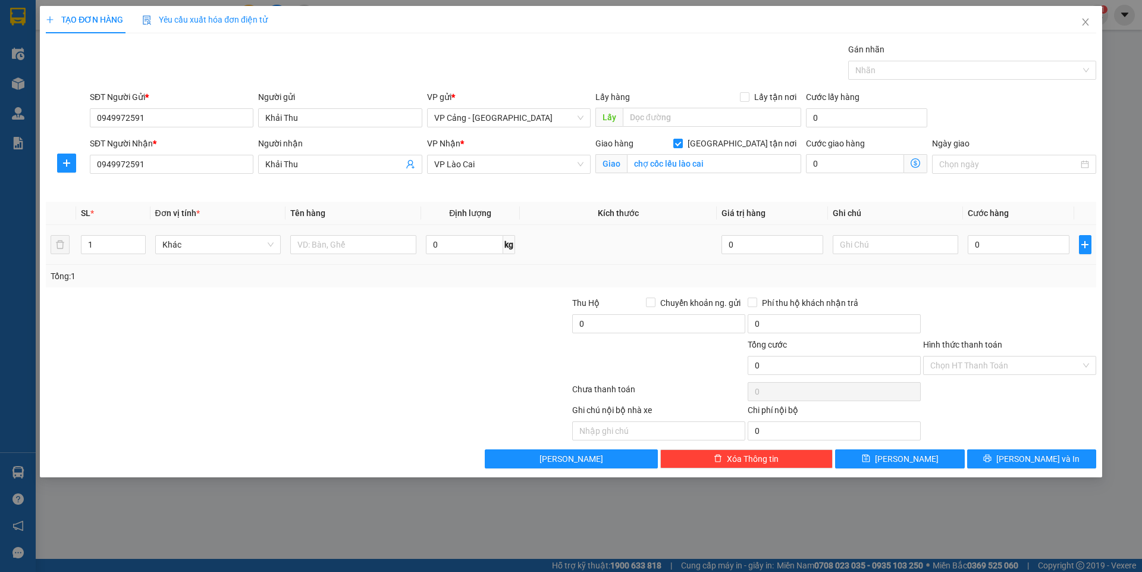
click at [106, 232] on td "1" at bounding box center [113, 245] width 74 height 40
click at [103, 246] on input "1" at bounding box center [112, 245] width 63 height 18
click at [334, 241] on input "text" at bounding box center [353, 244] width 126 height 19
click at [1008, 253] on input "0" at bounding box center [1018, 244] width 101 height 19
click at [1032, 463] on span "[PERSON_NAME] và In" at bounding box center [1037, 458] width 83 height 13
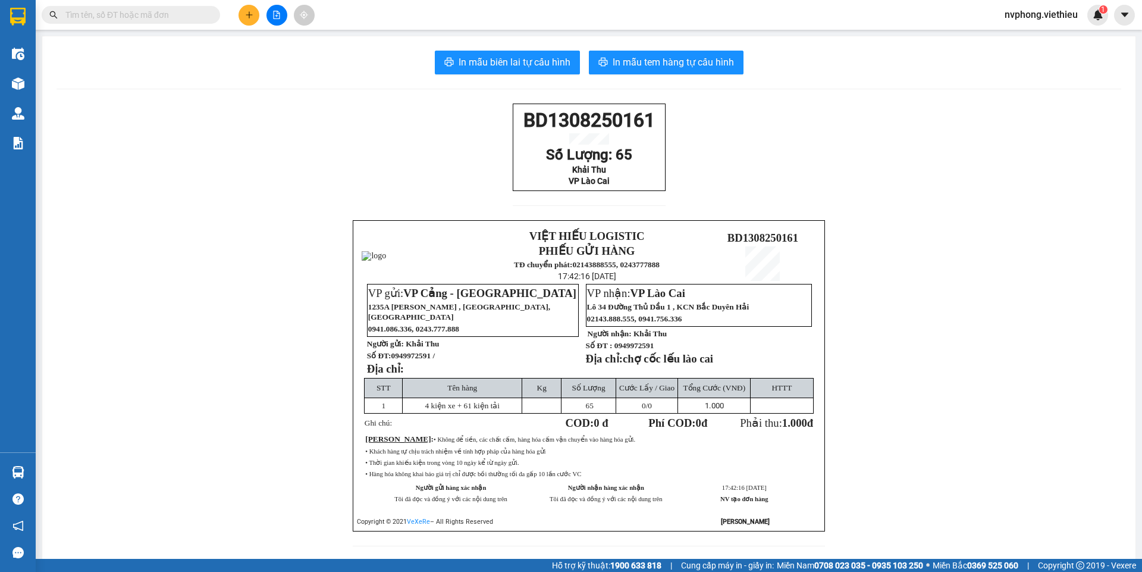
click at [243, 10] on button at bounding box center [249, 15] width 21 height 21
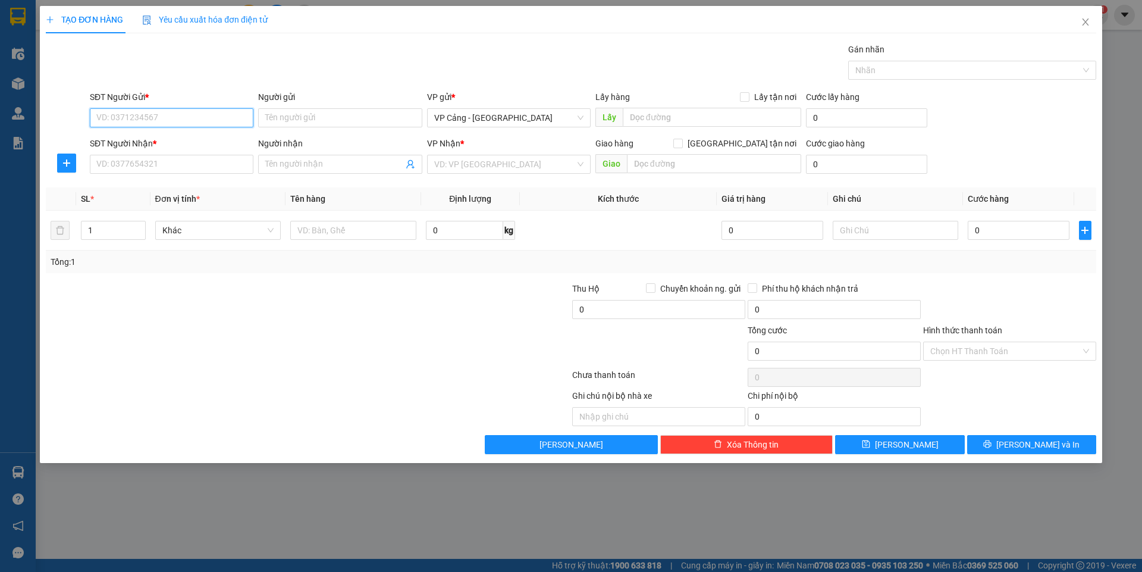
click at [105, 120] on input "SĐT Người Gửi *" at bounding box center [172, 117] width 164 height 19
click at [172, 144] on div "0912602929 - [GEOGRAPHIC_DATA]" at bounding box center [171, 141] width 149 height 13
click at [165, 166] on input "SĐT Người Nhận *" at bounding box center [172, 164] width 164 height 19
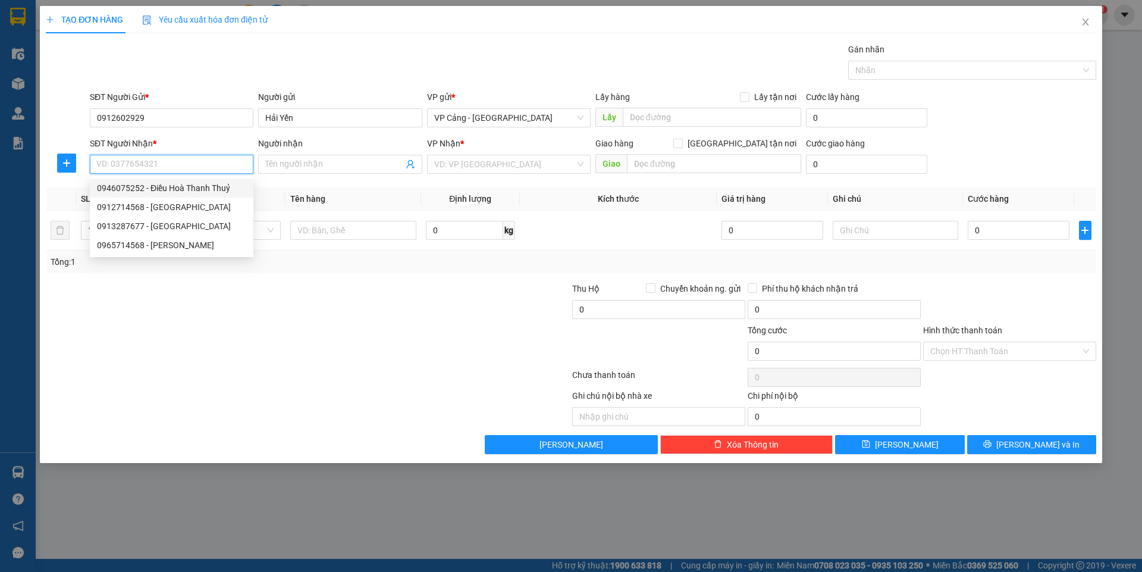
click at [166, 185] on div "0946075252 - Điều Hoà Thanh Thuỷ" at bounding box center [171, 187] width 149 height 13
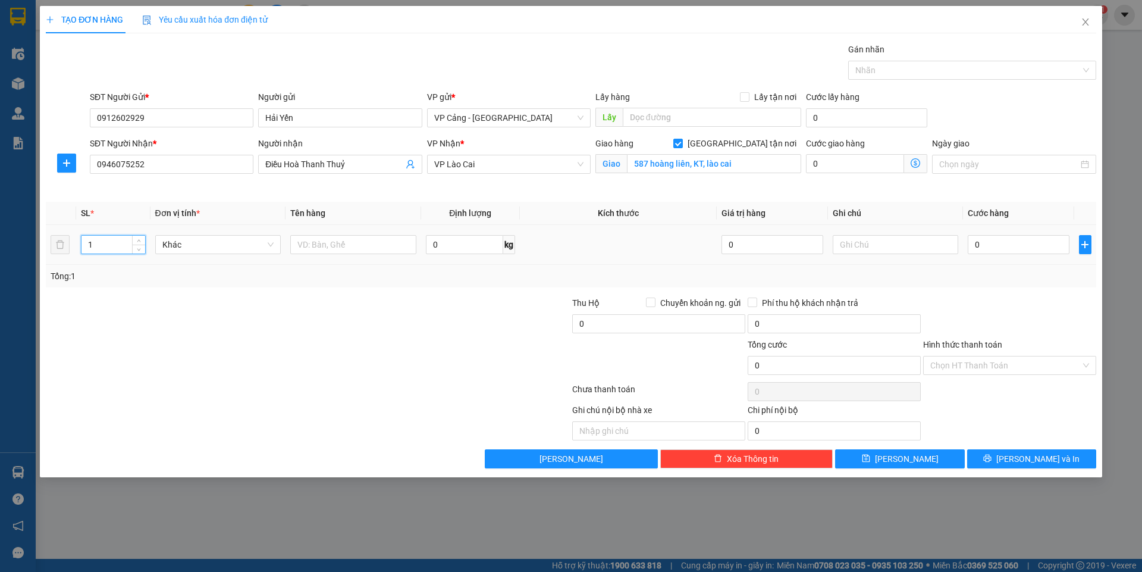
click at [108, 248] on input "1" at bounding box center [112, 245] width 63 height 18
click at [312, 237] on input "text" at bounding box center [353, 244] width 126 height 19
click at [988, 239] on input "0" at bounding box center [1018, 244] width 101 height 19
click at [1012, 450] on button "[PERSON_NAME] và In" at bounding box center [1031, 458] width 129 height 19
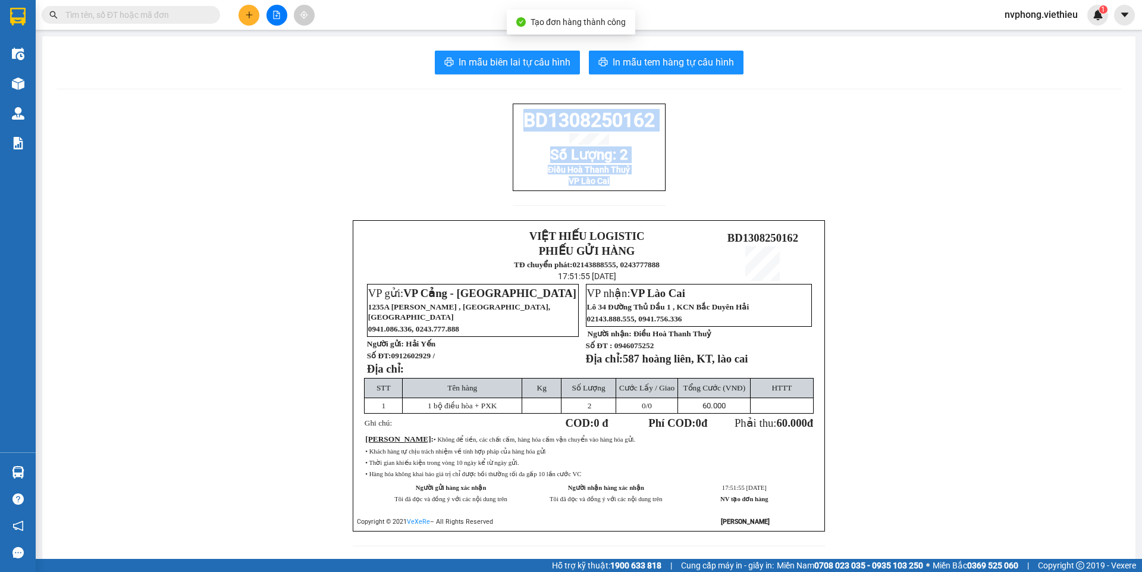
drag, startPoint x: 658, startPoint y: 199, endPoint x: 507, endPoint y: 119, distance: 171.6
click at [507, 119] on div "BD1308250162 Số Lượng: 2 Điều Hoà Thanh Thuỷ VP Lào Cai VIỆT HIẾU LOGISTIC PHIẾ…" at bounding box center [589, 331] width 1065 height 457
